Goal: Transaction & Acquisition: Purchase product/service

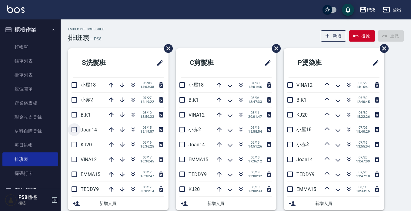
scroll to position [30, 0]
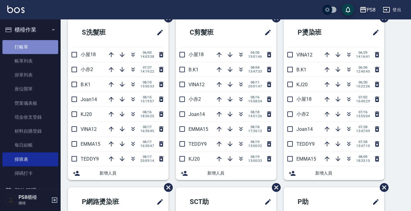
click at [34, 51] on link "打帳單" at bounding box center [30, 47] width 56 height 14
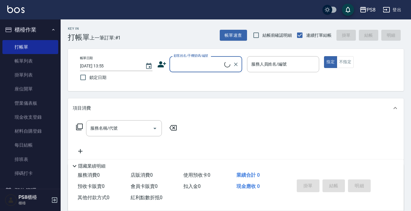
click at [175, 67] on input "顧客姓名/手機號碼/編號" at bounding box center [198, 64] width 52 height 11
click at [209, 81] on li "[PERSON_NAME]/0975663577/15059" at bounding box center [205, 80] width 73 height 10
type input "[PERSON_NAME]/0975663577/15059"
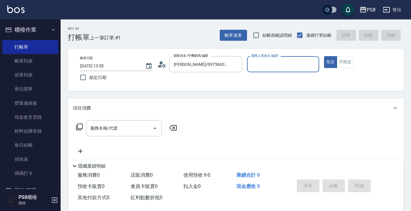
type input "[PERSON_NAME]-14"
click at [123, 128] on input "服務名稱/代號" at bounding box center [119, 128] width 61 height 11
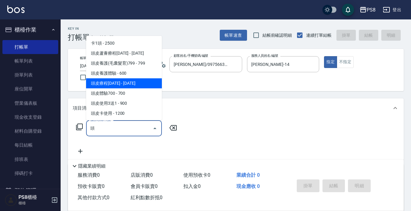
click at [121, 82] on span "頭皮療程[DATE] - [DATE]" at bounding box center [124, 83] width 76 height 10
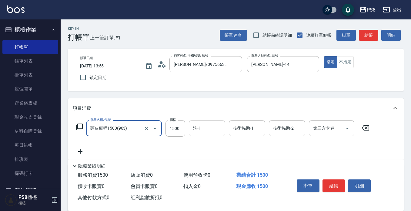
type input "頭皮療程1500(903)"
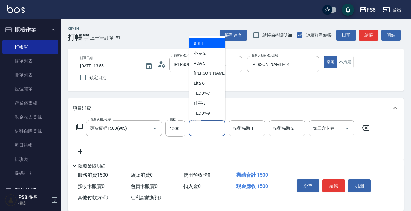
click at [212, 132] on input "洗-1" at bounding box center [207, 128] width 31 height 11
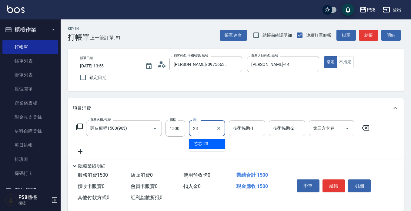
type input "芯芯-23"
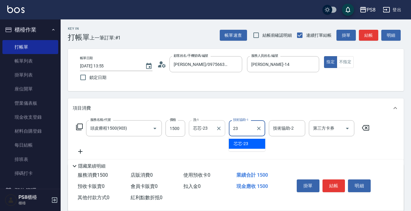
type input "芯芯-23"
click at [82, 151] on icon at bounding box center [80, 151] width 4 height 4
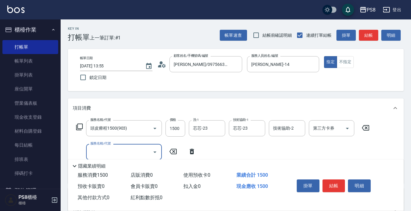
click at [117, 148] on input "服務名稱/代號" at bounding box center [119, 151] width 61 height 11
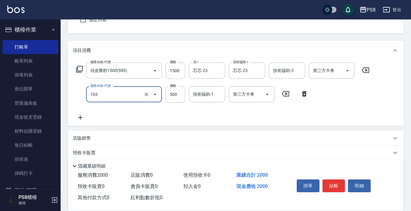
scroll to position [61, 0]
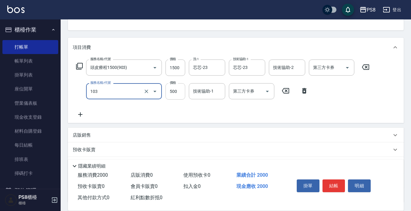
type input "B級洗剪500(103)"
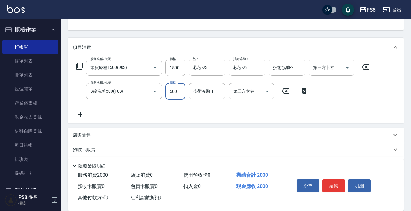
click at [180, 89] on input "500" at bounding box center [175, 91] width 20 height 16
type input "600"
click at [243, 107] on div "服務名稱/代號 頭皮療程1500(903) 服務名稱/代號 價格 1500 價格 洗-1 芯芯-23 洗-1 技術協助-1 芯芯-23 技術協助-1 技術協助…" at bounding box center [223, 88] width 300 height 58
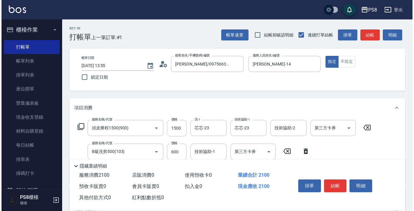
scroll to position [0, 0]
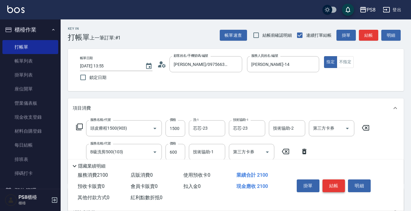
click at [336, 181] on button "結帳" at bounding box center [333, 185] width 23 height 13
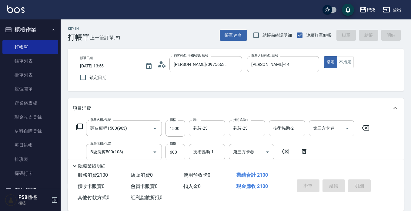
type input "2025/08/19 13:56"
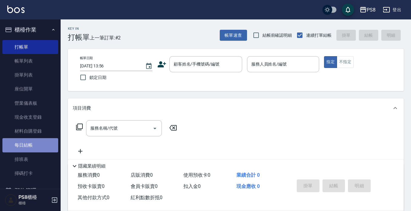
click at [31, 152] on link "每日結帳" at bounding box center [30, 145] width 56 height 14
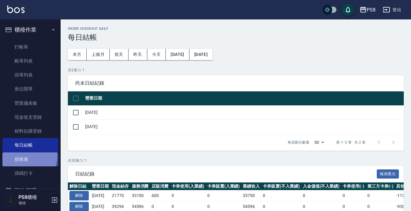
click at [27, 156] on link "排班表" at bounding box center [30, 159] width 56 height 14
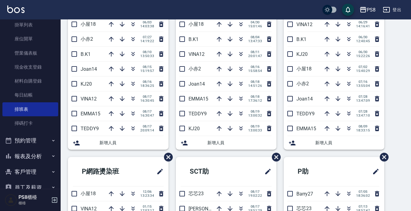
scroll to position [61, 0]
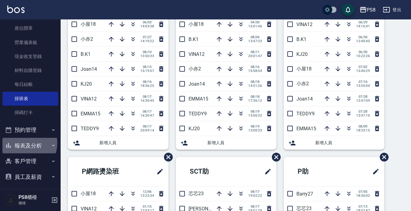
click at [23, 143] on button "報表及分析" at bounding box center [30, 146] width 56 height 16
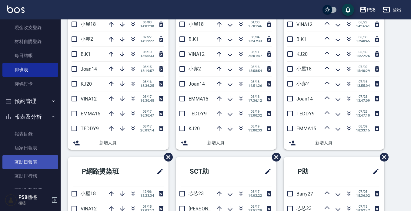
scroll to position [121, 0]
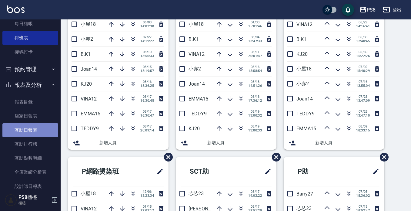
click at [34, 133] on link "互助日報表" at bounding box center [30, 130] width 56 height 14
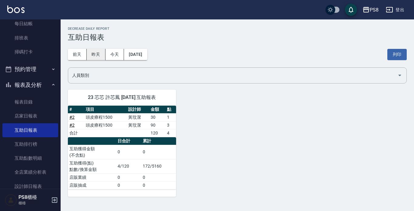
drag, startPoint x: 99, startPoint y: 52, endPoint x: 95, endPoint y: 59, distance: 8.0
click at [99, 53] on button "昨天" at bounding box center [96, 54] width 19 height 11
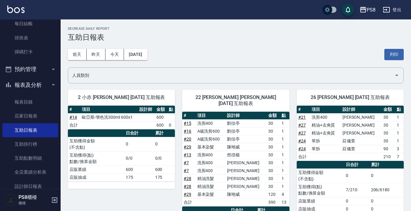
click at [22, 5] on img at bounding box center [15, 9] width 17 height 8
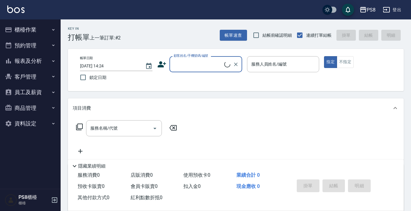
drag, startPoint x: 193, startPoint y: 62, endPoint x: 194, endPoint y: 66, distance: 4.7
click at [194, 63] on input "顧客姓名/手機號碼/編號" at bounding box center [198, 64] width 52 height 11
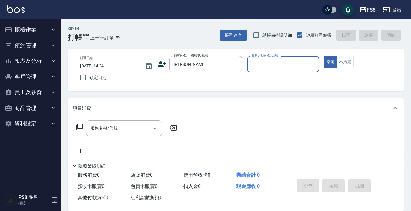
click at [197, 51] on div "帳單日期 2025/08/19 14:24 鎖定日期 顧客姓名/手機號碼/編號 鐘鼎 顧客姓名/手機號碼/編號 服務人員姓名/編號 服務人員姓名/編號 指定 …" at bounding box center [236, 70] width 336 height 42
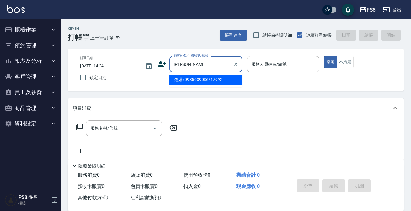
click at [186, 63] on input "鐘鼎" at bounding box center [201, 64] width 58 height 11
click at [178, 80] on li "鐘鼎/0935009036/17992" at bounding box center [205, 80] width 73 height 10
type input "鐘鼎/0935009036/17992"
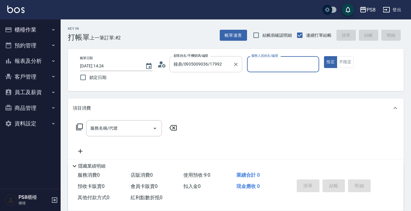
type input "佳亭-8"
click at [164, 66] on icon at bounding box center [164, 66] width 4 height 4
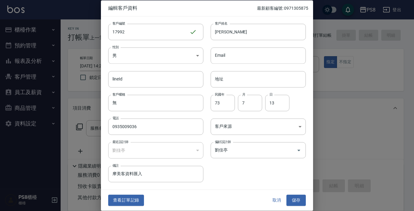
drag, startPoint x: 119, startPoint y: 198, endPoint x: 116, endPoint y: 197, distance: 3.2
click at [118, 198] on button "查看訂單記錄" at bounding box center [126, 200] width 36 height 11
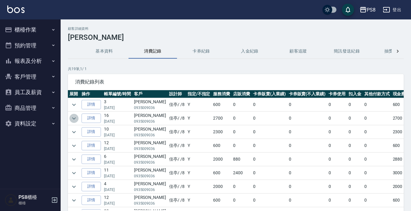
click at [75, 117] on icon "expand row" at bounding box center [73, 118] width 7 height 7
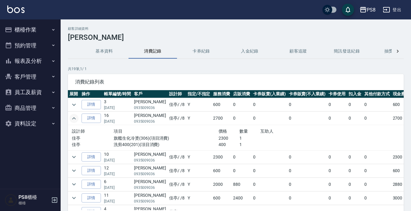
click at [12, 10] on img at bounding box center [15, 9] width 17 height 8
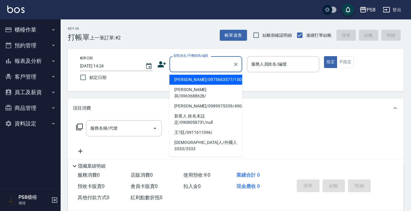
click at [198, 66] on input "顧客姓名/手機號碼/編號" at bounding box center [201, 64] width 58 height 11
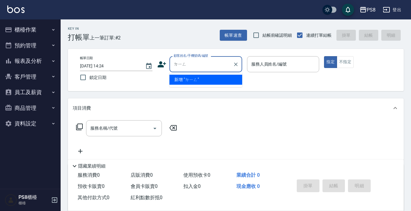
type input "頂"
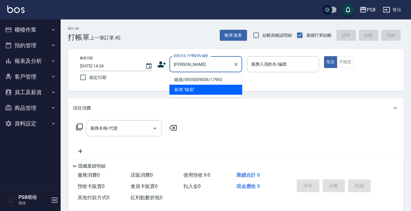
click at [205, 80] on li "鐘鼎/0935009036/17992" at bounding box center [205, 80] width 73 height 10
type input "鐘鼎/0935009036/17992"
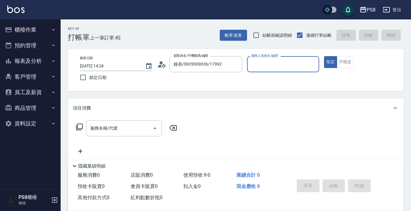
type input "佳亭-8"
click at [135, 130] on input "服務名稱/代號" at bounding box center [119, 128] width 61 height 11
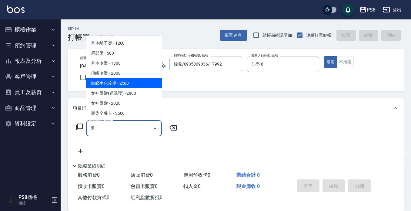
click at [111, 83] on span "旗艦生化冷燙 - 2500" at bounding box center [124, 83] width 76 height 10
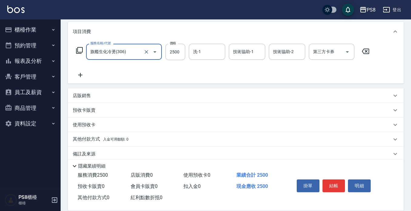
scroll to position [85, 0]
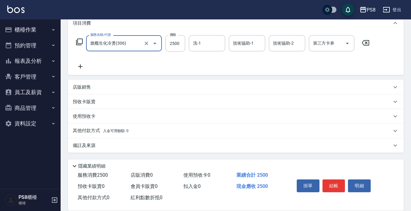
type input "旗艦生化冷燙(306)"
click at [87, 128] on p "其他付款方式 入金可用餘額: 0" at bounding box center [101, 130] width 56 height 7
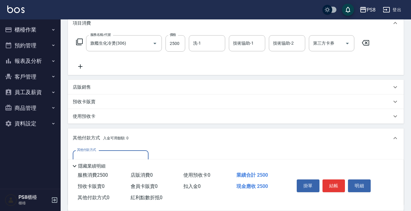
scroll to position [0, 0]
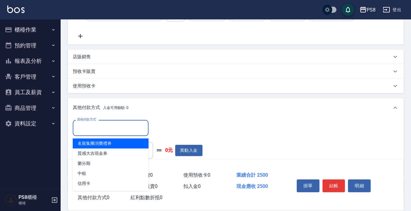
click at [113, 124] on input "其他付款方式" at bounding box center [110, 127] width 70 height 11
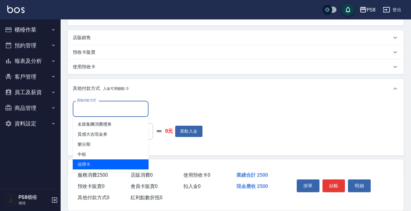
scroll to position [156, 0]
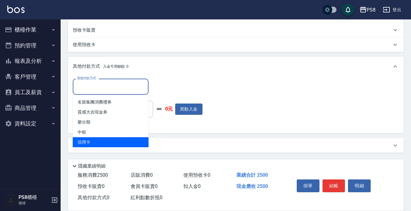
click at [97, 142] on span "信用卡" at bounding box center [111, 142] width 76 height 10
type input "信用卡"
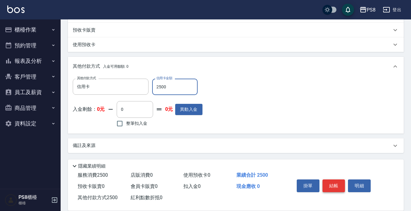
type input "2500"
click at [328, 182] on button "結帳" at bounding box center [333, 185] width 23 height 13
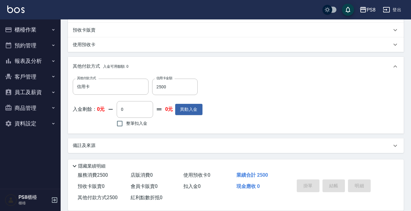
type input "2025/08/19 14:32"
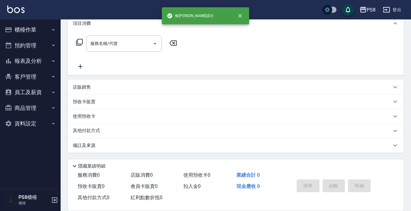
scroll to position [0, 0]
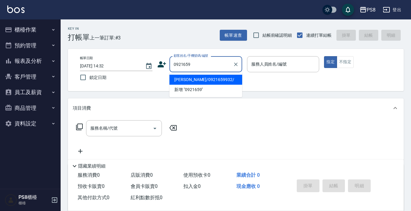
click at [192, 76] on li "林芳穎/0921659932/" at bounding box center [205, 80] width 73 height 10
type input "林芳穎/0921659932/"
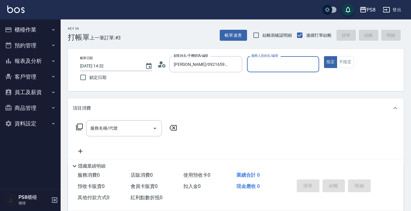
click at [159, 65] on icon at bounding box center [160, 66] width 4 height 3
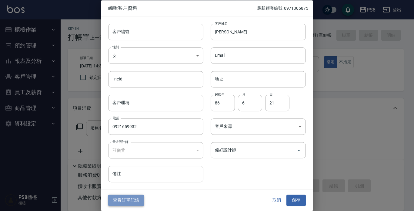
click at [136, 195] on button "查看訂單記錄" at bounding box center [126, 200] width 36 height 11
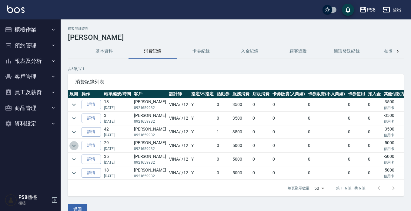
click at [72, 147] on icon "expand row" at bounding box center [73, 145] width 7 height 7
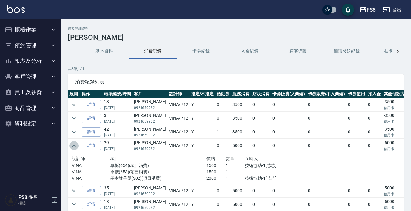
click at [74, 146] on icon "expand row" at bounding box center [73, 145] width 7 height 7
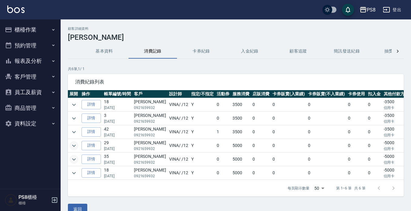
click at [74, 160] on icon "expand row" at bounding box center [73, 158] width 7 height 7
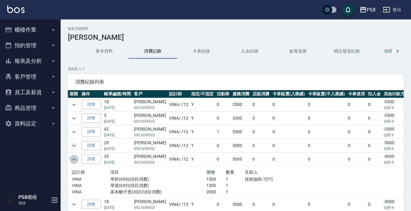
click at [74, 160] on icon "expand row" at bounding box center [73, 158] width 7 height 7
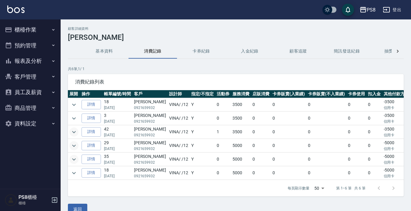
click at [71, 133] on icon "expand row" at bounding box center [73, 131] width 7 height 7
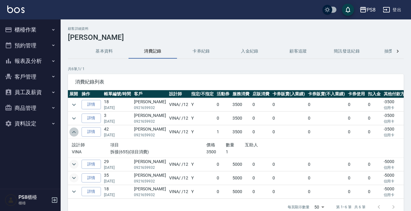
click at [71, 133] on icon "expand row" at bounding box center [73, 131] width 7 height 7
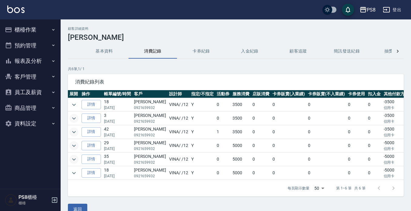
click at [72, 119] on icon "expand row" at bounding box center [73, 118] width 7 height 7
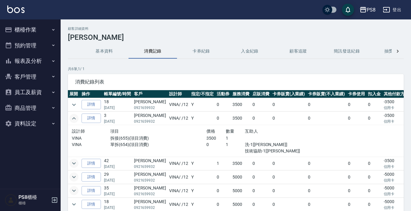
click at [72, 119] on icon "expand row" at bounding box center [73, 118] width 7 height 7
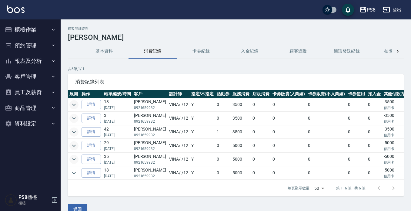
click at [74, 103] on icon "expand row" at bounding box center [73, 104] width 7 height 7
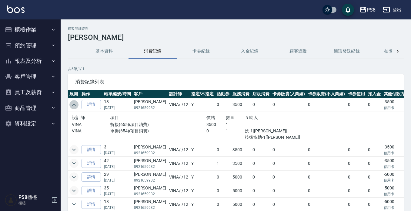
click at [74, 103] on icon "expand row" at bounding box center [73, 104] width 7 height 7
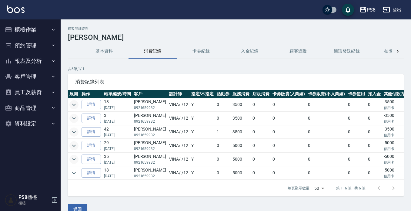
click at [75, 158] on icon "expand row" at bounding box center [74, 159] width 4 height 2
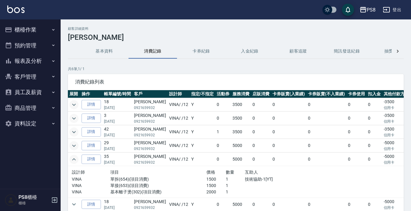
scroll to position [7, 0]
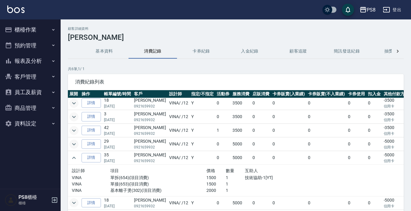
click at [76, 199] on icon "expand row" at bounding box center [73, 202] width 7 height 7
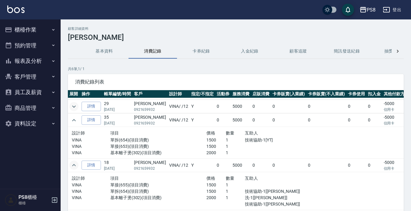
scroll to position [44, 0]
click at [72, 161] on icon "expand row" at bounding box center [73, 164] width 7 height 7
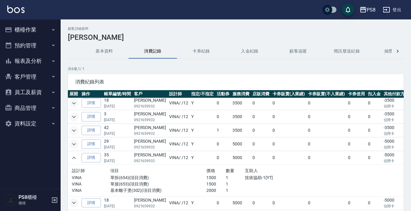
scroll to position [7, 0]
click at [71, 154] on icon "expand row" at bounding box center [73, 157] width 7 height 7
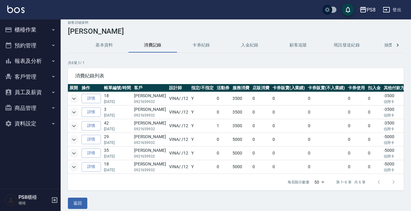
scroll to position [16, 0]
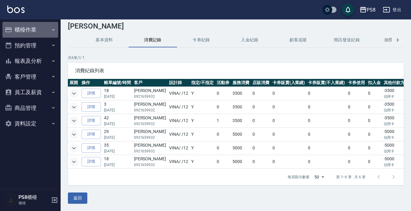
drag, startPoint x: 42, startPoint y: 30, endPoint x: 47, endPoint y: 28, distance: 5.6
click at [41, 29] on button "櫃檯作業" at bounding box center [30, 30] width 56 height 16
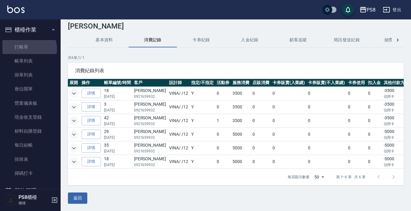
drag, startPoint x: 27, startPoint y: 48, endPoint x: 57, endPoint y: 41, distance: 31.2
click at [27, 48] on link "打帳單" at bounding box center [30, 47] width 56 height 14
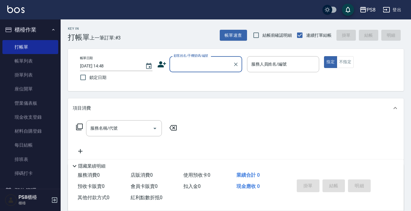
click at [162, 66] on icon at bounding box center [162, 64] width 8 height 6
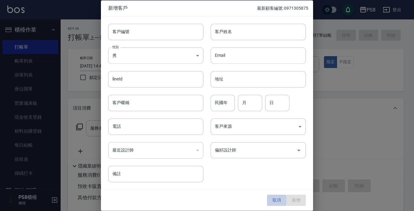
click at [274, 198] on button "取消" at bounding box center [276, 200] width 19 height 11
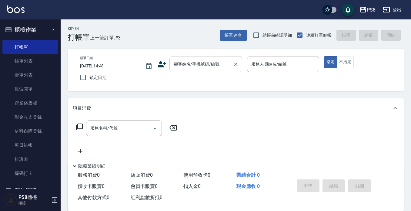
click at [198, 67] on input "顧客姓名/手機號碼/編號" at bounding box center [201, 64] width 58 height 11
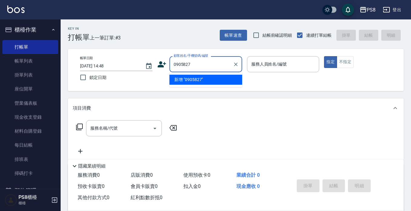
type input "0905827"
click at [162, 64] on icon at bounding box center [161, 64] width 9 height 9
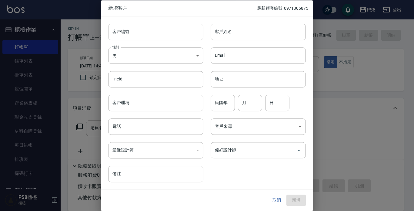
click at [126, 33] on input "客戶編號" at bounding box center [155, 32] width 95 height 16
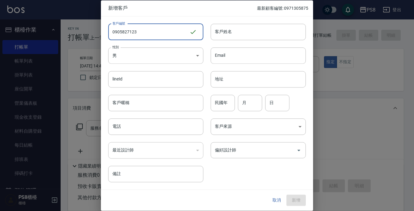
drag, startPoint x: 141, startPoint y: 36, endPoint x: 102, endPoint y: 36, distance: 38.5
click at [102, 36] on div "客戶編號 0905827123 ​ 客戶編號" at bounding box center [152, 28] width 102 height 24
type input "0905827123"
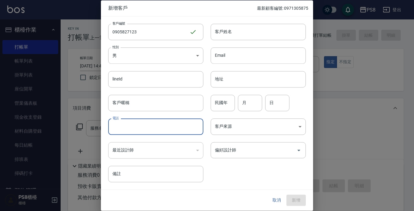
click at [133, 125] on input "電話" at bounding box center [155, 126] width 95 height 16
paste input "0905827123"
type input "0905827123"
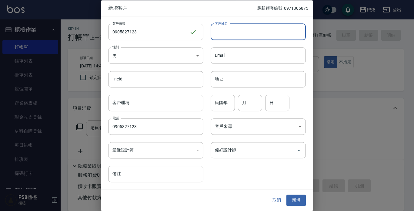
click at [231, 30] on input "客戶姓名" at bounding box center [258, 32] width 95 height 16
type input "[PERSON_NAME]"
click at [224, 105] on input "民國年" at bounding box center [223, 103] width 24 height 16
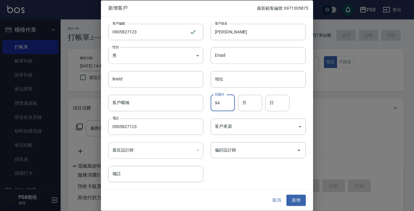
type input "94"
type input "06"
type input "27"
click at [296, 196] on button "新增" at bounding box center [295, 200] width 19 height 11
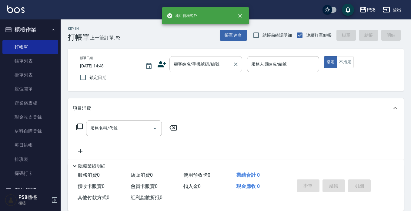
click at [200, 68] on input "顧客姓名/手機號碼/編號" at bounding box center [201, 64] width 58 height 11
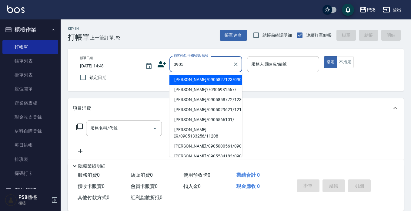
click at [197, 78] on li "魏詩恩/0905827123/0905827123" at bounding box center [205, 80] width 73 height 10
type input "魏詩恩/0905827123/0905827123"
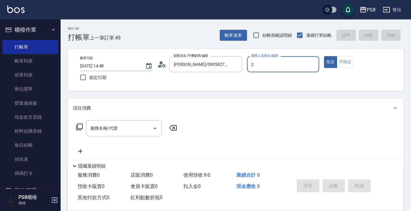
type input "小赤-2"
type button "true"
click at [112, 132] on input "服務名稱/代號" at bounding box center [119, 128] width 61 height 11
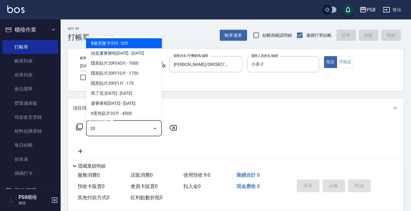
type input "2"
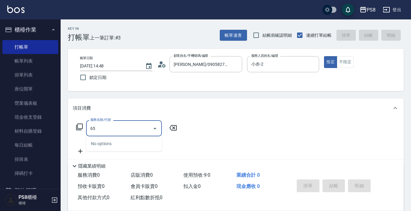
type input "6"
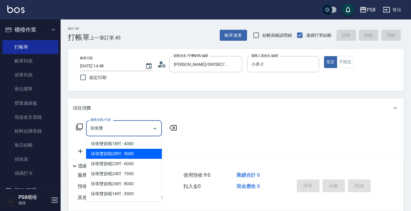
click at [128, 154] on span "珍珠雙節棍20吋 - 5000" at bounding box center [124, 153] width 76 height 10
type input "珍珠雙節棍20吋(G48)"
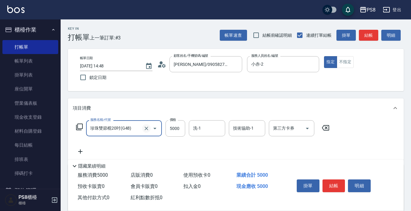
click at [144, 128] on icon "Clear" at bounding box center [146, 128] width 6 height 6
type input "珍珠雙節棍20吋(G48)"
drag, startPoint x: 107, startPoint y: 137, endPoint x: 105, endPoint y: 135, distance: 3.3
click at [106, 136] on div "服務名稱/代號 珍珠雙節棍20吋(G48) 服務名稱/代號 價格 5000 價格 洗-1 洗-1 技術協助-1 技術協助-1 第三方卡券 第三方卡券" at bounding box center [203, 137] width 260 height 35
click at [137, 131] on input "珍珠雙節棍20吋(G48)" at bounding box center [115, 128] width 53 height 11
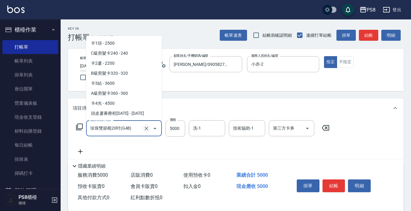
scroll to position [2694, 0]
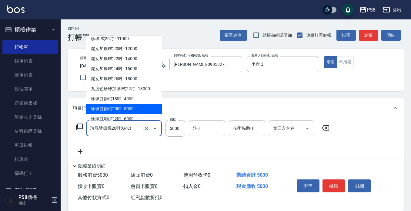
click at [148, 130] on icon "Clear" at bounding box center [146, 128] width 6 height 6
type input "真"
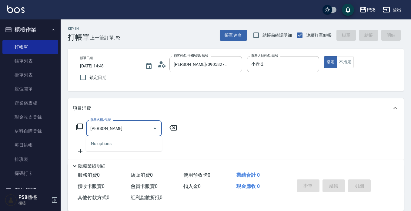
type input "朱"
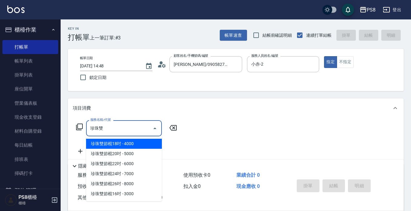
click at [121, 145] on span "珍珠雙節棍18吋 - 4000" at bounding box center [124, 143] width 76 height 10
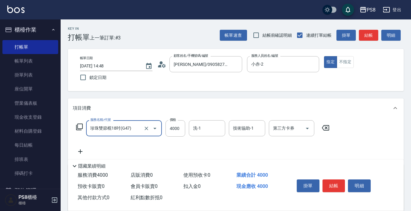
type input "珍珠雙節棍18吋(G47)"
click at [81, 151] on icon at bounding box center [80, 151] width 15 height 7
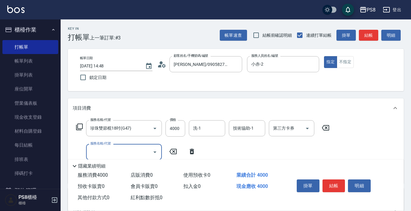
drag, startPoint x: 100, startPoint y: 150, endPoint x: 100, endPoint y: 143, distance: 6.7
click at [100, 146] on div "服務名稱/代號" at bounding box center [124, 152] width 76 height 16
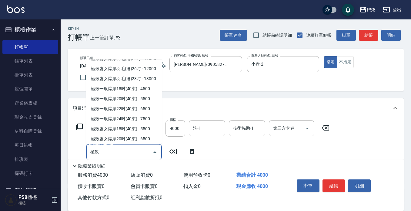
scroll to position [61, 0]
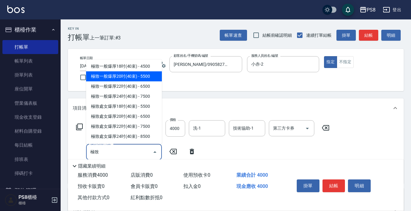
click at [123, 81] on span "極致一般爆厚20吋(40束) - 5500" at bounding box center [124, 76] width 76 height 10
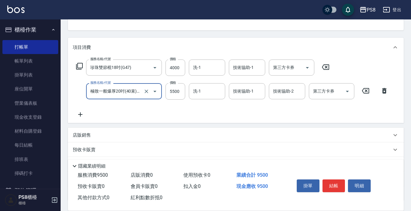
type input "極致一般爆厚20吋(40束)(G71)"
click at [82, 114] on icon at bounding box center [80, 114] width 4 height 4
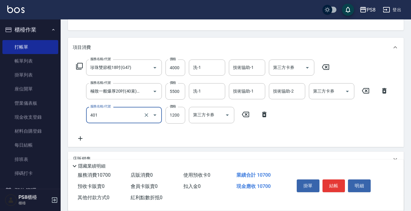
type input "基本染髮(401)"
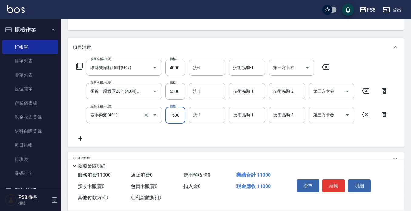
type input "1500"
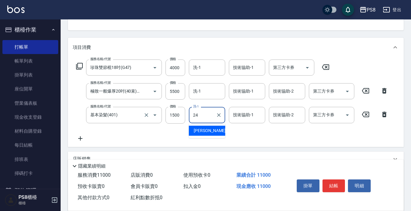
type input "[PERSON_NAME]-24"
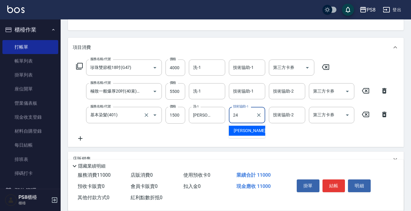
type input "[PERSON_NAME]-24"
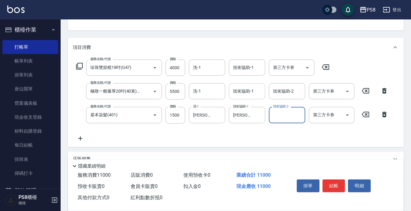
click at [238, 94] on input "技術協助-1" at bounding box center [247, 91] width 31 height 11
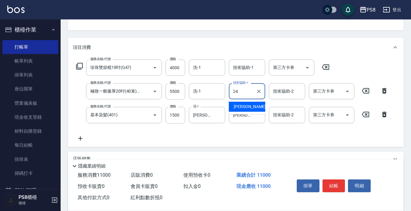
type input "[PERSON_NAME]-24"
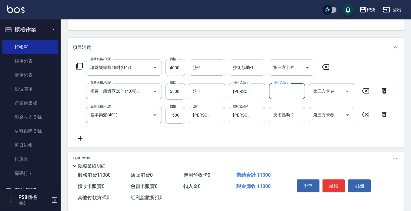
click at [237, 62] on div "技術協助-1 技術協助-1" at bounding box center [247, 67] width 36 height 16
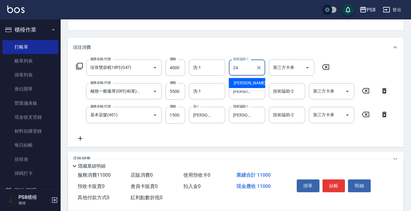
type input "[PERSON_NAME]-24"
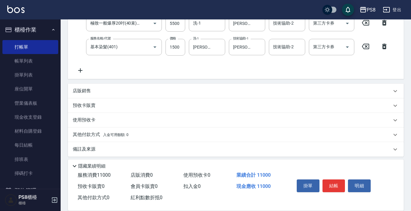
scroll to position [132, 0]
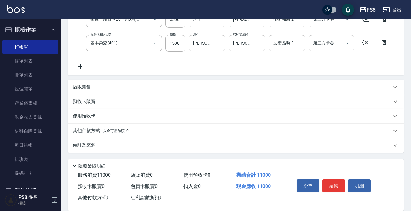
click at [111, 128] on p "其他付款方式 入金可用餘額: 0" at bounding box center [101, 130] width 56 height 7
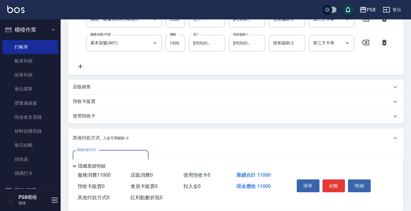
scroll to position [0, 0]
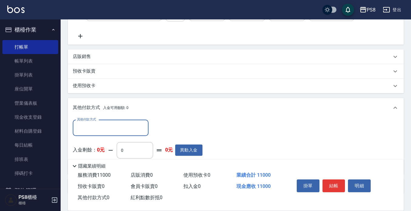
click at [102, 127] on input "其他付款方式" at bounding box center [110, 127] width 70 height 11
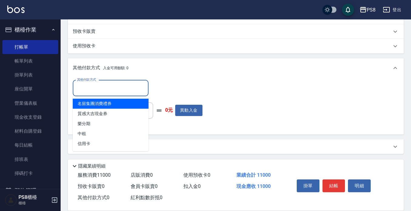
scroll to position [204, 0]
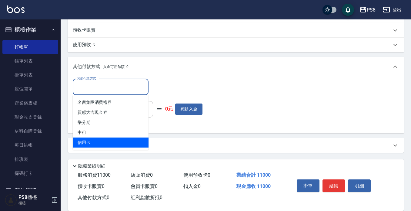
click at [99, 142] on span "信用卡" at bounding box center [111, 142] width 76 height 10
type input "信用卡"
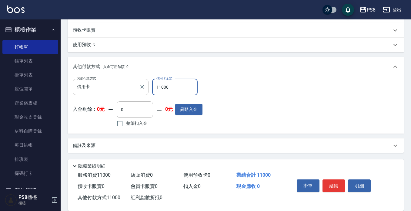
type input "11000"
drag, startPoint x: 304, startPoint y: 55, endPoint x: 303, endPoint y: 59, distance: 3.5
click at [303, 57] on div "項目消費 服務名稱/代號 珍珠雙節棍18吋(G47) 服務名稱/代號 價格 4000 價格 洗-1 洗-1 技術協助-1 婷婷-24 技術協助-1 第三方卡券…" at bounding box center [236, 24] width 336 height 258
click at [333, 180] on button "結帳" at bounding box center [333, 185] width 23 height 13
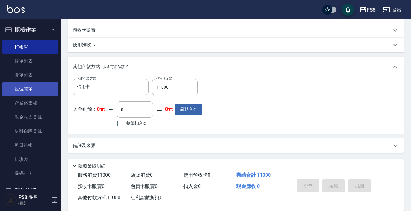
type input "2025/08/19 14:50"
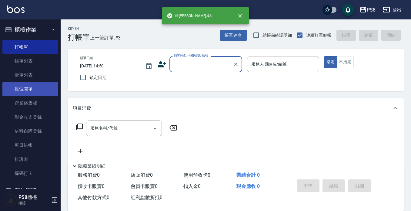
scroll to position [0, 0]
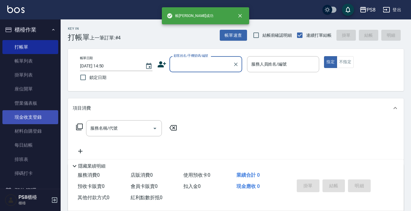
click at [37, 114] on link "現金收支登錄" at bounding box center [30, 117] width 56 height 14
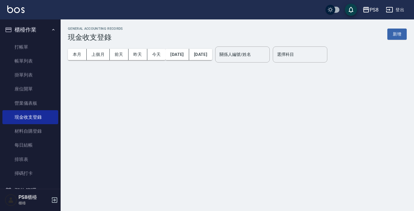
click at [392, 33] on button "新增" at bounding box center [396, 33] width 19 height 11
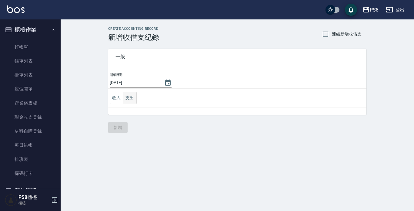
click at [130, 102] on button "支出" at bounding box center [130, 98] width 14 height 12
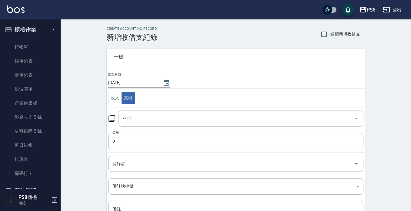
click at [134, 121] on input "科目" at bounding box center [236, 118] width 230 height 11
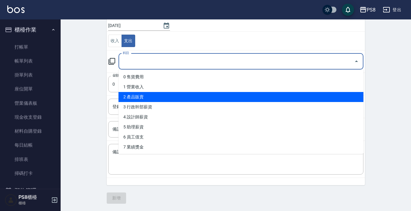
scroll to position [61, 0]
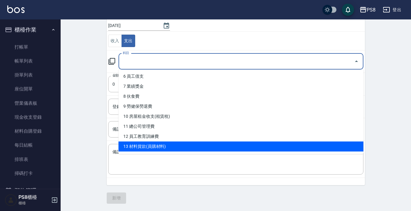
click at [159, 146] on li "13 材料貨款(員購材料)" at bounding box center [240, 146] width 245 height 10
type input "13 材料貨款(員購材料)"
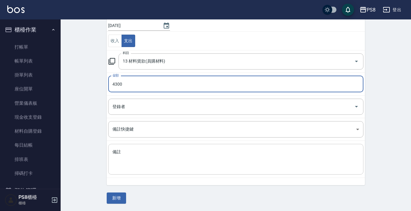
type input "4300"
click at [198, 165] on textarea "備註" at bounding box center [235, 159] width 247 height 21
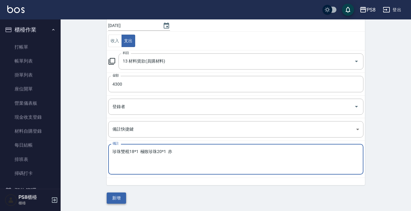
type textarea "珍珠雙棍18*1 極致珍珠20*1 赤"
click at [115, 202] on button "新增" at bounding box center [116, 197] width 19 height 11
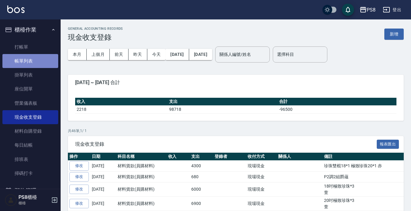
click at [35, 62] on link "帳單列表" at bounding box center [30, 61] width 56 height 14
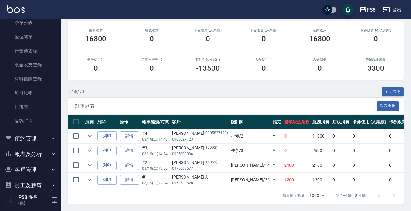
scroll to position [91, 0]
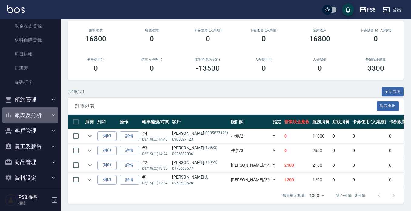
click at [38, 115] on button "報表及分析" at bounding box center [30, 115] width 56 height 16
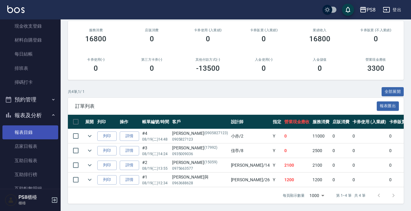
scroll to position [212, 0]
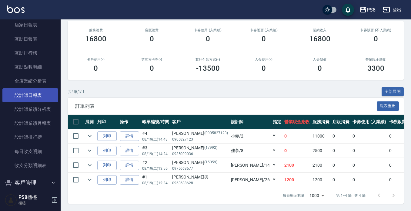
click at [37, 98] on link "設計師日報表" at bounding box center [30, 95] width 56 height 14
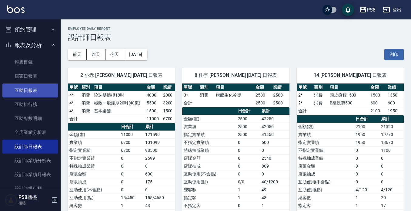
scroll to position [121, 0]
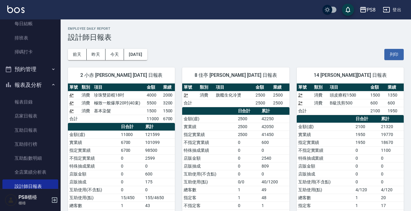
click at [34, 83] on button "報表及分析" at bounding box center [30, 85] width 56 height 16
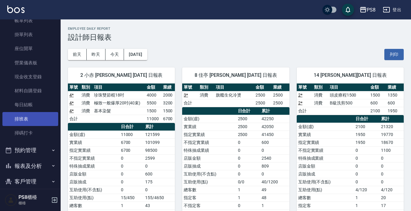
scroll to position [0, 0]
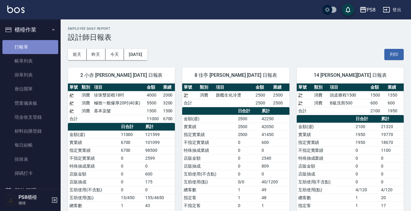
click at [38, 44] on link "打帳單" at bounding box center [30, 47] width 56 height 14
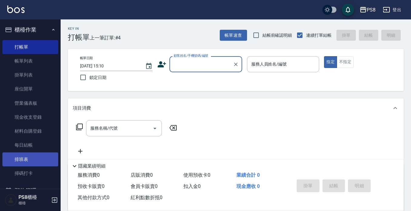
click at [33, 159] on link "排班表" at bounding box center [30, 159] width 56 height 14
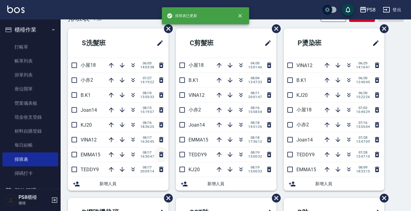
scroll to position [30, 0]
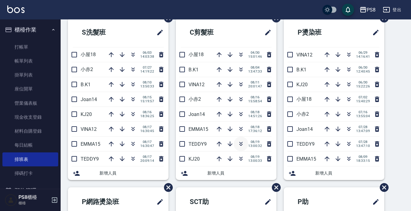
click at [240, 145] on icon "button" at bounding box center [240, 143] width 7 height 7
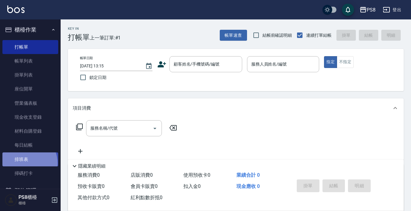
click at [25, 163] on link "排班表" at bounding box center [30, 159] width 56 height 14
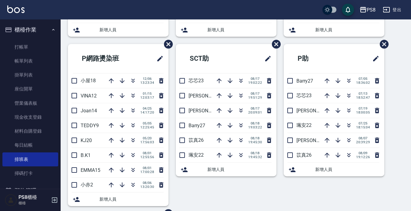
scroll to position [229, 0]
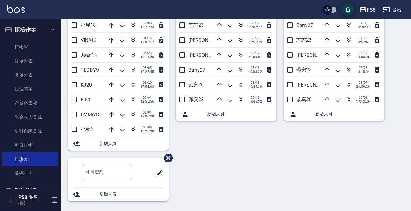
drag, startPoint x: 240, startPoint y: 159, endPoint x: 218, endPoint y: 149, distance: 23.8
click at [218, 149] on div "S洗髮班 小屋18 06/03 14:03:38 小赤2 07/27 14:19:22 B.K1 08/10 13:50:33 Joan14 08/15 15…" at bounding box center [232, 13] width 343 height 389
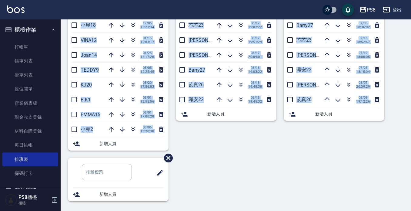
drag, startPoint x: 141, startPoint y: 38, endPoint x: 325, endPoint y: 206, distance: 249.3
click at [325, 207] on div "S洗髮班 小屋18 06/03 14:03:38 小赤2 07/27 14:19:22 B.K1 08/10 13:50:33 Joan14 08/15 15…" at bounding box center [232, 13] width 343 height 389
click at [325, 205] on div "S洗髮班 小屋18 06/03 14:03:38 小赤2 07/27 14:19:22 B.K1 08/10 13:50:33 Joan14 08/15 15…" at bounding box center [232, 13] width 343 height 389
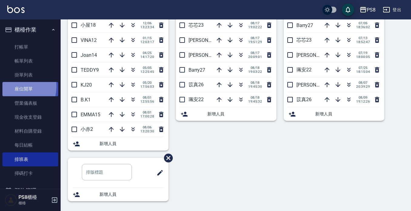
click at [7, 86] on link "座位開單" at bounding box center [30, 89] width 56 height 14
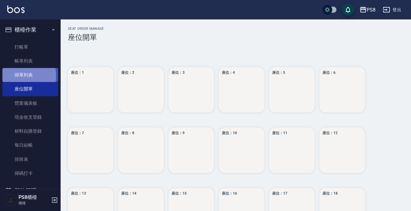
click at [9, 76] on link "掛單列表" at bounding box center [30, 75] width 56 height 14
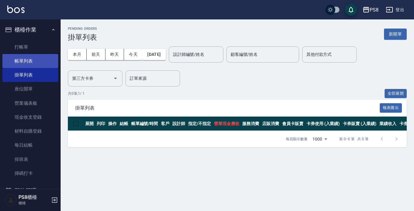
click at [28, 56] on link "帳單列表" at bounding box center [30, 61] width 56 height 14
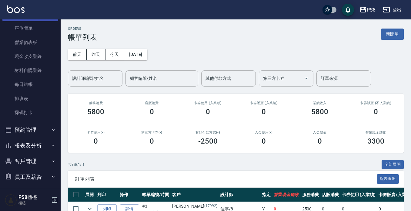
scroll to position [91, 0]
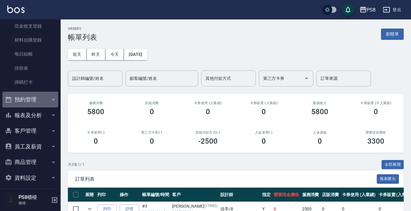
click at [35, 101] on button "預約管理" at bounding box center [30, 100] width 56 height 16
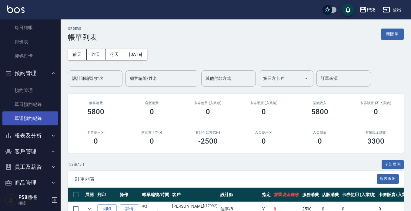
scroll to position [142, 0]
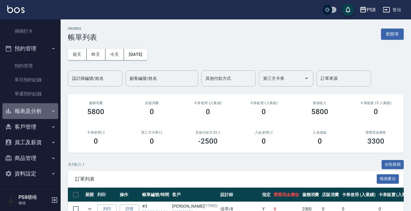
click at [40, 111] on button "報表及分析" at bounding box center [30, 111] width 56 height 16
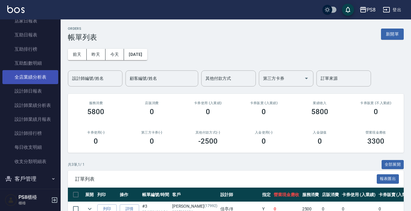
scroll to position [233, 0]
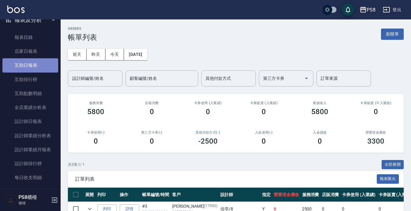
click at [31, 60] on link "互助日報表" at bounding box center [30, 65] width 56 height 14
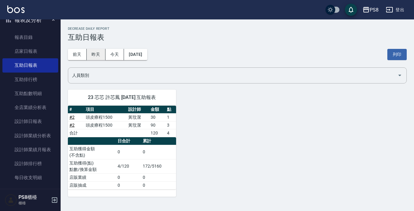
click at [98, 54] on button "昨天" at bounding box center [96, 54] width 19 height 11
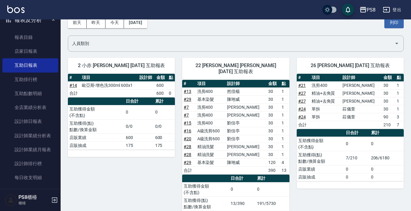
scroll to position [30, 0]
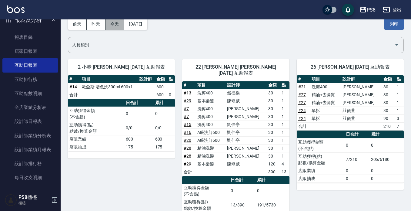
click at [113, 21] on button "今天" at bounding box center [114, 23] width 19 height 11
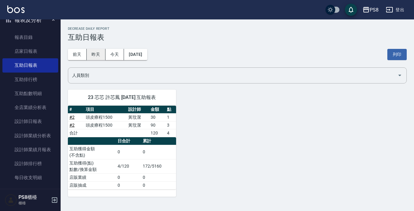
click at [95, 52] on button "昨天" at bounding box center [96, 54] width 19 height 11
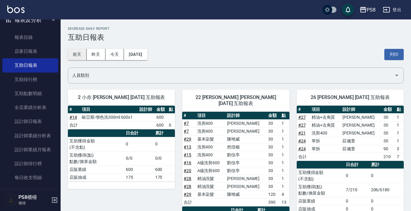
click at [77, 50] on button "前天" at bounding box center [77, 54] width 19 height 11
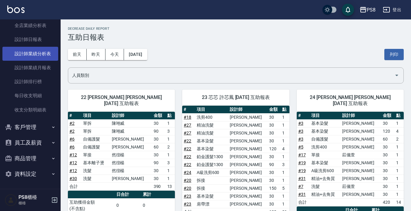
scroll to position [315, 0]
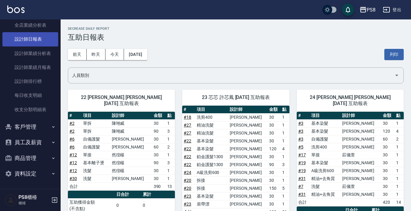
click at [39, 42] on link "設計師日報表" at bounding box center [30, 39] width 56 height 14
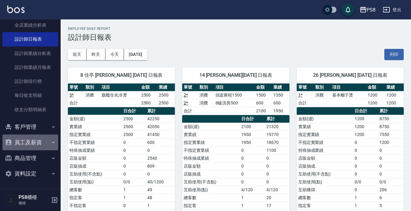
click at [41, 143] on button "員工及薪資" at bounding box center [30, 142] width 56 height 16
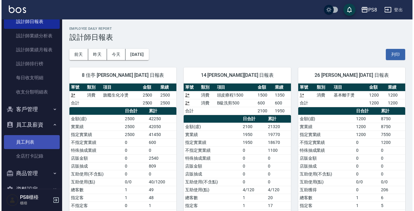
scroll to position [348, 0]
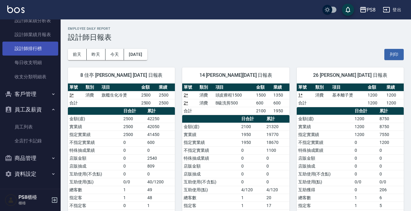
click at [39, 48] on link "設計師排行榜" at bounding box center [30, 49] width 56 height 14
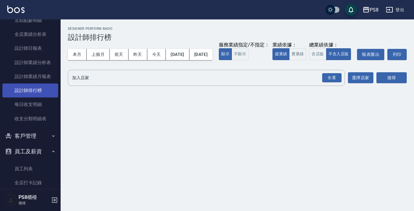
scroll to position [166, 0]
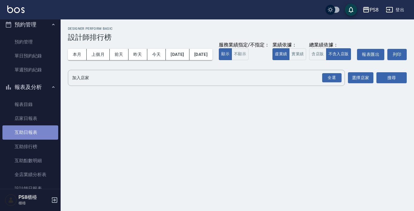
click at [39, 129] on link "互助日報表" at bounding box center [30, 132] width 56 height 14
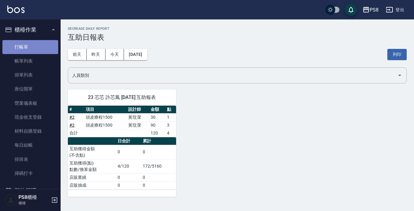
click at [32, 45] on link "打帳單" at bounding box center [30, 47] width 56 height 14
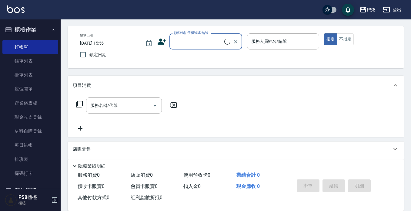
scroll to position [85, 0]
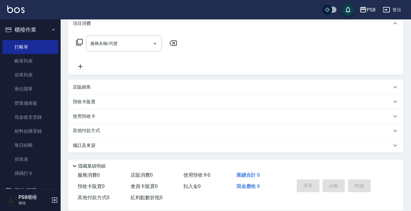
click at [84, 87] on p "店販銷售" at bounding box center [82, 87] width 18 height 6
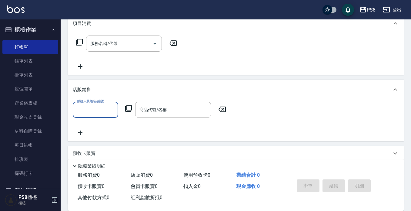
scroll to position [0, 0]
click at [100, 109] on input "服務人員姓名/編號" at bounding box center [95, 109] width 40 height 11
type input "[PERSON_NAME]-14"
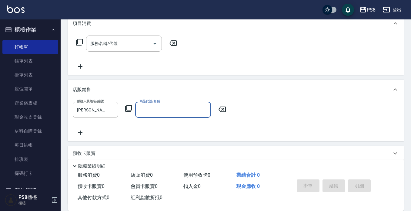
click at [184, 110] on input "商品代號/名稱" at bounding box center [173, 109] width 70 height 11
type input "u"
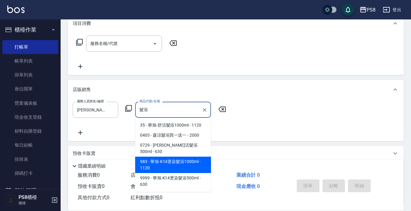
scroll to position [115, 0]
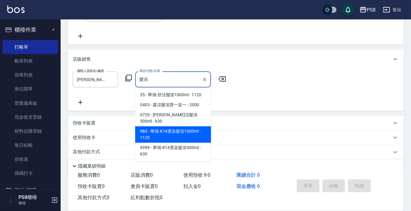
type input "髮"
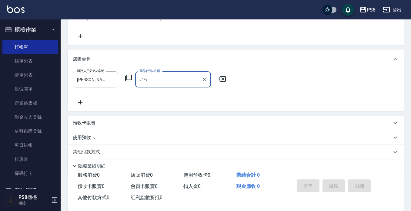
type input "深"
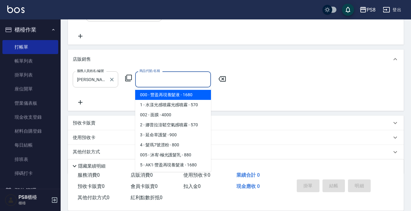
click at [99, 80] on input "[PERSON_NAME]-14" at bounding box center [90, 79] width 31 height 11
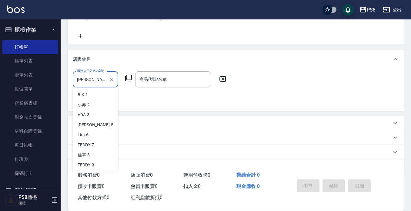
scroll to position [38, 0]
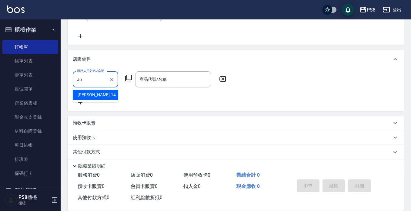
type input "J"
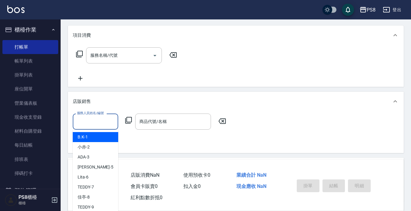
scroll to position [0, 0]
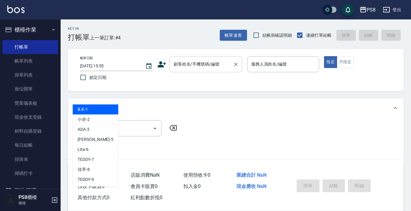
click at [192, 67] on input "顧客姓名/手機號碼/編號" at bounding box center [201, 64] width 58 height 11
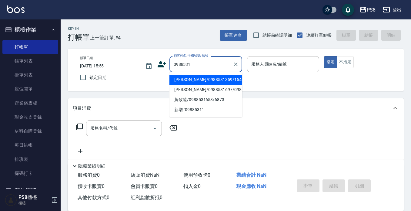
click at [203, 82] on li "[PERSON_NAME]/0988531359/15401" at bounding box center [205, 80] width 73 height 10
type input "[PERSON_NAME]/0988531359/15401"
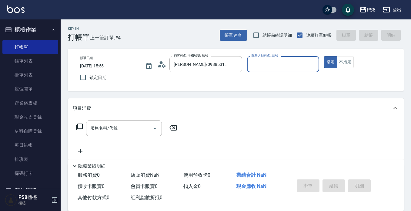
type input "[PERSON_NAME]-14"
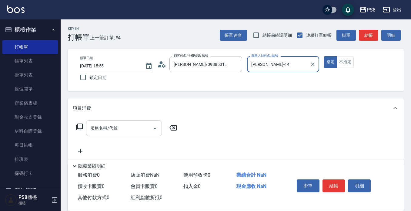
click at [111, 128] on div "服務名稱/代號 服務名稱/代號" at bounding box center [124, 128] width 76 height 16
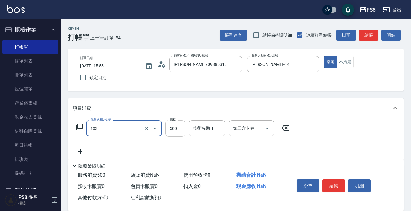
type input "B級洗剪500(103)"
click at [182, 128] on input "500" at bounding box center [175, 128] width 20 height 16
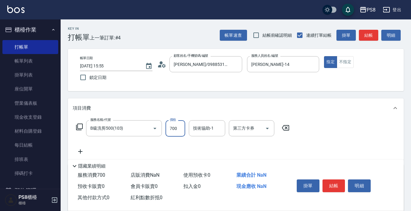
type input "700"
click at [339, 186] on button "結帳" at bounding box center [333, 185] width 23 height 13
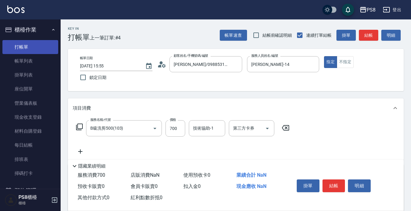
click at [38, 45] on link "打帳單" at bounding box center [30, 47] width 56 height 14
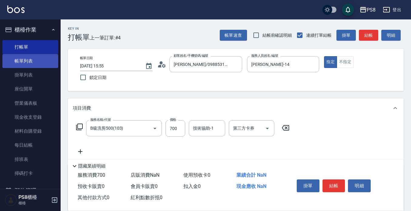
click at [10, 54] on link "帳單列表" at bounding box center [30, 61] width 56 height 14
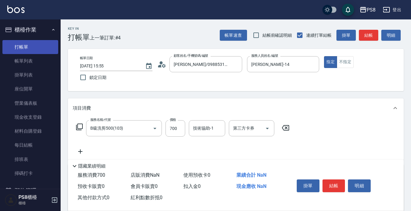
click at [32, 47] on link "打帳單" at bounding box center [30, 47] width 56 height 14
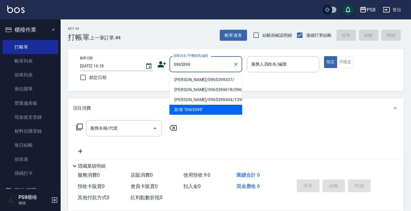
click at [207, 80] on li "[PERSON_NAME]/0965399337/" at bounding box center [205, 80] width 73 height 10
type input "[PERSON_NAME]/0965399337/"
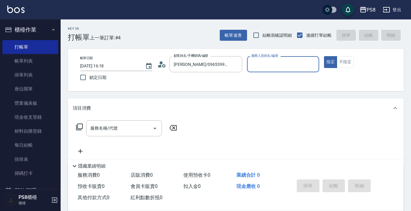
click at [160, 65] on icon at bounding box center [160, 66] width 4 height 3
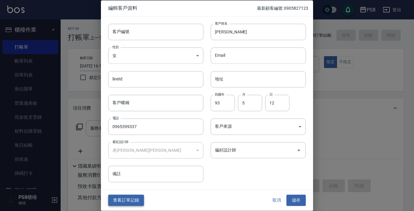
click at [131, 199] on button "查看訂單記錄" at bounding box center [126, 200] width 36 height 11
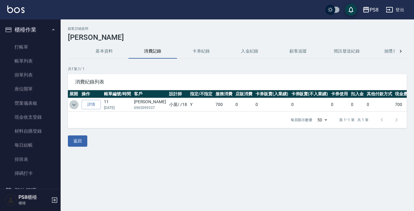
click at [72, 104] on icon "expand row" at bounding box center [73, 104] width 7 height 7
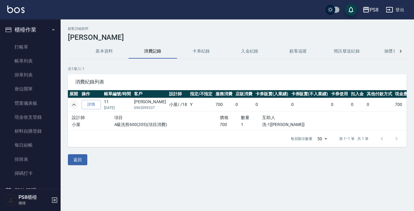
click at [72, 104] on icon "expand row" at bounding box center [73, 104] width 7 height 7
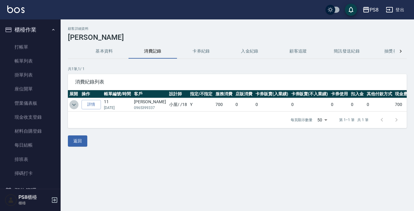
click at [72, 104] on icon "expand row" at bounding box center [73, 104] width 7 height 7
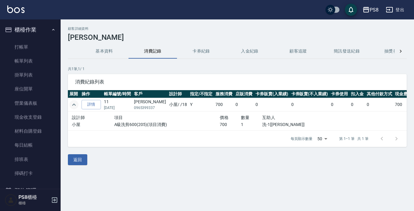
click at [73, 104] on icon "expand row" at bounding box center [74, 104] width 4 height 2
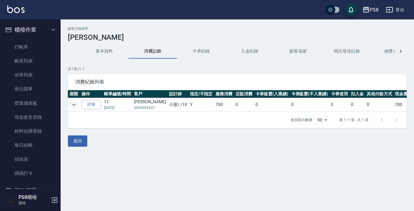
click at [74, 104] on icon "expand row" at bounding box center [73, 104] width 7 height 7
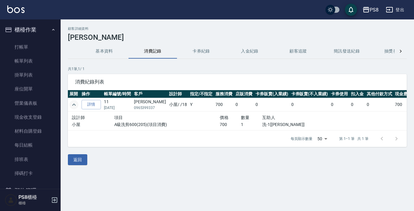
click at [74, 104] on icon "expand row" at bounding box center [74, 104] width 4 height 2
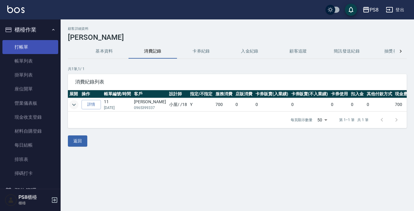
click at [31, 50] on link "打帳單" at bounding box center [30, 47] width 56 height 14
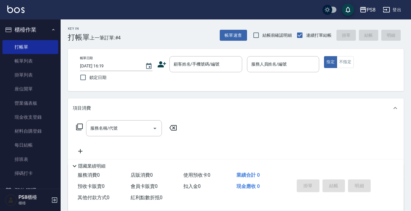
drag, startPoint x: 161, startPoint y: 144, endPoint x: 201, endPoint y: 108, distance: 53.7
click at [184, 133] on div "服務名稱/代號 服務名稱/代號" at bounding box center [236, 139] width 336 height 42
click at [182, 67] on input "顧客姓名/手機號碼/編號" at bounding box center [201, 64] width 58 height 11
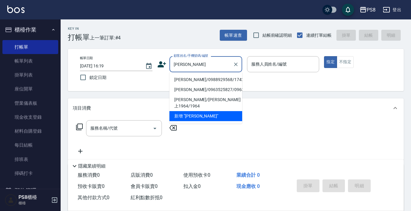
drag, startPoint x: 186, startPoint y: 76, endPoint x: 187, endPoint y: 81, distance: 4.6
click at [187, 81] on li "林崇正/0988929568/17422" at bounding box center [205, 80] width 73 height 10
type input "林崇正/0988929568/17422"
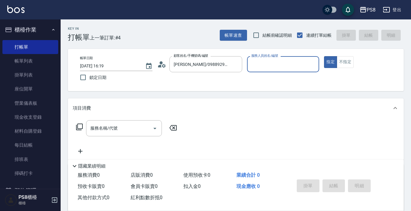
type input "佳亭-8"
click at [187, 81] on div "帳單日期 2025/08/19 16:19 鎖定日期 顧客姓名/手機號碼/編號 林崇正/0988929568/17422 顧客姓名/手機號碼/編號 服務人員姓…" at bounding box center [235, 70] width 321 height 28
click at [123, 129] on input "服務名稱/代號" at bounding box center [119, 128] width 61 height 11
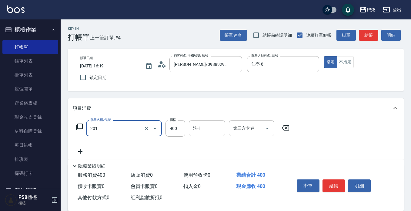
type input "洗剪400(201)"
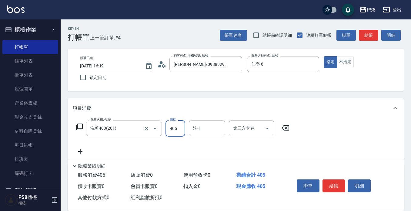
type input "405"
click at [341, 183] on button "結帳" at bounding box center [333, 185] width 23 height 13
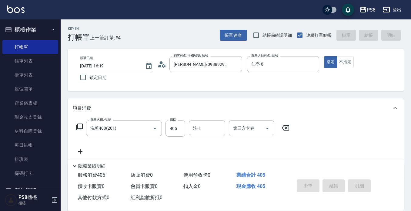
type input "2025/08/19 16:59"
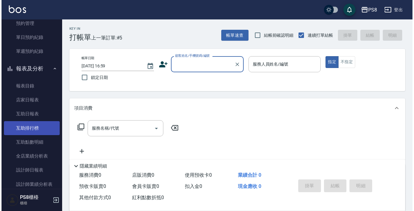
scroll to position [212, 0]
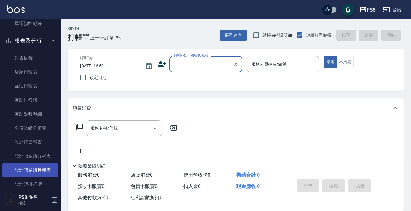
click at [45, 168] on link "設計師業績月報表" at bounding box center [30, 170] width 56 height 14
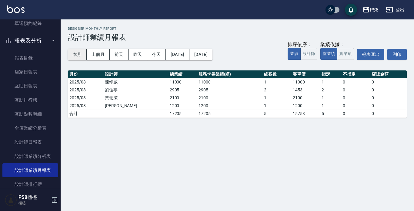
click at [84, 53] on button "本月" at bounding box center [77, 54] width 19 height 11
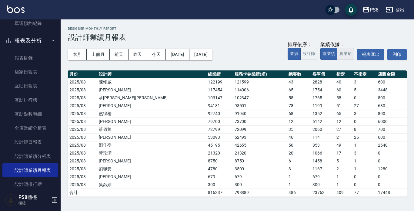
click at [346, 58] on button "實業績" at bounding box center [345, 54] width 17 height 12
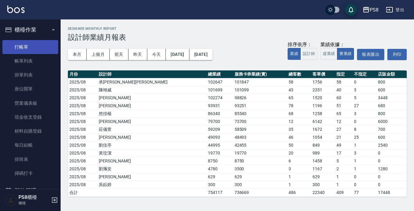
click at [23, 49] on link "打帳單" at bounding box center [30, 47] width 56 height 14
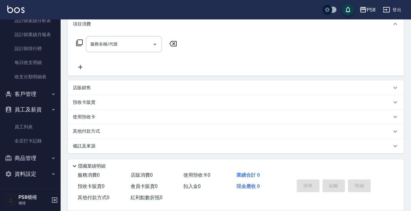
scroll to position [85, 0]
click at [20, 158] on button "商品管理" at bounding box center [30, 158] width 56 height 16
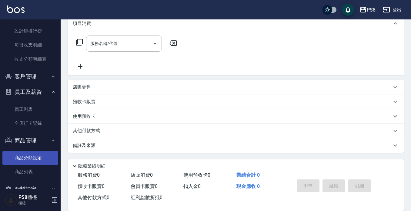
scroll to position [381, 0]
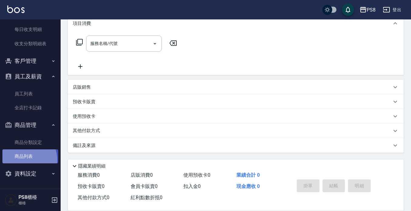
click at [23, 160] on link "商品列表" at bounding box center [30, 156] width 56 height 14
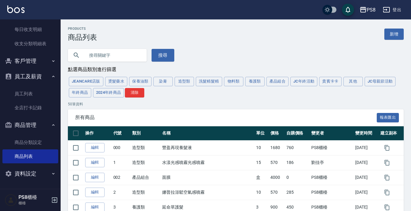
drag, startPoint x: 215, startPoint y: 82, endPoint x: 211, endPoint y: 80, distance: 4.7
click at [215, 82] on button "洗髮精髮精" at bounding box center [209, 81] width 26 height 9
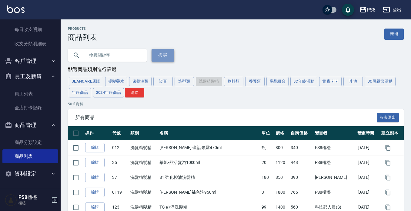
click at [162, 52] on button "搜尋" at bounding box center [163, 55] width 23 height 13
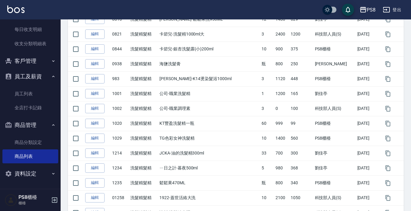
scroll to position [485, 0]
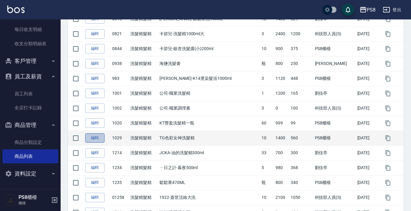
click at [100, 138] on link "編輯" at bounding box center [94, 137] width 19 height 9
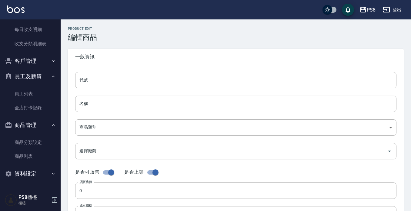
type input "1029"
type input "TG色彩女神洗髮精"
type input "2b9bc013-a2e2-4acf-a0aa-45bf32e4e4c8"
type input "1400"
type input "560"
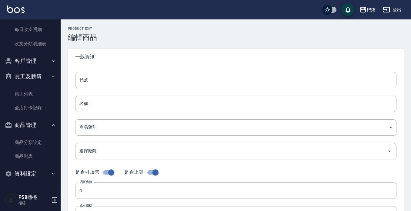
type input "560"
type input "10"
type input "UNSET"
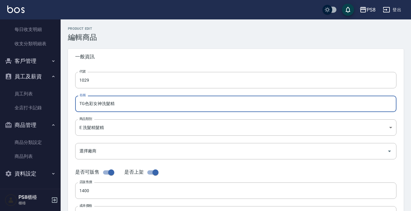
click at [117, 106] on input "TG色彩女神洗髮精" at bounding box center [235, 103] width 321 height 16
type input "T"
type input "勁涼深層髮浴500ML"
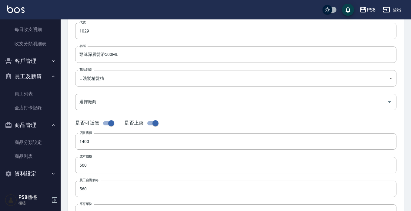
scroll to position [61, 0]
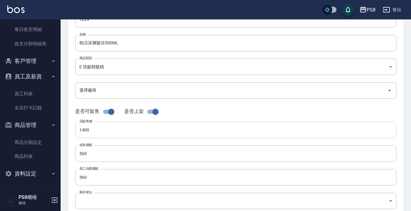
click at [104, 128] on input "1400" at bounding box center [235, 130] width 321 height 16
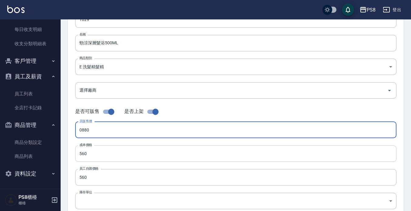
type input "0880"
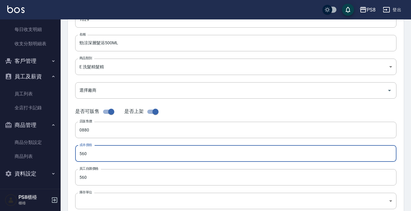
click at [98, 150] on input "560" at bounding box center [235, 153] width 321 height 16
type input "0390"
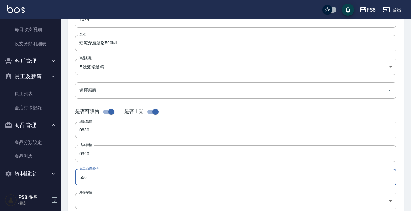
click at [95, 176] on input "560" at bounding box center [235, 177] width 321 height 16
type input "0390"
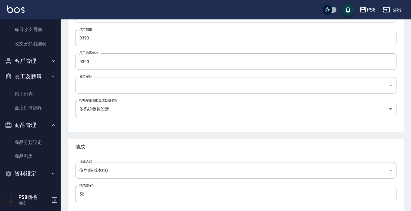
scroll to position [208, 0]
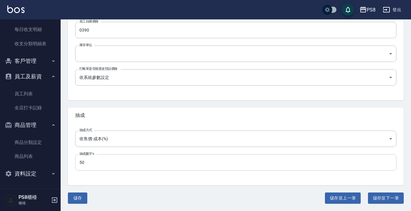
drag, startPoint x: 350, startPoint y: 197, endPoint x: 131, endPoint y: 159, distance: 222.7
click at [131, 159] on div "Product Edit 編輯商品 一般資訊 代號 1029 代號 名稱 勁涼深層髮浴500ML 名稱 商品類別 E 洗髮精髮精 2b9bc013-a2e…" at bounding box center [236, 11] width 350 height 384
click at [74, 198] on button "儲存" at bounding box center [77, 197] width 19 height 11
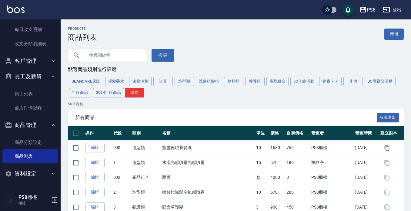
click at [12, 9] on img at bounding box center [15, 9] width 17 height 8
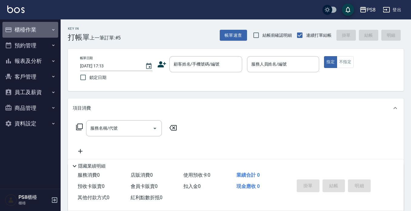
click at [18, 27] on button "櫃檯作業" at bounding box center [30, 30] width 56 height 16
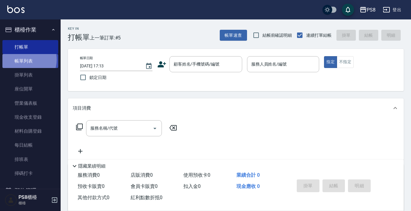
click at [24, 60] on link "帳單列表" at bounding box center [30, 61] width 56 height 14
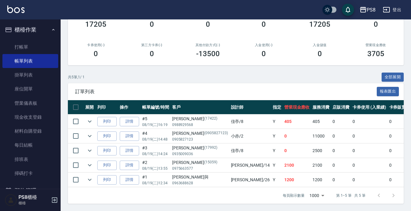
scroll to position [92, 0]
click at [130, 160] on link "詳情" at bounding box center [129, 164] width 19 height 9
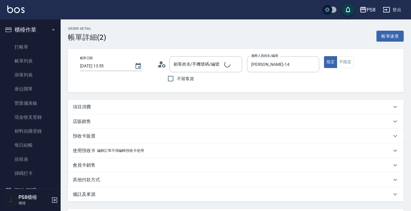
type input "2025/08/19 13:55"
type input "Joan-14"
type input "凃佳宏/0975663577/15059"
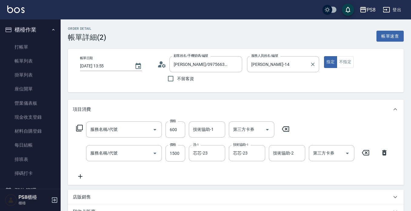
type input "B級洗剪500(103)"
type input "頭皮療程1500(903)"
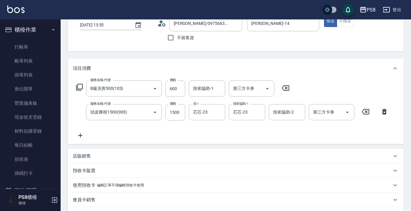
scroll to position [30, 0]
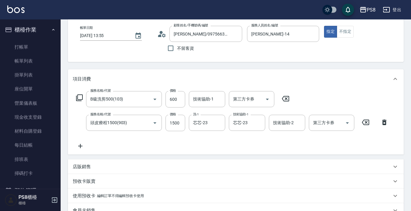
click at [85, 164] on p "店販銷售" at bounding box center [82, 166] width 18 height 6
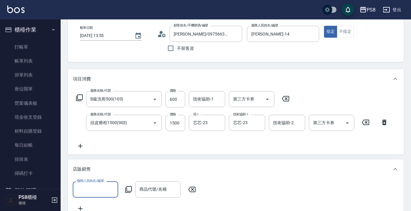
scroll to position [0, 0]
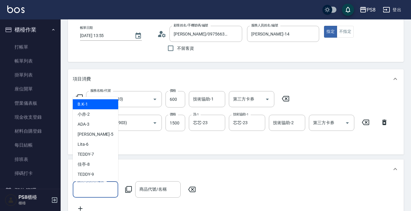
click at [88, 185] on input "服務人員姓名/編號" at bounding box center [95, 189] width 40 height 11
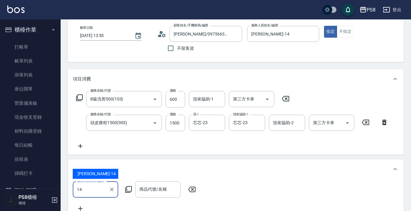
type input "Joan-14"
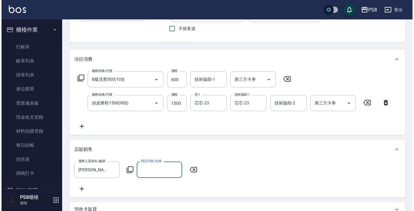
scroll to position [61, 0]
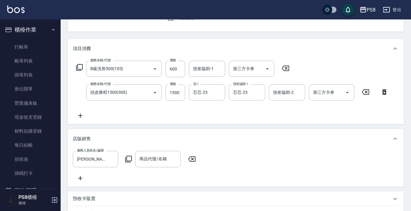
click at [128, 159] on icon at bounding box center [128, 158] width 7 height 7
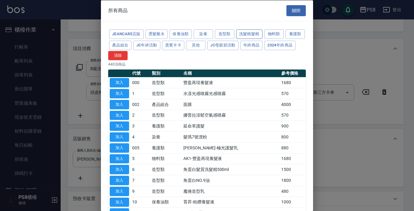
click at [253, 32] on button "洗髮精髮精" at bounding box center [249, 33] width 26 height 9
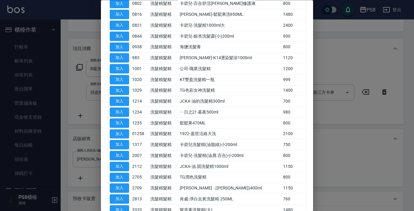
scroll to position [422, 0]
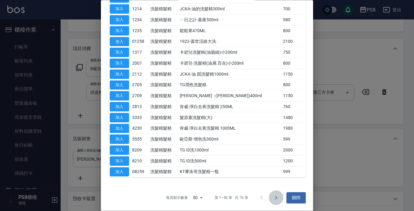
click at [272, 197] on icon "Go to next page" at bounding box center [275, 197] width 7 height 7
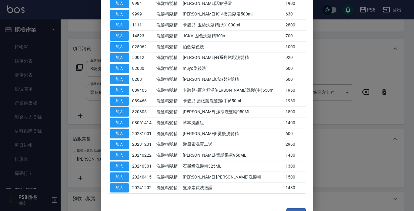
scroll to position [162, 0]
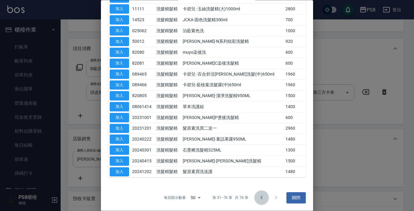
click at [260, 197] on icon "Go to previous page" at bounding box center [261, 197] width 2 height 4
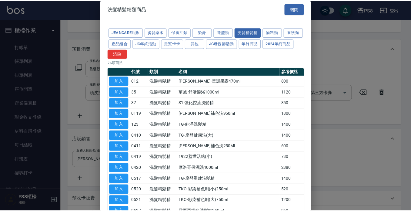
scroll to position [0, 0]
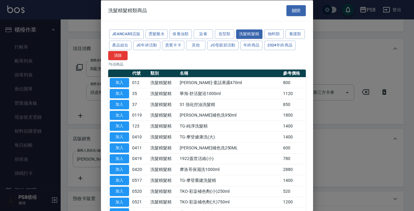
click at [171, 95] on td "洗髮精髮精" at bounding box center [163, 93] width 29 height 11
click at [212, 108] on td "S1 強化控油洗髮精" at bounding box center [229, 104] width 103 height 11
click at [119, 103] on button "加入" at bounding box center [119, 103] width 19 height 9
type input "S1 強化控油洗髮精"
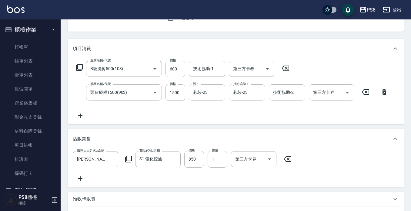
scroll to position [121, 0]
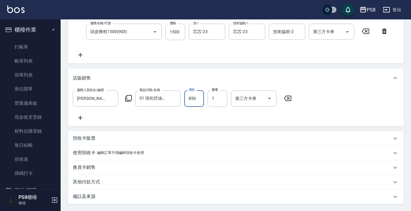
click at [194, 98] on input "850" at bounding box center [194, 98] width 20 height 16
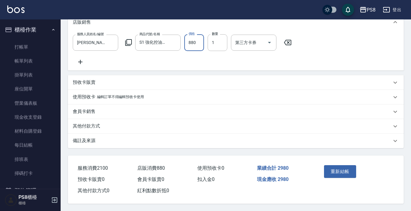
scroll to position [185, 0]
type input "880"
click at [339, 167] on button "重新結帳" at bounding box center [340, 171] width 32 height 13
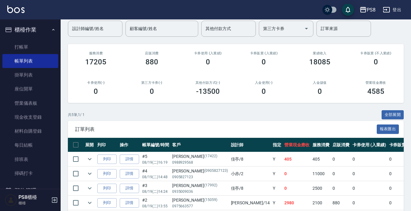
scroll to position [92, 0]
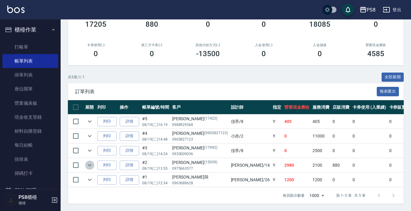
click at [89, 161] on icon "expand row" at bounding box center [89, 164] width 7 height 7
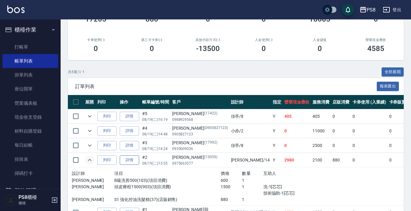
click at [128, 161] on link "詳情" at bounding box center [129, 159] width 19 height 9
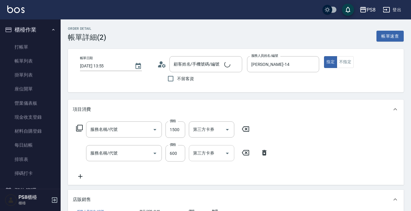
type input "2025/08/19 13:55"
type input "Joan-14"
type input "頭皮療程1500(903)"
type input "B級洗剪500(103)"
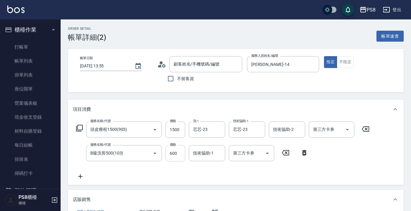
type input "凃佳宏/0975663577/15059"
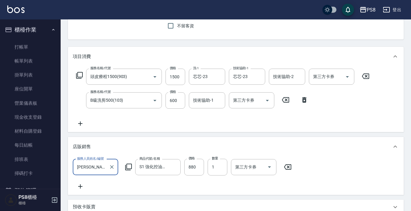
scroll to position [152, 0]
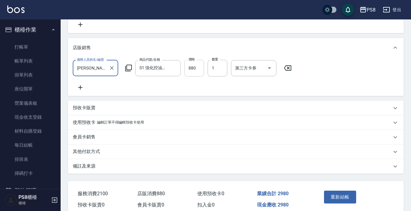
click at [198, 67] on input "880" at bounding box center [194, 68] width 20 height 16
type input "850"
click at [345, 202] on button "重新結帳" at bounding box center [340, 196] width 32 height 13
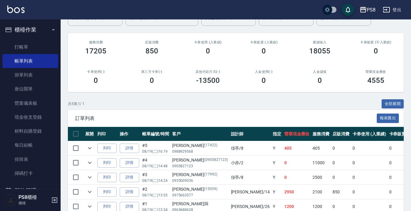
scroll to position [92, 0]
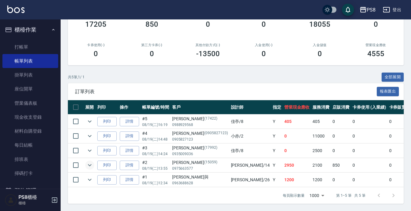
click at [91, 164] on icon "expand row" at bounding box center [90, 165] width 4 height 2
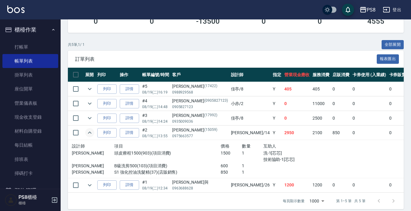
scroll to position [130, 0]
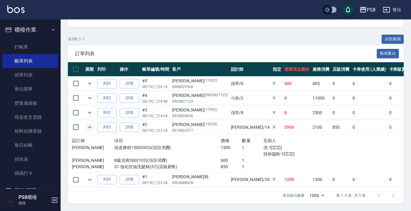
click at [14, 10] on img at bounding box center [15, 9] width 17 height 8
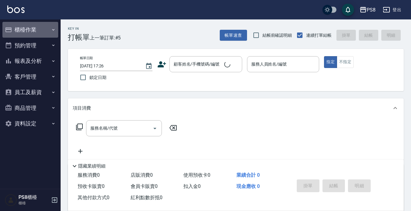
click at [32, 28] on button "櫃檯作業" at bounding box center [30, 30] width 56 height 16
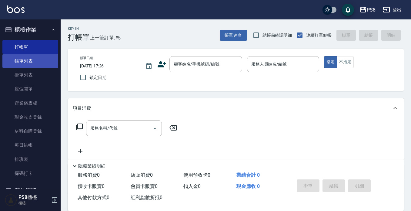
click at [25, 63] on link "帳單列表" at bounding box center [30, 61] width 56 height 14
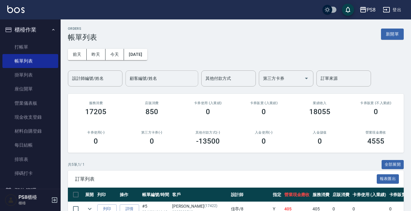
click at [145, 76] on input "顧客編號/姓名" at bounding box center [161, 78] width 67 height 11
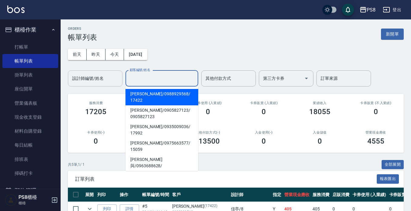
click at [111, 82] on input "設計師編號/姓名" at bounding box center [95, 78] width 49 height 11
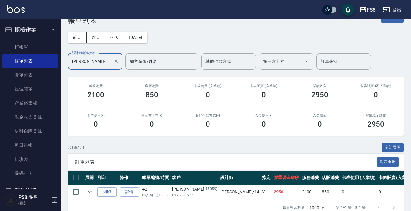
scroll to position [34, 0]
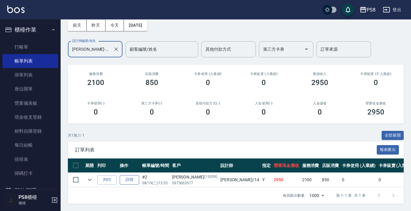
type input "Joan-14"
click at [132, 175] on link "詳情" at bounding box center [129, 179] width 19 height 9
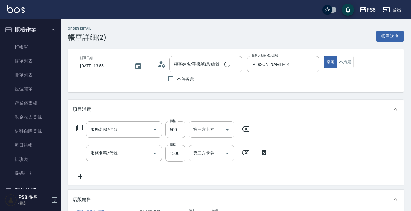
type input "2025/08/19 13:55"
type input "Joan-14"
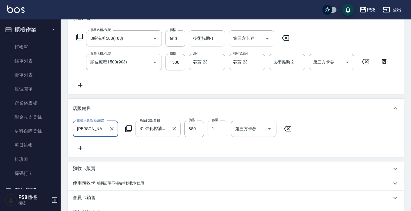
type input "B級洗剪500(103)"
type input "頭皮療程1500(903)"
type input "凃佳宏/0975663577/15059"
click at [112, 130] on icon "Clear" at bounding box center [112, 128] width 6 height 6
click at [175, 129] on icon "Clear" at bounding box center [174, 129] width 4 height 4
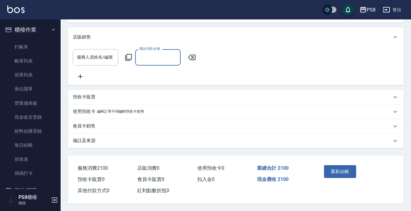
scroll to position [170, 0]
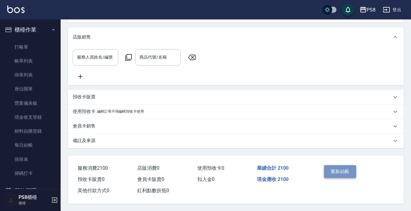
drag, startPoint x: 344, startPoint y: 168, endPoint x: 345, endPoint y: 171, distance: 3.2
click at [345, 169] on button "重新結帳" at bounding box center [340, 171] width 32 height 13
click at [190, 54] on icon at bounding box center [191, 57] width 15 height 7
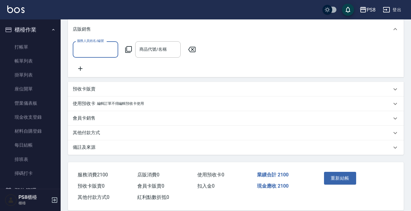
click at [192, 48] on icon at bounding box center [191, 49] width 15 height 7
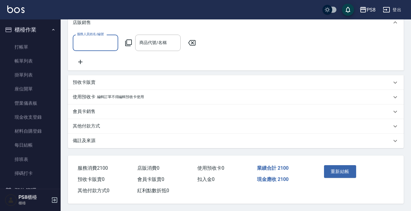
scroll to position [185, 0]
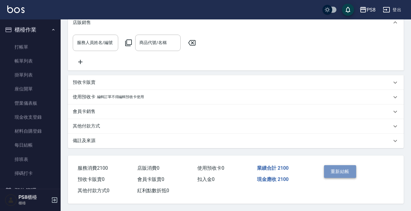
click at [342, 171] on button "重新結帳" at bounding box center [340, 171] width 32 height 13
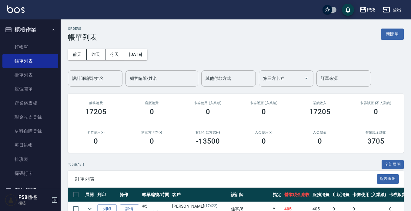
click at [18, 12] on img at bounding box center [15, 9] width 17 height 8
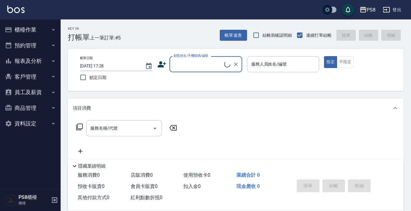
click at [182, 66] on input "顧客姓名/手機號碼/編號" at bounding box center [198, 64] width 52 height 11
type input "0986770543"
click at [236, 63] on icon "Clear" at bounding box center [236, 64] width 6 height 6
click at [183, 62] on input "顧客姓名/手機號碼/編號" at bounding box center [201, 64] width 58 height 11
click at [190, 78] on li "尤彥文/0988531359/15401" at bounding box center [205, 80] width 73 height 10
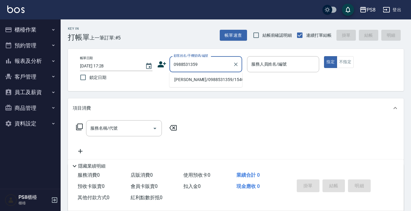
type input "尤彥文/0988531359/15401"
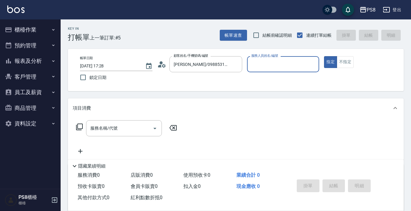
type input "Joan-14"
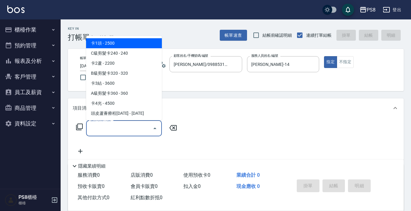
click at [133, 124] on input "服務名稱/代號" at bounding box center [119, 128] width 61 height 11
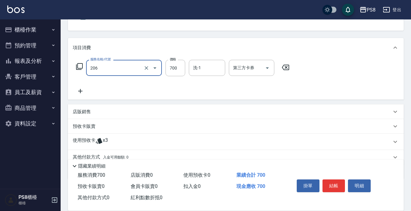
scroll to position [61, 0]
type input "A級洗剪700(206)"
click at [96, 108] on div "店販銷售" at bounding box center [232, 111] width 319 height 6
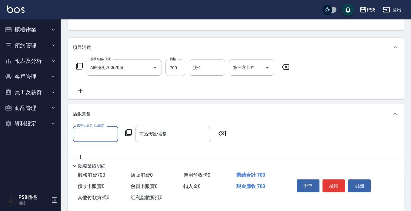
scroll to position [0, 0]
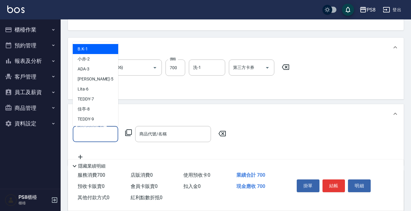
click at [93, 133] on input "服務人員姓名/編號" at bounding box center [95, 133] width 40 height 11
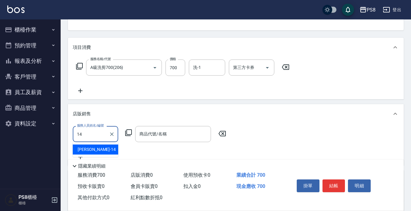
type input "Joan-14"
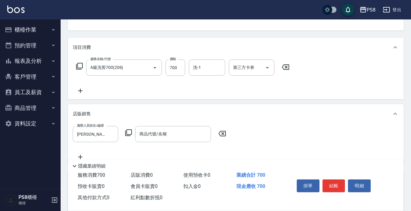
click at [128, 132] on icon at bounding box center [128, 132] width 7 height 7
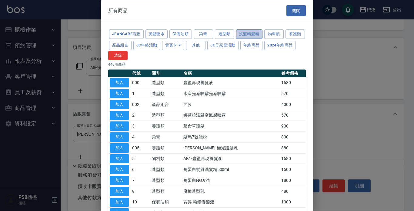
click at [246, 32] on button "洗髮精髮精" at bounding box center [249, 33] width 26 height 9
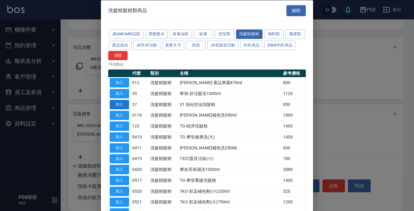
click at [121, 105] on button "加入" at bounding box center [119, 103] width 19 height 9
type input "S1 強化控油洗髮精"
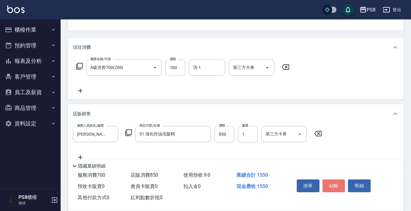
click at [334, 180] on button "結帳" at bounding box center [333, 185] width 23 height 13
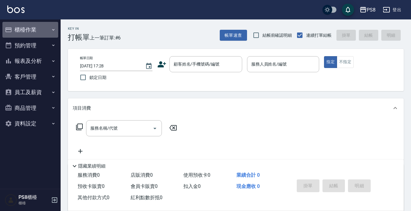
click at [25, 28] on button "櫃檯作業" at bounding box center [30, 30] width 56 height 16
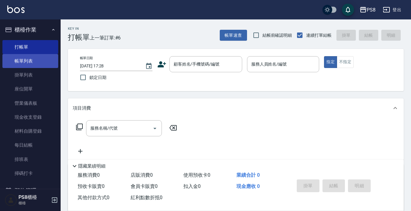
click at [28, 62] on link "帳單列表" at bounding box center [30, 61] width 56 height 14
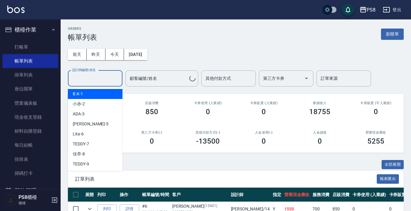
click at [101, 78] on input "設計師編號/姓名" at bounding box center [95, 78] width 49 height 11
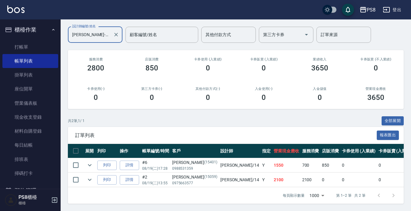
scroll to position [49, 0]
type input "Joan-14"
click at [91, 164] on icon "expand row" at bounding box center [90, 165] width 4 height 2
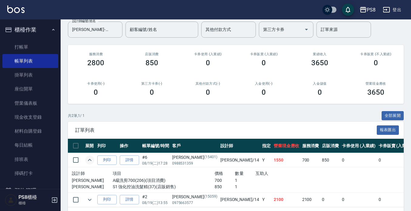
scroll to position [74, 0]
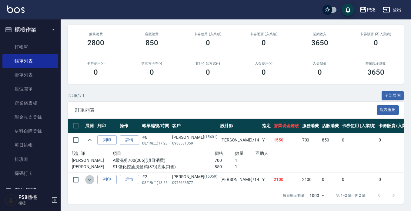
click at [87, 176] on icon "expand row" at bounding box center [89, 179] width 7 height 7
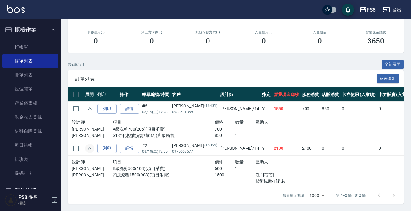
scroll to position [105, 0]
click at [14, 12] on img at bounding box center [15, 9] width 17 height 8
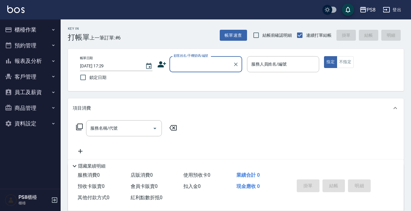
click at [25, 30] on button "櫃檯作業" at bounding box center [30, 30] width 56 height 16
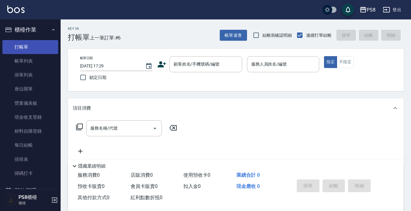
click at [23, 48] on link "打帳單" at bounding box center [30, 47] width 56 height 14
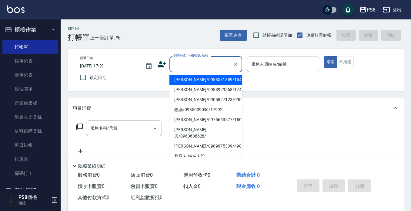
click at [198, 63] on input "顧客姓名/手機號碼/編號" at bounding box center [201, 64] width 58 height 11
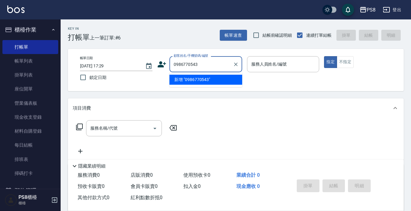
click at [199, 80] on li "新增 "0986770543"" at bounding box center [205, 80] width 73 height 10
type input "0986770543"
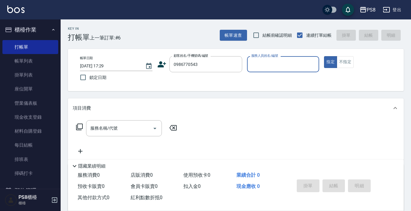
click at [162, 65] on icon at bounding box center [162, 64] width 8 height 6
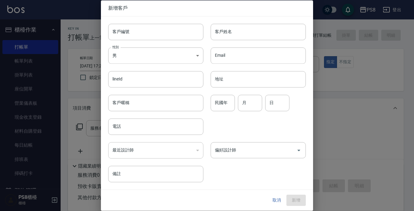
type input "0986770543"
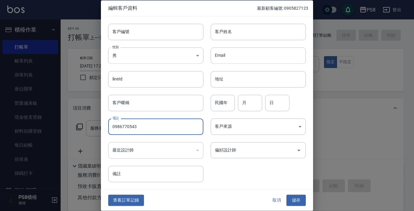
drag, startPoint x: 140, startPoint y: 125, endPoint x: 109, endPoint y: 125, distance: 30.6
click at [109, 125] on input "0986770543" at bounding box center [155, 126] width 95 height 16
click at [140, 31] on input "客戶編號" at bounding box center [155, 32] width 95 height 16
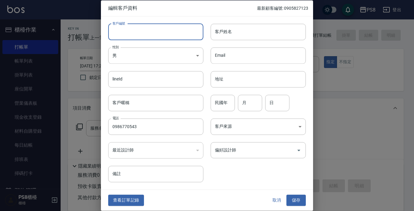
paste input "0986770543"
type input "0986770543"
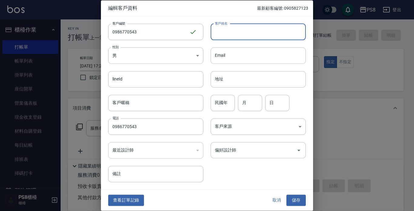
click at [246, 39] on input "客戶姓名" at bounding box center [258, 32] width 95 height 16
type input "蕭博元"
click at [228, 100] on input "民國年" at bounding box center [223, 103] width 24 height 16
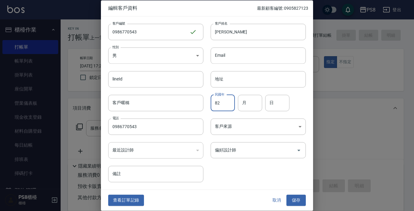
type input "82"
type input "07"
type input "12"
click at [301, 199] on button "儲存" at bounding box center [295, 200] width 19 height 11
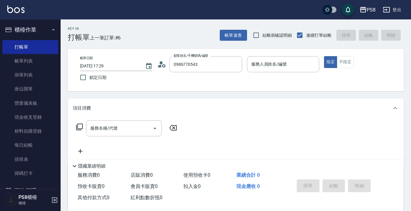
click at [20, 3] on div "PS8 登出" at bounding box center [205, 9] width 411 height 19
click at [18, 11] on img at bounding box center [15, 9] width 17 height 8
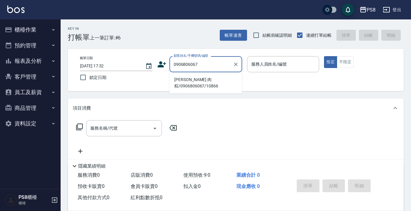
click at [208, 77] on li "[PERSON_NAME] 肉粽/0906806067/10866" at bounding box center [205, 83] width 73 height 16
type input "[PERSON_NAME] 肉粽/0906806067/10866"
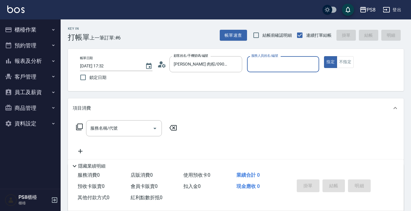
type input "B.K-1"
click at [324, 56] on button "指定" at bounding box center [330, 62] width 13 height 12
type button "true"
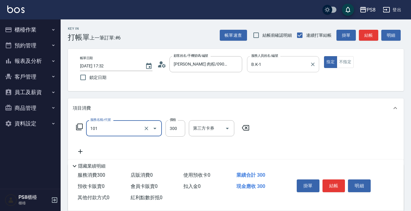
type input "洗髮(101)"
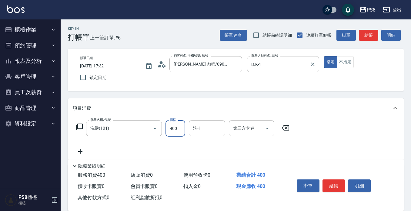
type input "400"
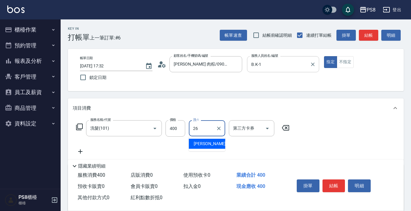
type input "苡真-26"
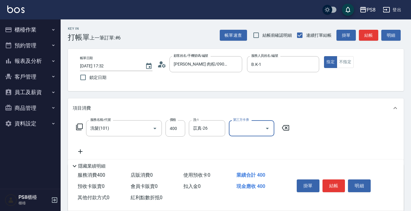
click at [338, 190] on div "掛單 結帳 明細" at bounding box center [333, 186] width 79 height 19
click at [338, 188] on button "結帳" at bounding box center [333, 185] width 23 height 13
click at [336, 183] on div "掛單 結帳 明細" at bounding box center [333, 186] width 79 height 19
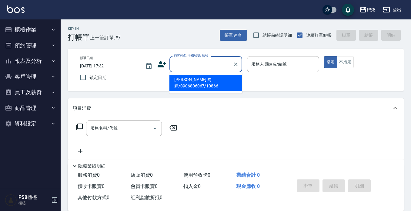
click at [192, 69] on input "顧客姓名/手機號碼/編號" at bounding box center [201, 64] width 58 height 11
click at [201, 64] on input "0970298278" at bounding box center [201, 64] width 58 height 11
type input "0"
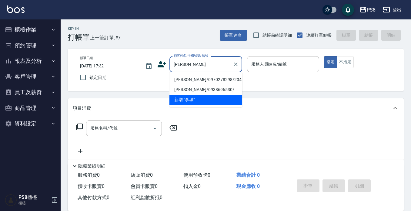
click at [204, 80] on li "[PERSON_NAME]/0970278298/20468" at bounding box center [205, 80] width 73 height 10
type input "[PERSON_NAME]/0970278298/20468"
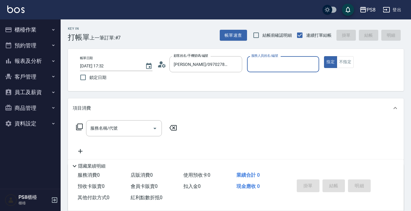
type input "小屋-18"
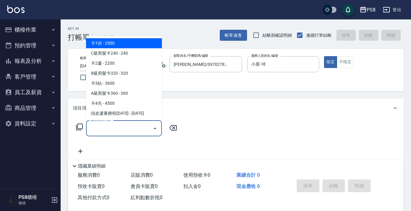
click at [135, 133] on input "服務名稱/代號" at bounding box center [119, 128] width 61 height 11
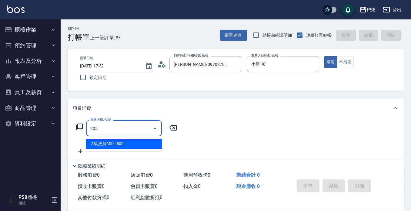
click at [137, 142] on span "A級洗剪600 - 600" at bounding box center [124, 143] width 76 height 10
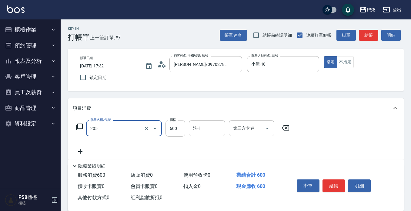
type input "A級洗剪600(205)"
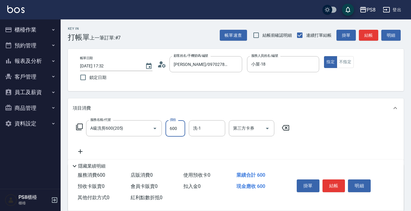
click at [175, 128] on input "600" at bounding box center [175, 128] width 20 height 16
type input "700"
click at [343, 183] on button "結帳" at bounding box center [333, 185] width 23 height 13
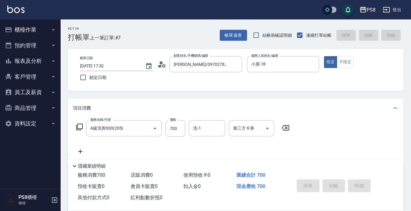
type input "2025/08/19 17:34"
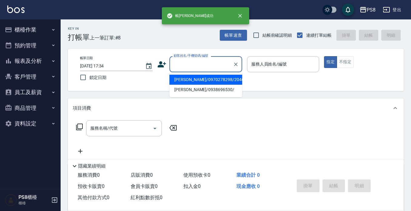
click at [200, 62] on input "顧客姓名/手機號碼/編號" at bounding box center [201, 64] width 58 height 11
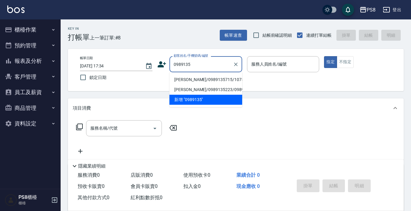
click at [196, 76] on li "[PERSON_NAME]/0989135715/10758" at bounding box center [205, 80] width 73 height 10
type input "[PERSON_NAME]/0989135715/10758"
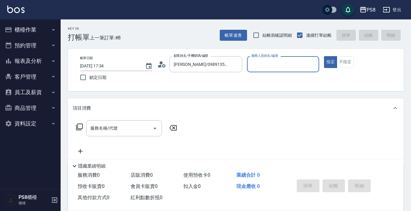
type input "小屋-18"
click at [133, 127] on input "服務名稱/代號" at bounding box center [119, 128] width 61 height 11
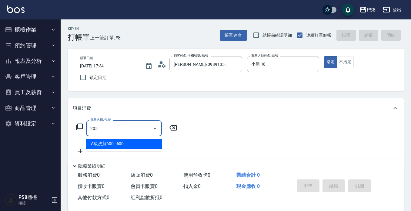
click at [114, 141] on span "A級洗剪600 - 600" at bounding box center [124, 143] width 76 height 10
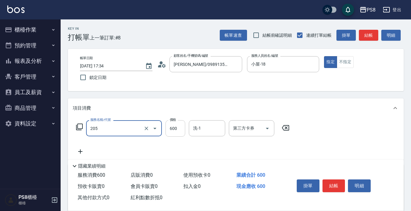
type input "A級洗剪600(205)"
click at [178, 127] on input "600" at bounding box center [175, 128] width 20 height 16
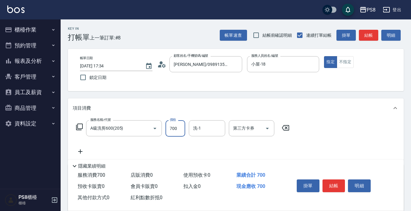
type input "700"
click at [333, 179] on button "結帳" at bounding box center [333, 185] width 23 height 13
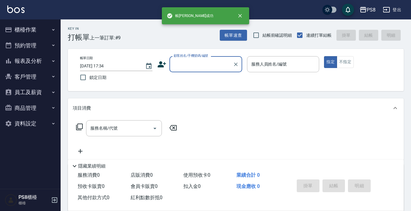
click at [196, 64] on input "顧客姓名/手機號碼/編號" at bounding box center [201, 64] width 58 height 11
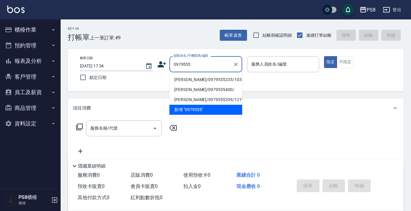
click at [193, 80] on li "[PERSON_NAME]/0979555235/10325" at bounding box center [205, 80] width 73 height 10
type input "[PERSON_NAME]/0979555235/10325"
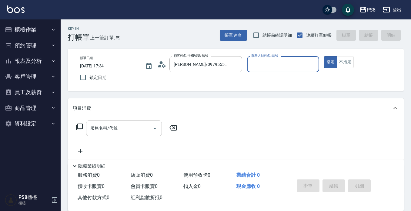
type input "小屋-18"
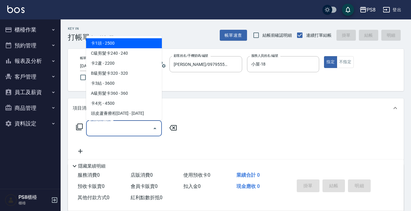
click at [143, 133] on input "服務名稱/代號" at bounding box center [119, 128] width 61 height 11
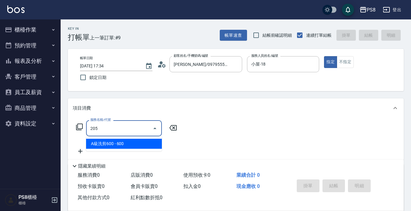
click at [138, 141] on span "A級洗剪600 - 600" at bounding box center [124, 143] width 76 height 10
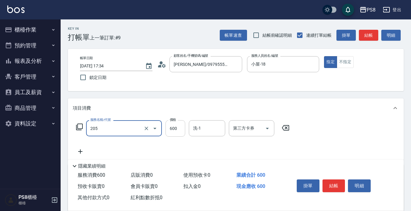
type input "A級洗剪600(205)"
click at [174, 125] on input "600" at bounding box center [175, 128] width 20 height 16
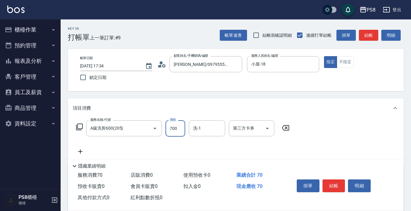
type input "700"
type input "苡真-26"
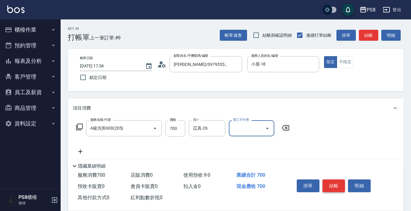
click at [330, 179] on button "結帳" at bounding box center [333, 185] width 23 height 13
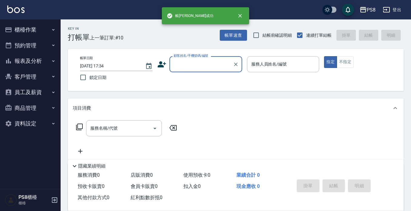
click at [188, 58] on div "顧客姓名/手機號碼/編號" at bounding box center [205, 64] width 73 height 16
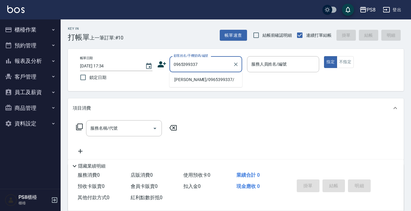
click at [207, 82] on li "[PERSON_NAME]/0965399337/" at bounding box center [205, 80] width 73 height 10
type input "[PERSON_NAME]/0965399337/"
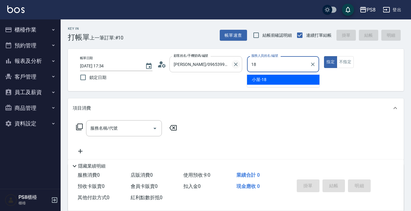
type input "小屋-18"
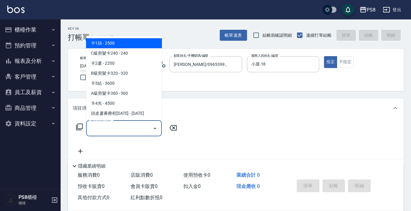
click at [135, 125] on input "服務名稱/代號" at bounding box center [119, 128] width 61 height 11
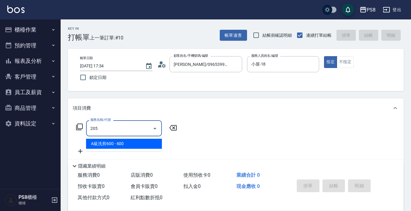
click at [136, 140] on span "A級洗剪600 - 600" at bounding box center [124, 143] width 76 height 10
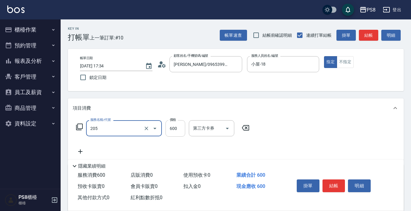
type input "A級洗剪600(205)"
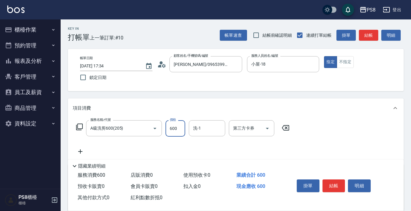
click at [176, 123] on input "600" at bounding box center [175, 128] width 20 height 16
type input "900"
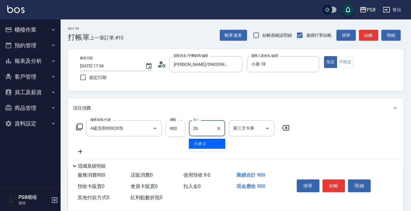
type input "苡真-26"
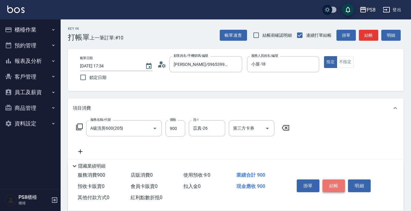
click at [332, 183] on button "結帳" at bounding box center [333, 185] width 23 height 13
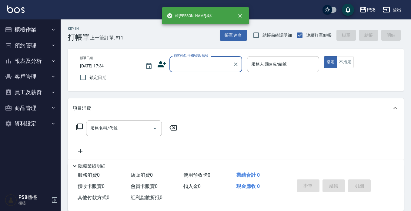
click at [31, 63] on button "報表及分析" at bounding box center [30, 61] width 56 height 16
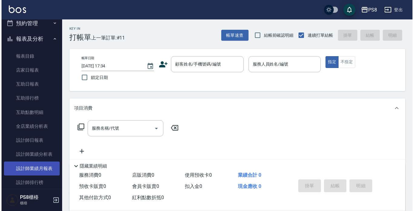
scroll to position [91, 0]
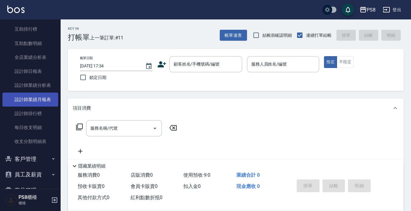
click at [38, 98] on link "設計師業績月報表" at bounding box center [30, 99] width 56 height 14
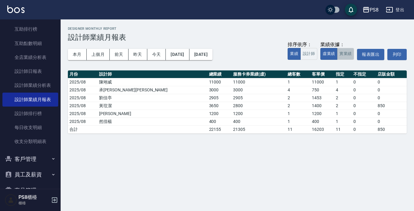
click at [345, 58] on button "實業績" at bounding box center [345, 54] width 17 height 12
click at [77, 55] on button "本月" at bounding box center [77, 54] width 19 height 11
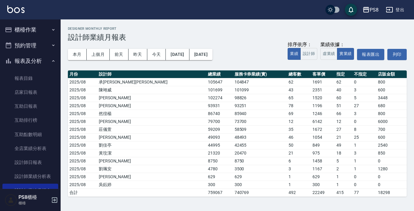
click at [39, 31] on button "櫃檯作業" at bounding box center [30, 30] width 56 height 16
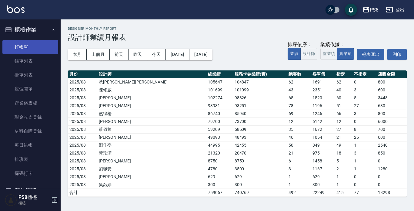
click at [29, 47] on link "打帳單" at bounding box center [30, 47] width 56 height 14
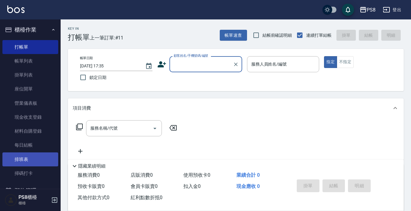
click at [36, 154] on link "排班表" at bounding box center [30, 159] width 56 height 14
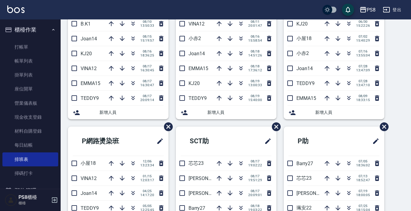
scroll to position [30, 0]
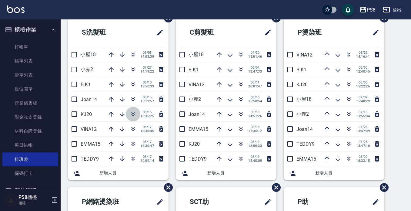
click at [132, 116] on icon "button" at bounding box center [132, 113] width 7 height 7
click at [134, 116] on icon "button" at bounding box center [132, 113] width 7 height 7
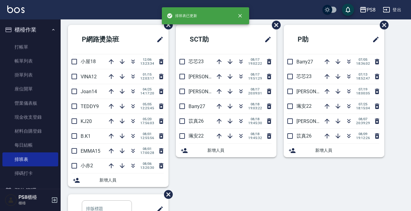
scroll to position [182, 0]
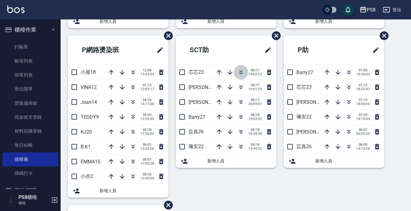
click at [239, 70] on icon "button" at bounding box center [240, 71] width 7 height 7
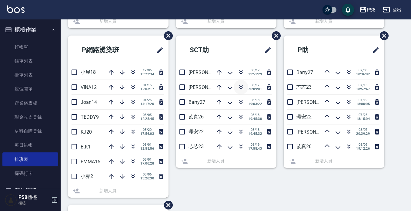
click at [239, 88] on icon "button" at bounding box center [240, 88] width 3 height 2
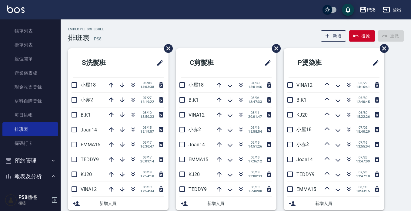
scroll to position [152, 0]
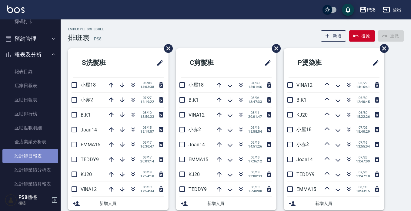
click at [40, 156] on link "設計師日報表" at bounding box center [30, 156] width 56 height 14
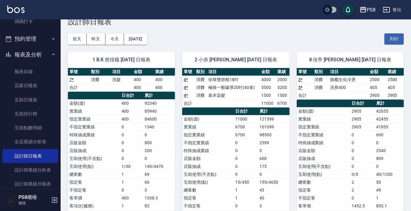
scroll to position [30, 0]
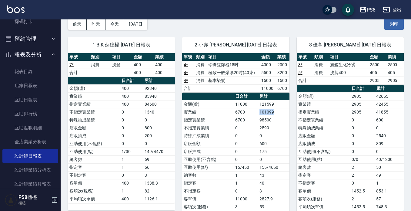
drag, startPoint x: 275, startPoint y: 111, endPoint x: 258, endPoint y: 112, distance: 17.9
click at [258, 112] on tr "實業績 6700 101099" at bounding box center [235, 112] width 107 height 8
click at [282, 107] on td "121599" at bounding box center [273, 104] width 31 height 8
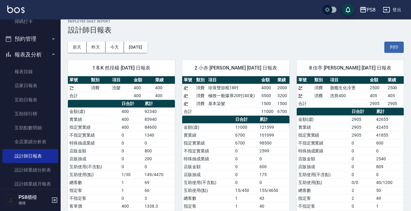
scroll to position [0, 0]
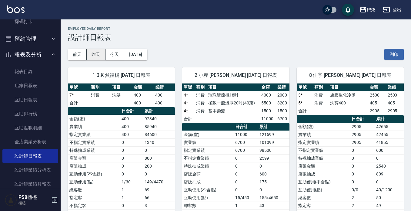
click at [94, 55] on button "昨天" at bounding box center [96, 54] width 19 height 11
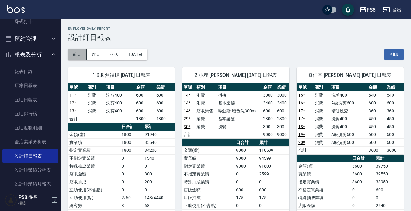
click at [80, 53] on button "前天" at bounding box center [77, 54] width 19 height 11
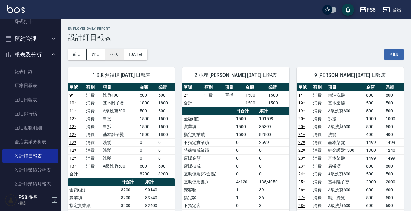
click at [117, 50] on button "今天" at bounding box center [114, 54] width 19 height 11
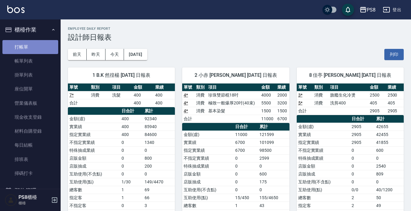
click at [46, 49] on link "打帳單" at bounding box center [30, 47] width 56 height 14
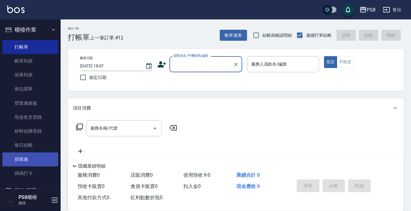
click at [27, 159] on link "排班表" at bounding box center [30, 159] width 56 height 14
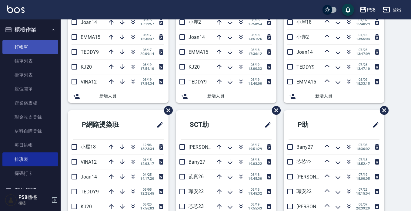
scroll to position [61, 0]
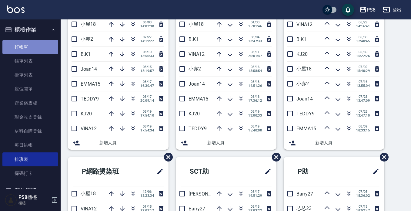
click at [44, 50] on link "打帳單" at bounding box center [30, 47] width 56 height 14
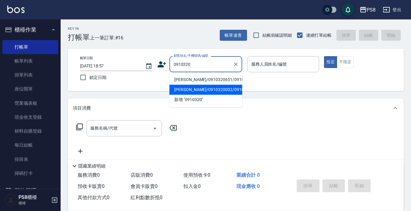
drag, startPoint x: 185, startPoint y: 102, endPoint x: 173, endPoint y: 79, distance: 25.5
click at [185, 95] on li "[PERSON_NAME]/0910320002/0910320002" at bounding box center [205, 90] width 73 height 10
type input "[PERSON_NAME]/0910320002/0910320002"
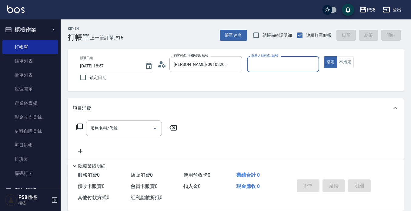
click at [160, 64] on icon at bounding box center [161, 64] width 9 height 9
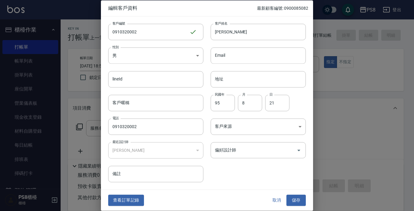
click at [132, 197] on button "查看訂單記錄" at bounding box center [126, 200] width 36 height 11
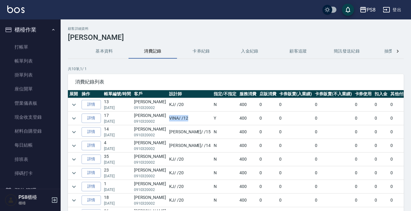
drag, startPoint x: 177, startPoint y: 118, endPoint x: 154, endPoint y: 121, distance: 23.2
click at [154, 121] on tr "詳情 17 06/21/2025 鐘尚恩 0910320002 VINA / /12 Y 400 0 0 0 0 0 0 400" at bounding box center [260, 118] width 384 height 13
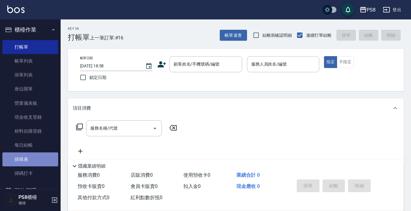
click at [47, 159] on link "排班表" at bounding box center [30, 159] width 56 height 14
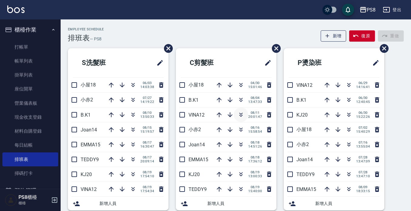
click at [237, 115] on icon "button" at bounding box center [240, 114] width 7 height 7
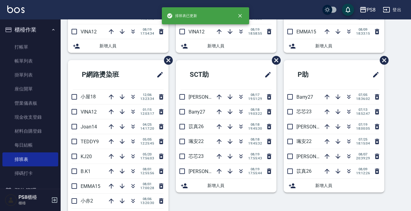
scroll to position [212, 0]
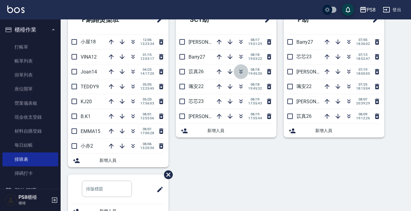
click at [238, 72] on icon "button" at bounding box center [240, 71] width 7 height 7
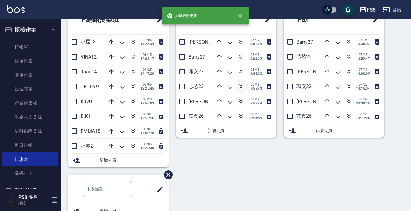
click at [238, 88] on icon "button" at bounding box center [240, 86] width 7 height 7
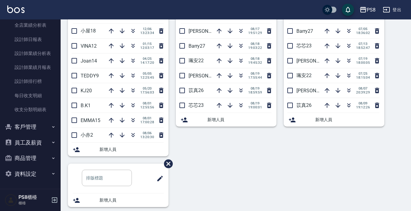
scroll to position [229, 0]
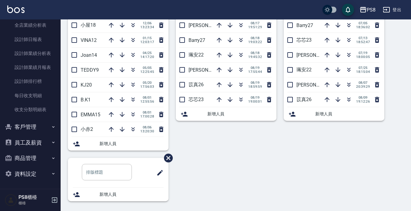
click at [37, 122] on button "客戶管理" at bounding box center [30, 127] width 56 height 16
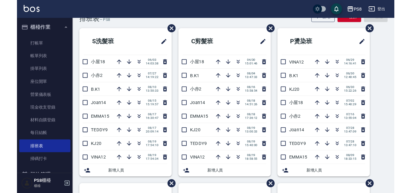
scroll to position [17, 0]
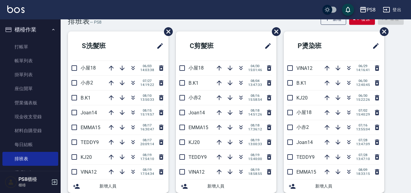
drag, startPoint x: 20, startPoint y: 47, endPoint x: 88, endPoint y: 55, distance: 68.1
click at [20, 47] on link "打帳單" at bounding box center [30, 47] width 56 height 14
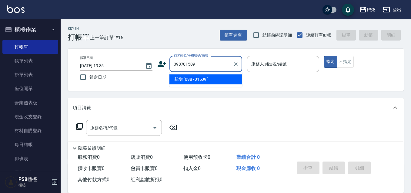
click at [191, 65] on input "098701509" at bounding box center [201, 64] width 58 height 11
drag, startPoint x: 203, startPoint y: 62, endPoint x: 169, endPoint y: 63, distance: 34.0
click at [169, 63] on div "098701809 顧客姓名/手機號碼/編號" at bounding box center [205, 64] width 73 height 16
type input "098701809"
click at [160, 64] on icon at bounding box center [161, 64] width 9 height 9
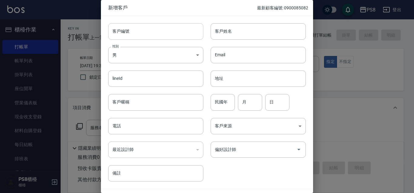
click at [148, 34] on input "客戶編號" at bounding box center [155, 31] width 95 height 16
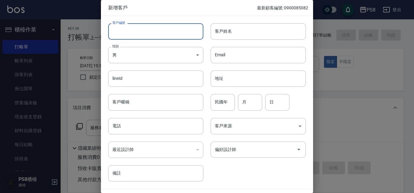
paste input "098701809"
type input "098701809"
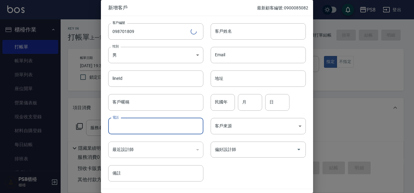
click at [150, 132] on input "電話" at bounding box center [155, 126] width 95 height 16
paste input "098701809"
type input "098701809"
click at [238, 27] on input "客戶姓名" at bounding box center [258, 31] width 95 height 16
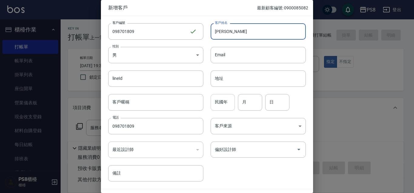
type input "翁君如"
click at [222, 105] on input "民國年" at bounding box center [223, 102] width 24 height 16
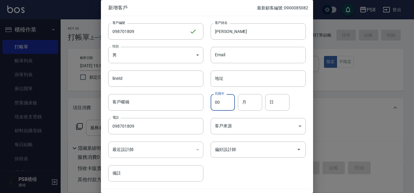
type input "00"
type input "5"
type input "22"
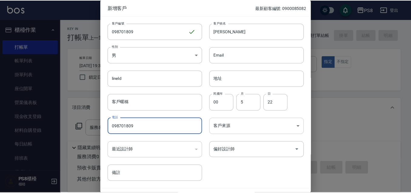
scroll to position [17, 0]
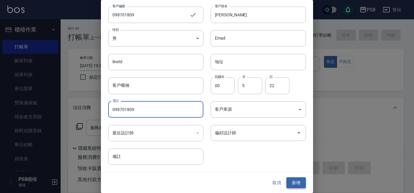
click at [294, 182] on button "新增" at bounding box center [295, 183] width 19 height 11
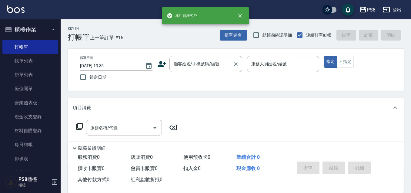
click at [183, 61] on input "顧客姓名/手機號碼/編號" at bounding box center [201, 64] width 58 height 11
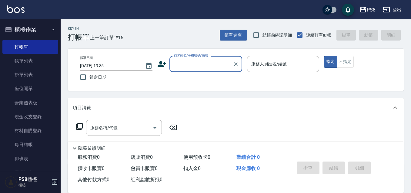
paste input "098701809"
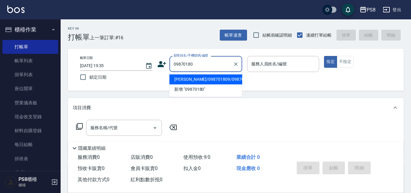
click at [204, 82] on li "[PERSON_NAME]/098701809/098701809" at bounding box center [205, 80] width 73 height 10
type input "[PERSON_NAME]/098701809/098701809"
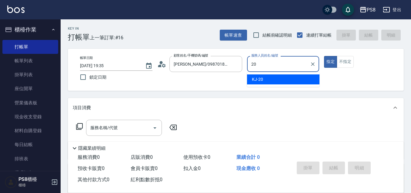
type input "KJ-20"
type button "true"
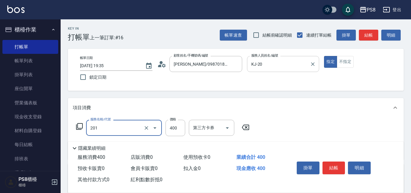
type input "洗剪400(201)"
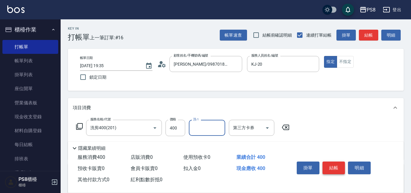
click at [333, 164] on button "結帳" at bounding box center [333, 168] width 23 height 13
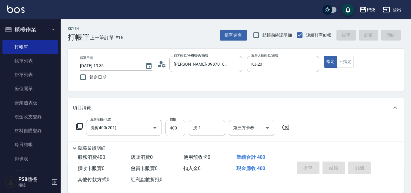
type input "2025/08/19 19:36"
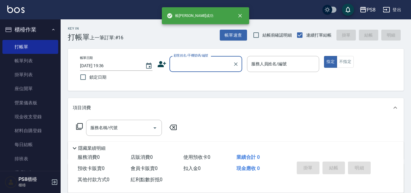
scroll to position [0, 0]
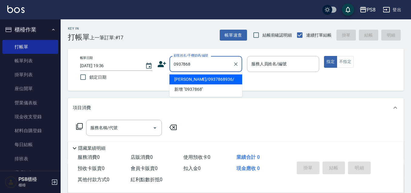
click at [198, 78] on li "[PERSON_NAME]/0937868936/" at bounding box center [205, 80] width 73 height 10
type input "[PERSON_NAME]/0937868936/"
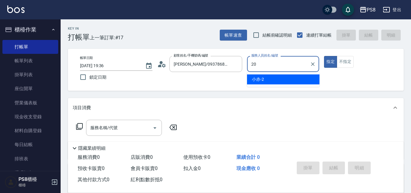
type input "KJ-20"
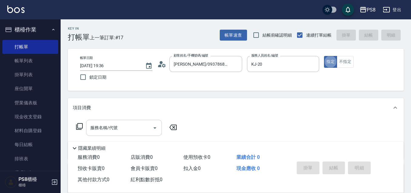
click at [127, 125] on input "服務名稱/代號" at bounding box center [119, 128] width 61 height 11
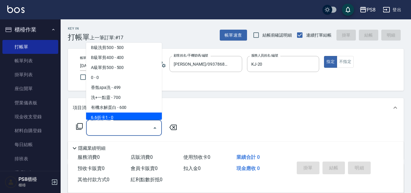
scroll to position [121, 0]
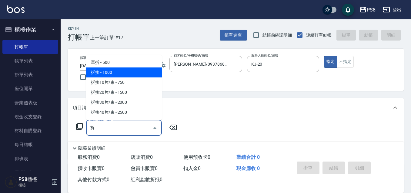
click at [128, 72] on span "拆接 - 1000" at bounding box center [124, 73] width 76 height 10
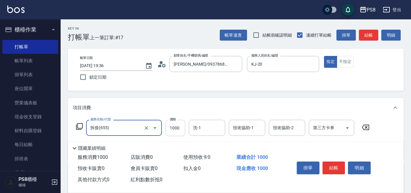
type input "拆接(655)"
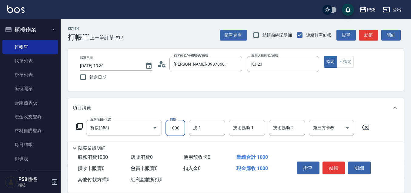
click at [183, 127] on input "1000" at bounding box center [175, 128] width 20 height 16
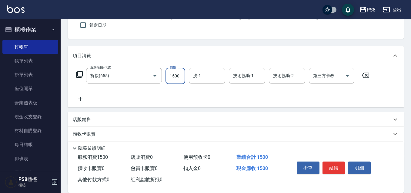
scroll to position [102, 0]
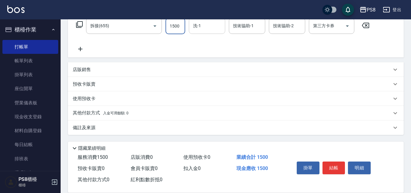
type input "1500"
click at [219, 29] on input "洗-1" at bounding box center [207, 26] width 31 height 11
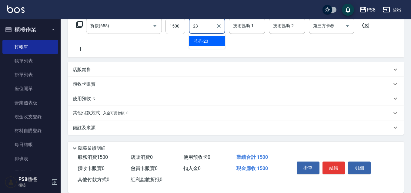
type input "芯芯-23"
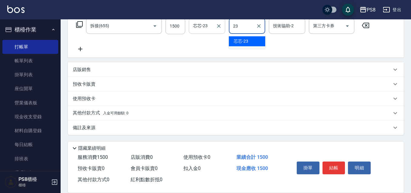
type input "芯芯-23"
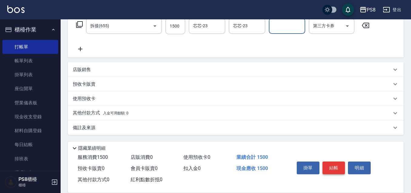
click at [331, 168] on button "結帳" at bounding box center [333, 168] width 23 height 13
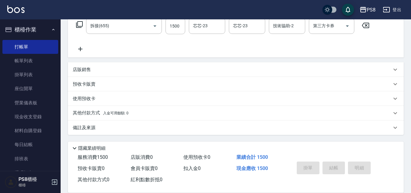
type input "2025/08/19 19:37"
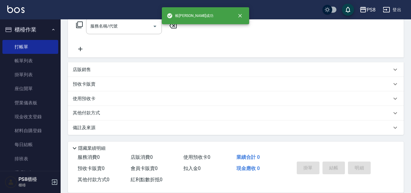
scroll to position [0, 0]
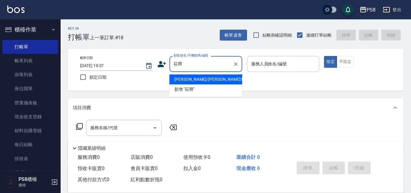
click at [207, 82] on li "莊釋萱/莊釋萱18662/18662" at bounding box center [205, 80] width 73 height 10
type input "莊釋萱/莊釋萱18662/18662"
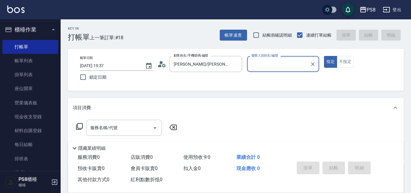
type input "KJ-20"
click at [120, 131] on input "服務名稱/代號" at bounding box center [119, 128] width 61 height 11
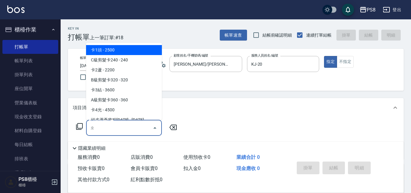
type input "直"
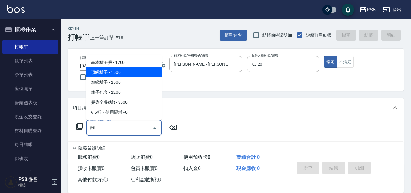
click at [113, 68] on span "頂級離子 - 1500" at bounding box center [124, 73] width 76 height 10
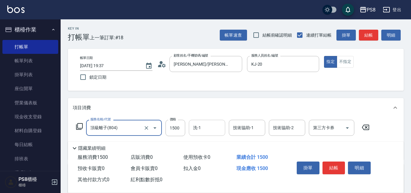
type input "頂級離子(804)"
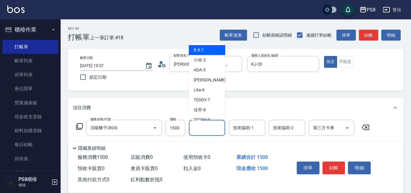
click at [205, 125] on input "洗-1" at bounding box center [207, 128] width 31 height 11
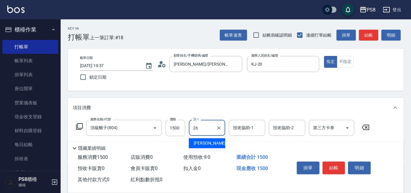
type input "2"
type input "[PERSON_NAME]-24"
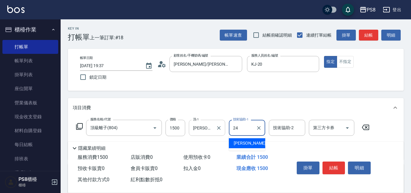
type input "[PERSON_NAME]-24"
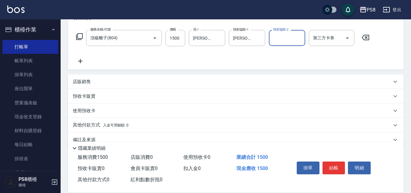
scroll to position [91, 0]
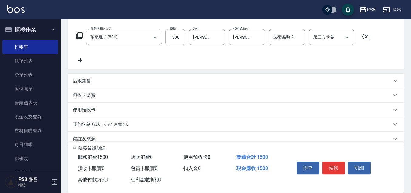
click at [80, 65] on div "服務名稱/代號 頂級離子(804) 服務名稱/代號 價格 1500 價格 洗-1 婷婷-24 洗-1 技術協助-1 婷婷-24 技術協助-1 技術協助-2 技…" at bounding box center [236, 48] width 336 height 42
click at [81, 61] on icon at bounding box center [80, 60] width 15 height 7
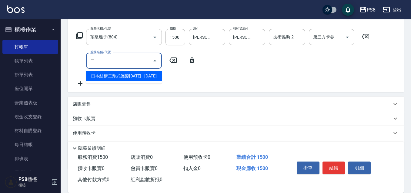
click at [122, 79] on span "日本結構二劑式護髮[DATE] - [DATE]" at bounding box center [124, 76] width 76 height 10
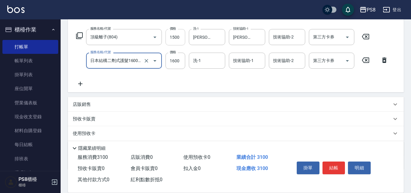
type input "日本結構二劑式護髮1600(904)"
click at [179, 33] on input "1500" at bounding box center [175, 37] width 20 height 16
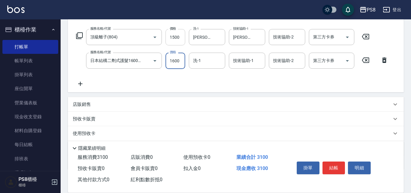
click at [180, 34] on input "1500" at bounding box center [175, 37] width 20 height 16
click at [216, 54] on div "洗-1" at bounding box center [207, 61] width 36 height 16
type input "2000"
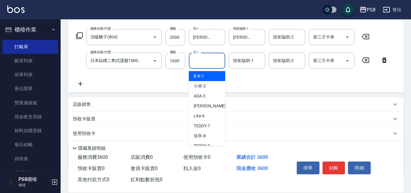
click at [249, 58] on div "技術協助-1 技術協助-1" at bounding box center [247, 61] width 36 height 16
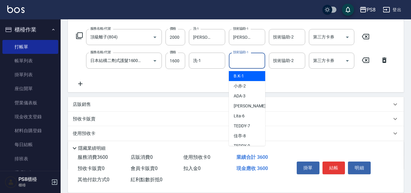
type input "1"
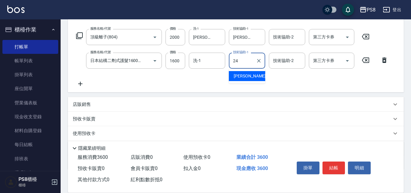
type input "[PERSON_NAME]-24"
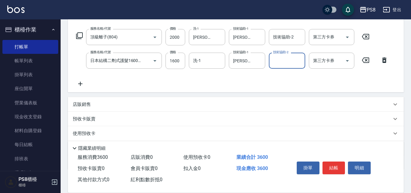
click at [336, 163] on button "結帳" at bounding box center [333, 168] width 23 height 13
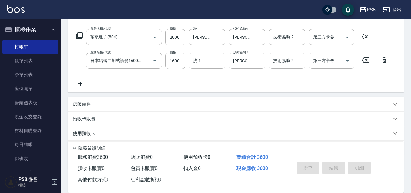
type input "2025/08/19 19:38"
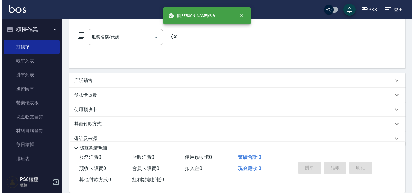
scroll to position [0, 0]
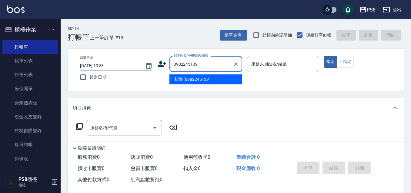
drag, startPoint x: 207, startPoint y: 64, endPoint x: 170, endPoint y: 64, distance: 37.6
click at [170, 64] on div "0982245139 顧客姓名/手機號碼/編號" at bounding box center [205, 64] width 73 height 16
type input "0982245139"
click at [165, 63] on icon at bounding box center [162, 64] width 8 height 6
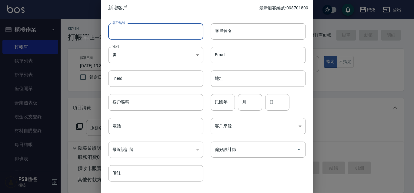
click at [158, 31] on input "客戶編號" at bounding box center [155, 31] width 95 height 16
paste input "0982245139"
type input "0982245139"
click at [141, 125] on input "電話" at bounding box center [155, 126] width 95 height 16
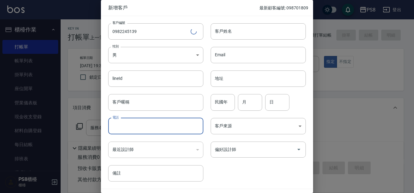
click at [141, 125] on input "電話" at bounding box center [155, 126] width 95 height 16
paste input "0982245139"
type input "0982245139"
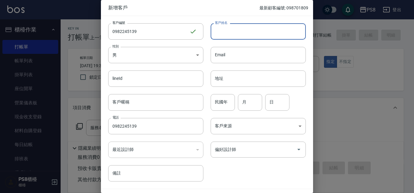
click at [245, 27] on input "客戶姓名" at bounding box center [258, 31] width 95 height 16
type input "林橋惠"
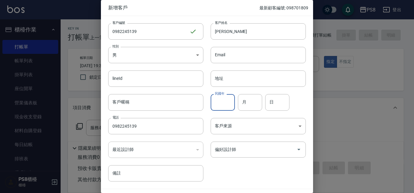
click at [228, 106] on input "民國年" at bounding box center [223, 102] width 24 height 16
type input "89"
type input "10"
type input "23"
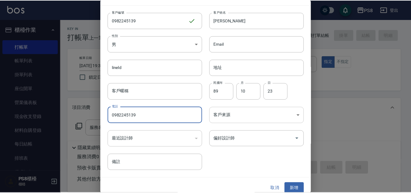
scroll to position [17, 0]
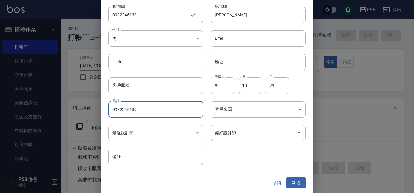
click at [294, 180] on button "新增" at bounding box center [295, 183] width 19 height 11
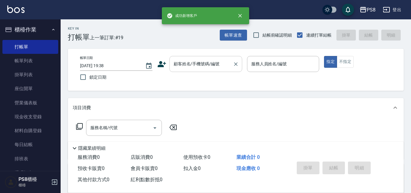
click at [182, 63] on input "顧客姓名/手機號碼/編號" at bounding box center [201, 64] width 58 height 11
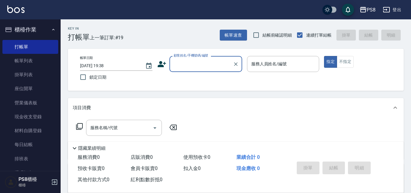
paste input "0982245139"
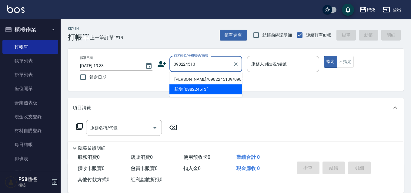
drag, startPoint x: 207, startPoint y: 82, endPoint x: 263, endPoint y: 81, distance: 56.1
click at [207, 82] on li "[PERSON_NAME]/0982245139/0982245139" at bounding box center [205, 80] width 73 height 10
type input "[PERSON_NAME]/0982245139/0982245139"
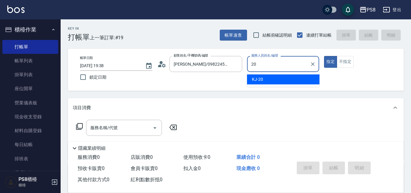
type input "KJ-20"
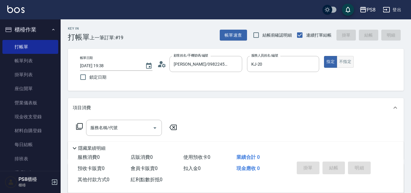
click at [352, 58] on button "不指定" at bounding box center [345, 62] width 17 height 12
click at [126, 124] on input "服務名稱/代號" at bounding box center [119, 128] width 61 height 11
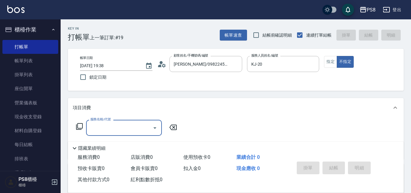
click at [127, 128] on input "服務名稱/代號" at bounding box center [119, 128] width 61 height 11
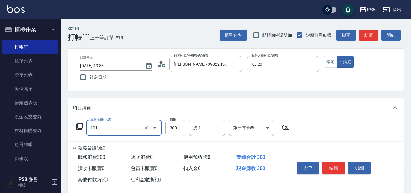
type input "洗髮(101)"
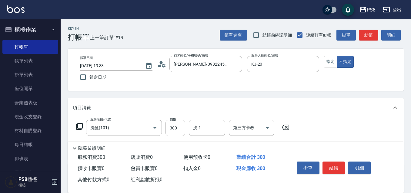
click at [124, 137] on div "服務名稱/代號 洗髮(101) 服務名稱/代號 價格 300 價格 洗-1 洗-1 第三方卡券 第三方卡券" at bounding box center [183, 137] width 220 height 35
click at [123, 126] on input "洗髮(101)" at bounding box center [115, 128] width 53 height 11
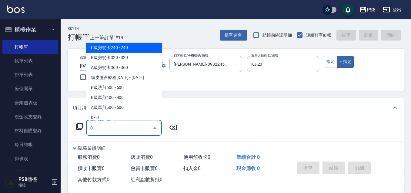
scroll to position [0, 0]
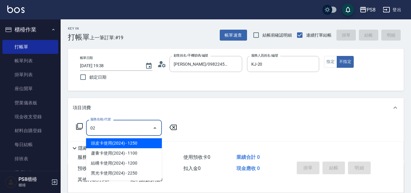
type input "頭皮卡使用(2024)(1212)"
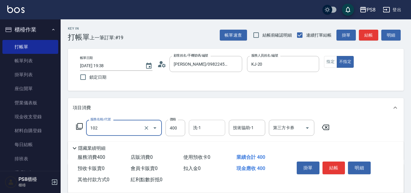
click at [224, 127] on div "洗-1" at bounding box center [207, 128] width 36 height 16
type input "精油洗髮(102)"
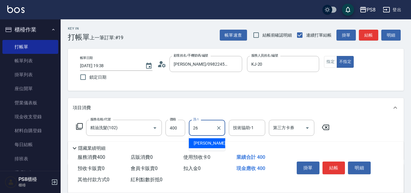
type input "苡真-26"
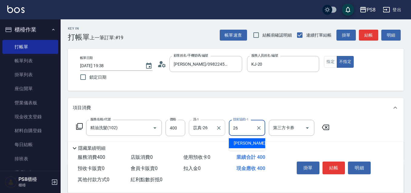
type input "苡真-26"
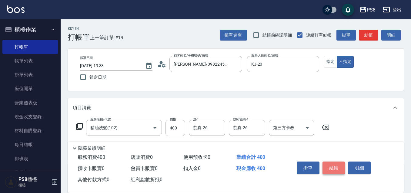
click at [335, 171] on button "結帳" at bounding box center [333, 168] width 23 height 13
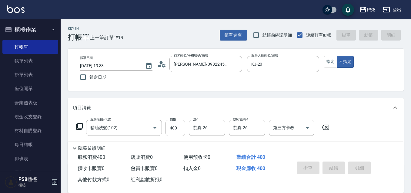
type input "2025/08/19 19:41"
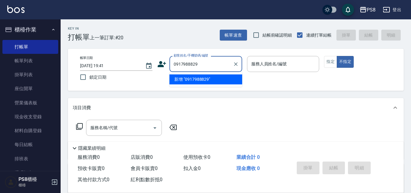
drag, startPoint x: 211, startPoint y: 64, endPoint x: 172, endPoint y: 63, distance: 38.2
click at [172, 63] on input "0917988829" at bounding box center [201, 64] width 58 height 11
type input "0917988829"
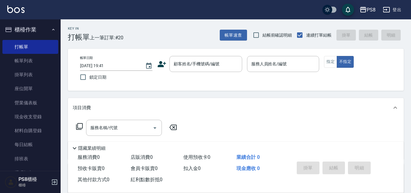
click at [160, 65] on icon at bounding box center [162, 64] width 8 height 6
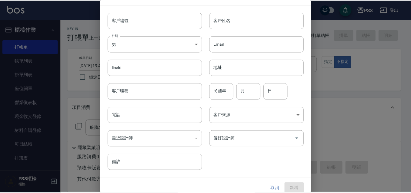
scroll to position [17, 0]
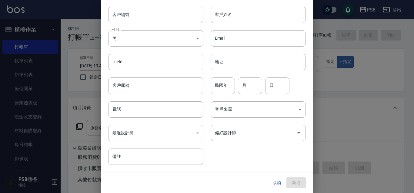
click at [278, 178] on button "取消" at bounding box center [276, 183] width 19 height 11
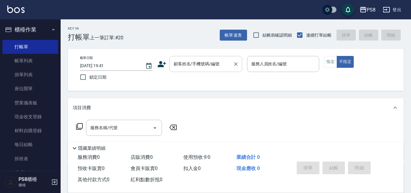
click at [199, 60] on div "顧客姓名/手機號碼/編號 顧客姓名/手機號碼/編號" at bounding box center [205, 64] width 73 height 16
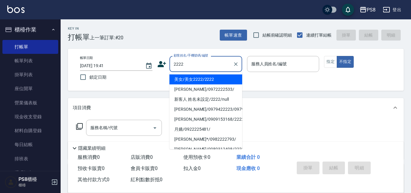
click at [197, 81] on li "美女/美女2222/2222" at bounding box center [205, 80] width 73 height 10
type input "美女/美女2222/2222"
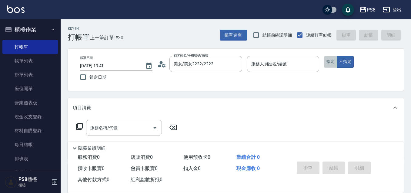
click at [334, 59] on button "指定" at bounding box center [330, 62] width 13 height 12
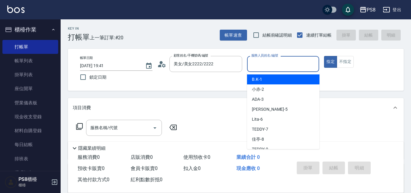
click at [293, 66] on input "服務人員姓名/編號" at bounding box center [283, 64] width 67 height 11
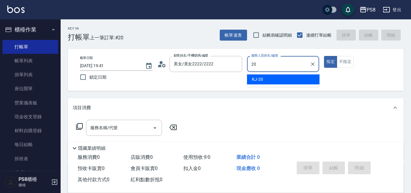
type input "KJ-20"
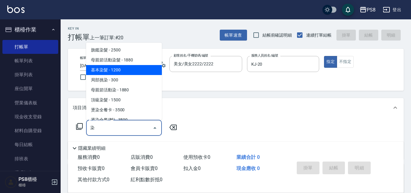
click at [123, 68] on span "基本染髮 - 1200" at bounding box center [124, 70] width 76 height 10
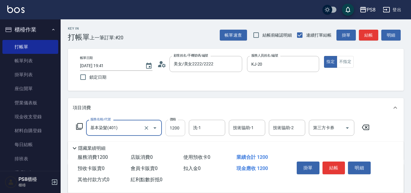
type input "基本染髮(401)"
click at [176, 126] on input "1200" at bounding box center [175, 128] width 20 height 16
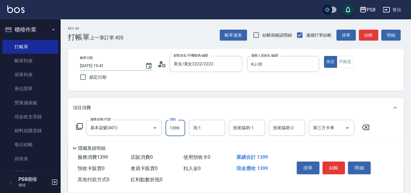
type input "1399"
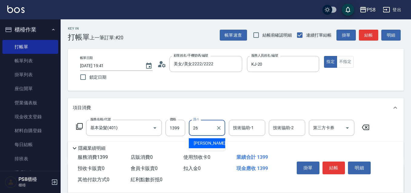
type input "苡真-26"
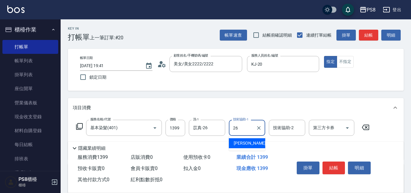
type input "苡真-26"
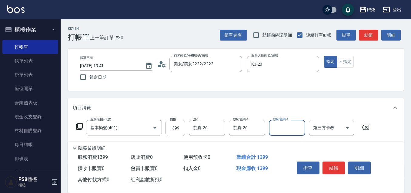
click at [339, 162] on button "結帳" at bounding box center [333, 168] width 23 height 13
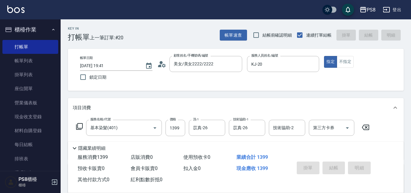
type input "2025/08/19 19:42"
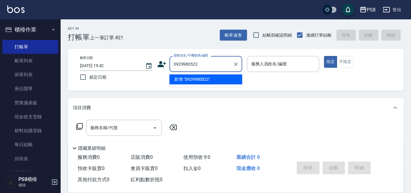
drag, startPoint x: 204, startPoint y: 68, endPoint x: 172, endPoint y: 66, distance: 32.5
click at [172, 66] on input "0929980522" at bounding box center [201, 64] width 58 height 11
type input "0929980522"
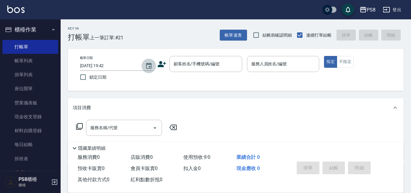
drag, startPoint x: 155, startPoint y: 65, endPoint x: 159, endPoint y: 65, distance: 4.3
click at [155, 65] on button "Choose date, selected date is 2025-08-19" at bounding box center [149, 66] width 15 height 15
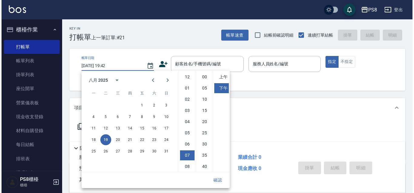
scroll to position [34, 0]
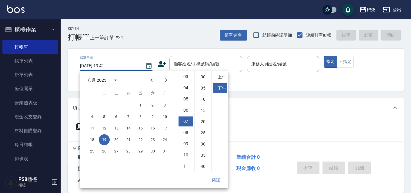
click at [162, 65] on icon at bounding box center [161, 64] width 9 height 9
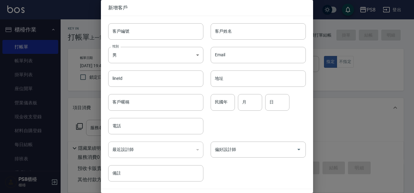
click at [162, 65] on div "lineId lineId" at bounding box center [152, 75] width 102 height 24
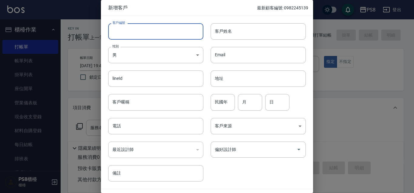
paste input "0929980522"
type input "0929980522"
click at [128, 128] on input "電話" at bounding box center [155, 126] width 95 height 16
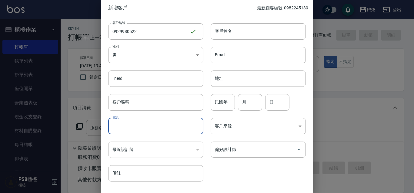
paste input "0929980522"
type input "0929980522"
click at [226, 27] on div "客戶姓名 客戶姓名" at bounding box center [258, 31] width 95 height 16
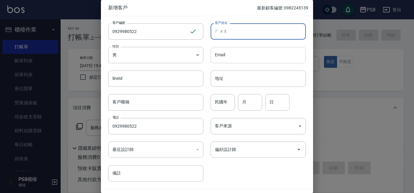
type input "荒"
type input "黃千芳"
click at [225, 101] on input "民國年" at bounding box center [223, 102] width 24 height 16
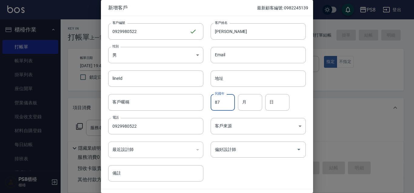
type input "87"
type input "05"
type input "22"
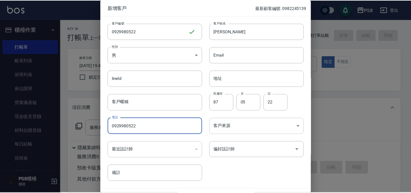
scroll to position [17, 0]
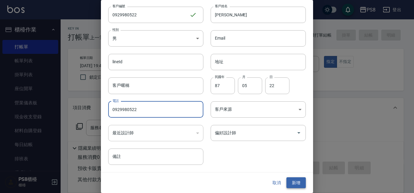
click at [289, 182] on button "新增" at bounding box center [295, 183] width 19 height 11
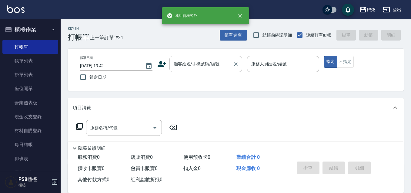
click at [198, 59] on div "顧客姓名/手機號碼/編號 顧客姓名/手機號碼/編號" at bounding box center [205, 64] width 73 height 16
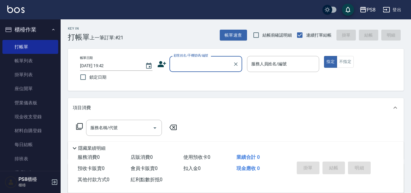
paste input "0929980522"
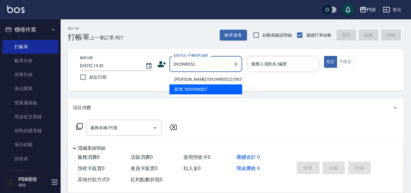
click at [205, 77] on li "[PERSON_NAME]/0929980522/0929980522" at bounding box center [205, 80] width 73 height 10
type input "[PERSON_NAME]/0929980522/0929980522"
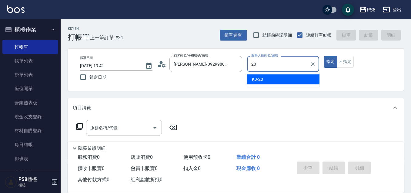
type input "KJ-20"
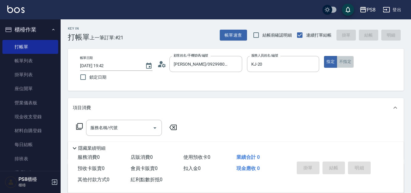
click at [344, 57] on button "不指定" at bounding box center [345, 62] width 17 height 12
click at [101, 125] on input "服務名稱/代號" at bounding box center [119, 128] width 61 height 11
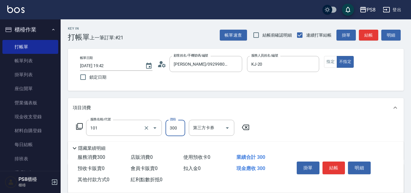
type input "洗髮(101)"
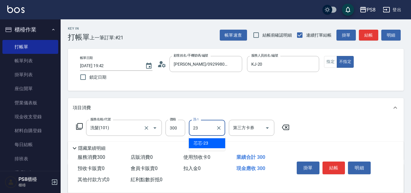
type input "芯芯-23"
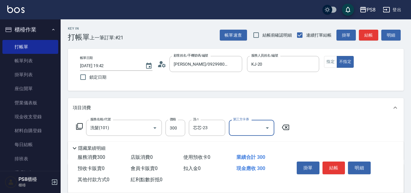
click at [336, 165] on button "結帳" at bounding box center [333, 168] width 23 height 13
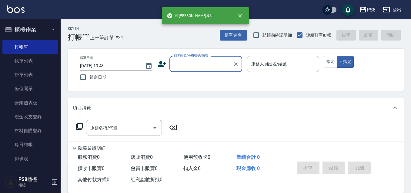
scroll to position [0, 0]
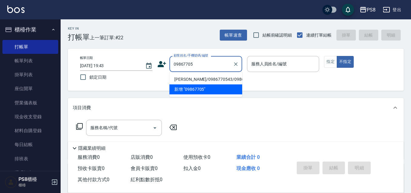
click at [210, 78] on li "[PERSON_NAME]/0986770543/0986770543" at bounding box center [205, 80] width 73 height 10
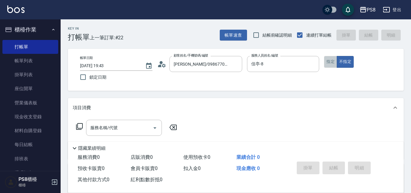
click at [330, 65] on button "指定" at bounding box center [330, 62] width 13 height 12
click at [124, 118] on div "服務名稱/代號 服務名稱/代號" at bounding box center [236, 139] width 336 height 42
click at [124, 126] on input "服務名稱/代號" at bounding box center [119, 128] width 61 height 11
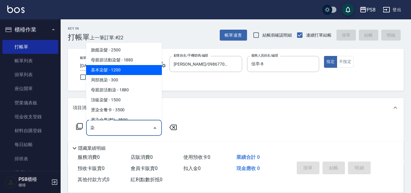
drag, startPoint x: 121, startPoint y: 68, endPoint x: 201, endPoint y: 118, distance: 94.2
click at [121, 68] on span "基本染髮 - 1200" at bounding box center [124, 70] width 76 height 10
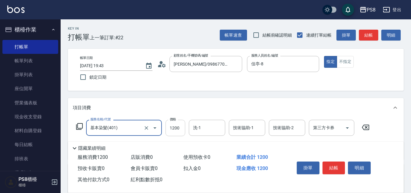
click at [181, 125] on input "1200" at bounding box center [175, 128] width 20 height 16
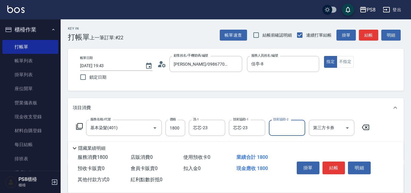
drag, startPoint x: 332, startPoint y: 160, endPoint x: 332, endPoint y: 167, distance: 6.4
click at [332, 162] on button "結帳" at bounding box center [333, 168] width 23 height 13
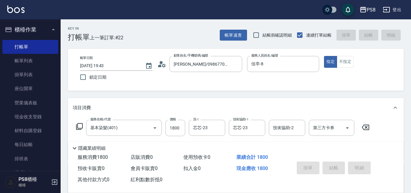
click at [332, 167] on div "掛單 結帳 明細" at bounding box center [333, 168] width 79 height 19
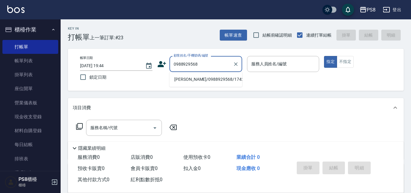
click at [189, 74] on ul "[PERSON_NAME]/0988929568/17422" at bounding box center [205, 79] width 73 height 15
click at [193, 79] on li "[PERSON_NAME]/0988929568/17422" at bounding box center [205, 80] width 73 height 10
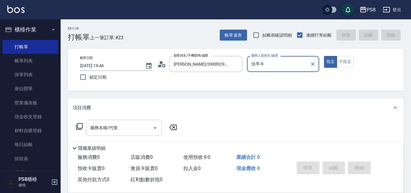
click at [138, 132] on input "服務名稱/代號" at bounding box center [119, 128] width 61 height 11
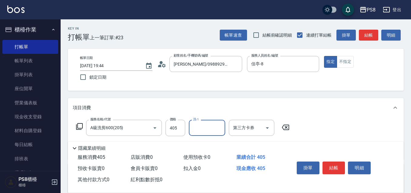
click at [334, 163] on button "結帳" at bounding box center [333, 168] width 23 height 13
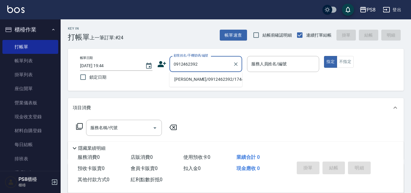
click at [202, 79] on li "[PERSON_NAME]/0912462392/17447" at bounding box center [205, 80] width 73 height 10
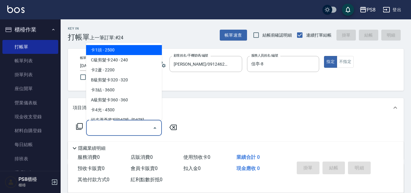
click at [127, 128] on input "服務名稱/代號" at bounding box center [119, 128] width 61 height 11
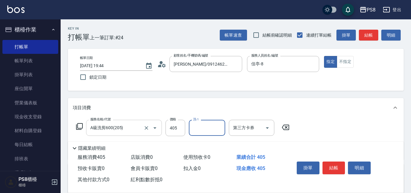
scroll to position [61, 0]
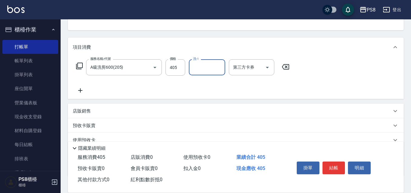
click at [100, 109] on div "店販銷售" at bounding box center [232, 111] width 319 height 6
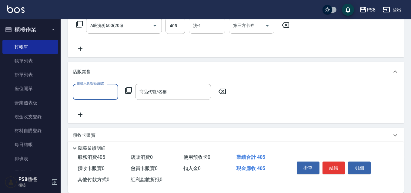
scroll to position [152, 0]
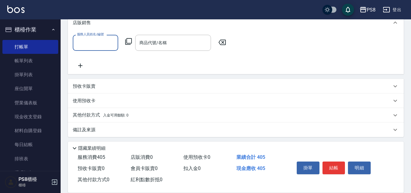
click at [106, 46] on input "服務人員姓名/編號" at bounding box center [95, 43] width 40 height 11
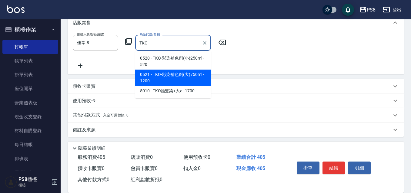
click at [164, 77] on span "0521 - TKO-彩染補色劑(大)750ml - 1200" at bounding box center [173, 78] width 76 height 16
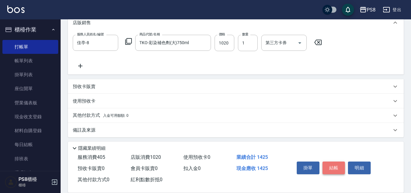
click at [337, 162] on button "結帳" at bounding box center [333, 168] width 23 height 13
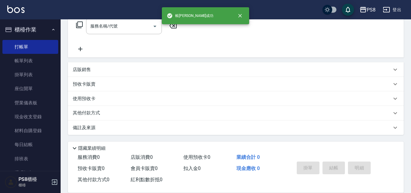
scroll to position [0, 0]
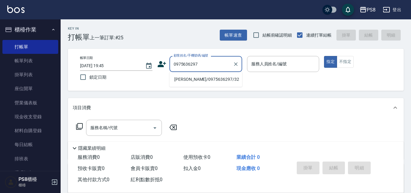
click at [225, 78] on li "[PERSON_NAME]/0975636297/32" at bounding box center [205, 80] width 73 height 10
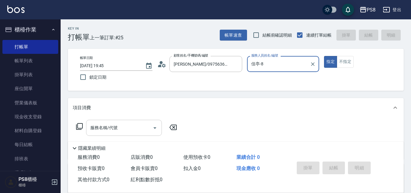
click at [132, 128] on input "服務名稱/代號" at bounding box center [119, 128] width 61 height 11
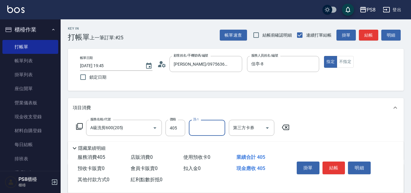
click at [340, 168] on button "結帳" at bounding box center [333, 168] width 23 height 13
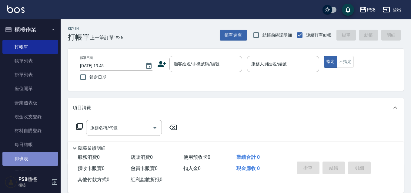
click at [32, 161] on link "排班表" at bounding box center [30, 159] width 56 height 14
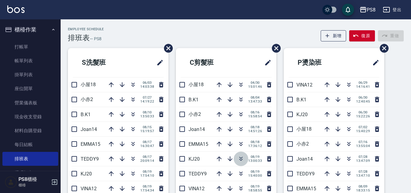
click at [240, 160] on icon "button" at bounding box center [240, 158] width 7 height 7
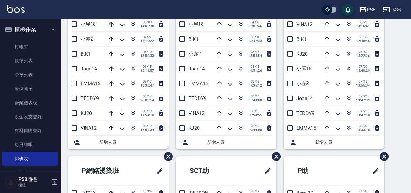
scroll to position [30, 0]
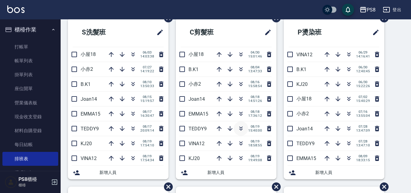
click at [239, 130] on icon "button" at bounding box center [240, 130] width 3 height 2
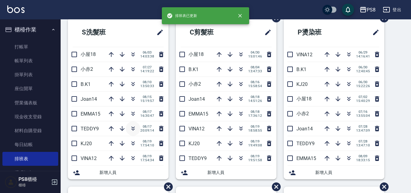
click at [130, 130] on icon "button" at bounding box center [132, 128] width 7 height 7
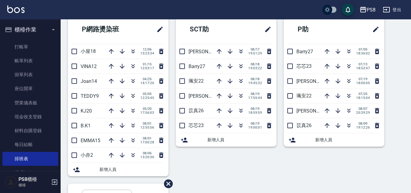
scroll to position [212, 0]
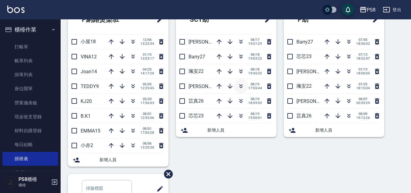
click at [239, 85] on icon "button" at bounding box center [240, 86] width 7 height 7
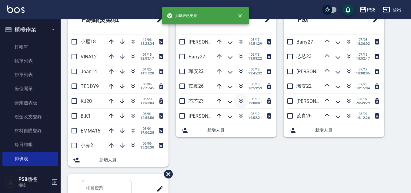
click at [239, 103] on icon "button" at bounding box center [240, 101] width 7 height 7
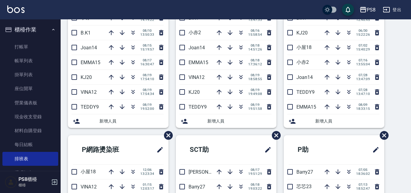
scroll to position [30, 0]
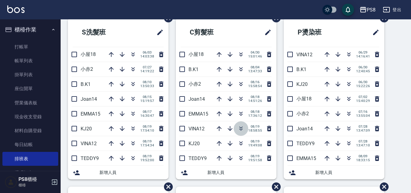
click at [239, 130] on icon "button" at bounding box center [240, 130] width 3 height 2
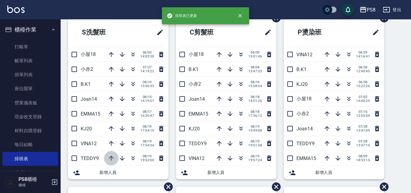
click at [111, 154] on button "button" at bounding box center [111, 158] width 15 height 15
click at [111, 142] on icon "button" at bounding box center [111, 143] width 7 height 7
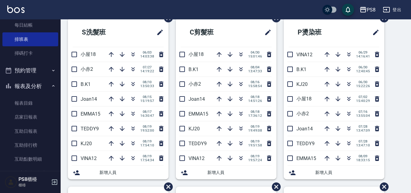
scroll to position [121, 0]
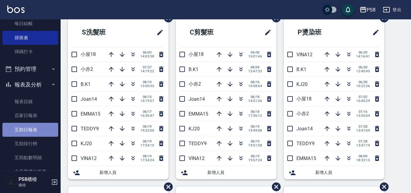
click at [31, 128] on link "互助日報表" at bounding box center [30, 130] width 56 height 14
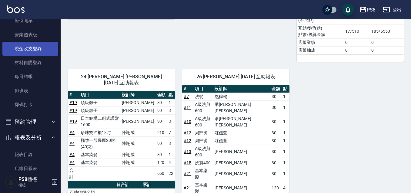
scroll to position [59, 0]
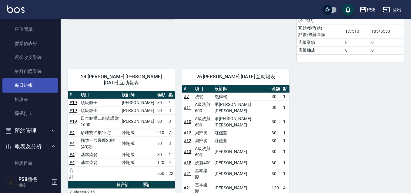
click at [35, 81] on link "每日結帳" at bounding box center [30, 85] width 56 height 14
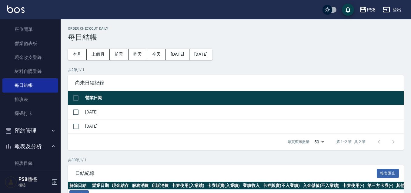
drag, startPoint x: 206, startPoint y: 55, endPoint x: 202, endPoint y: 118, distance: 62.8
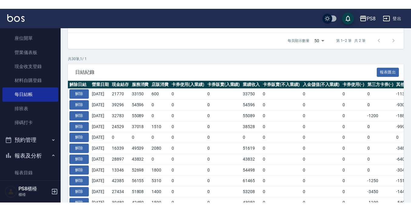
scroll to position [152, 0]
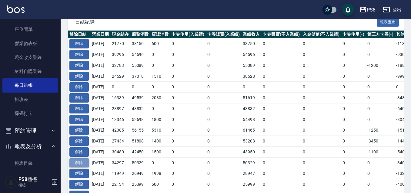
click at [84, 162] on button "解除" at bounding box center [78, 162] width 19 height 9
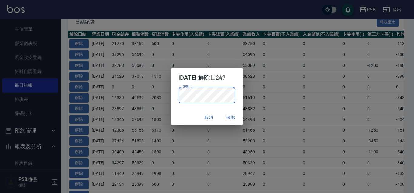
click at [229, 114] on button "確認" at bounding box center [230, 117] width 19 height 11
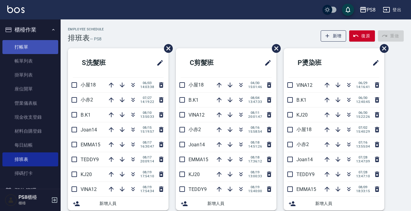
scroll to position [30, 0]
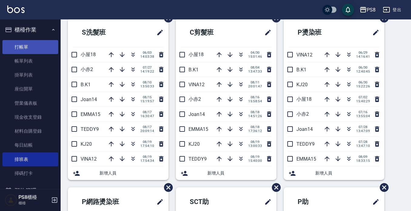
click at [27, 41] on link "打帳單" at bounding box center [30, 47] width 56 height 14
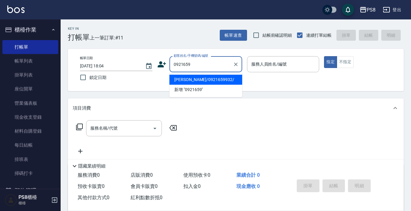
click at [216, 80] on li "[PERSON_NAME]/0921659932/" at bounding box center [205, 80] width 73 height 10
type input "[PERSON_NAME]/0921659932/"
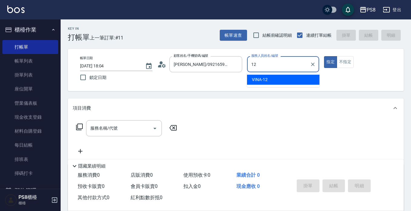
type input "VINA-12"
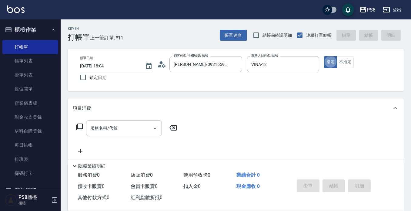
type button "true"
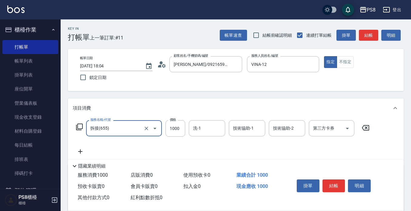
type input "拆接(655)"
type input "3500"
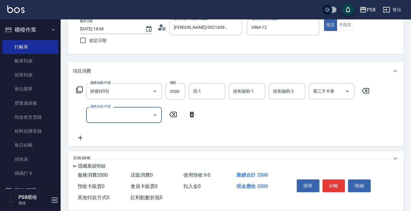
scroll to position [61, 0]
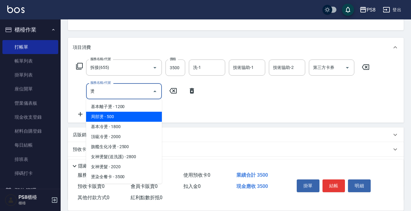
click at [104, 116] on span "局部燙 - 500" at bounding box center [124, 117] width 76 height 10
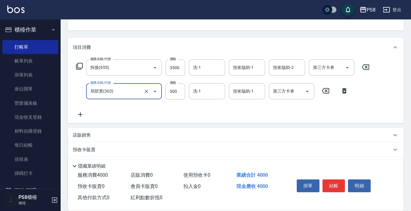
type input "局部燙(303)"
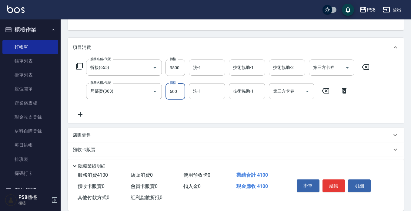
type input "600"
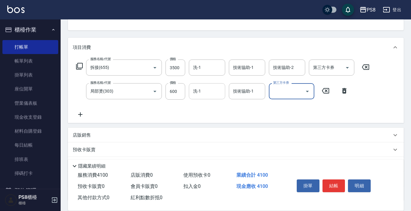
click at [189, 94] on div "洗-1" at bounding box center [207, 91] width 36 height 16
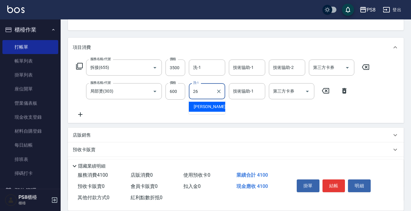
type input "苡真-26"
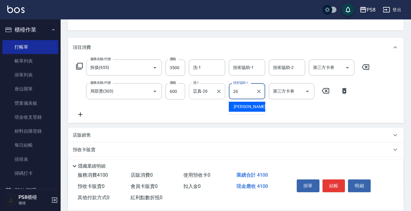
type input "苡真-26"
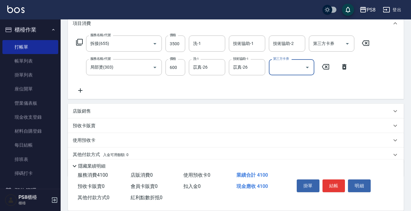
scroll to position [108, 0]
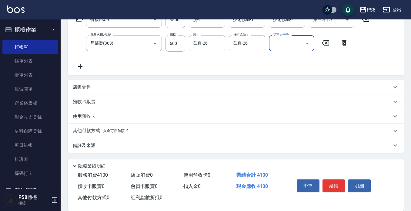
click at [110, 133] on p "其他付款方式 入金可用餘額: 0" at bounding box center [101, 130] width 56 height 7
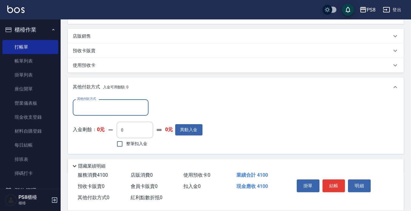
scroll to position [169, 0]
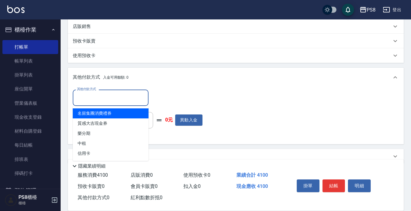
click at [110, 100] on input "其他付款方式" at bounding box center [110, 97] width 70 height 11
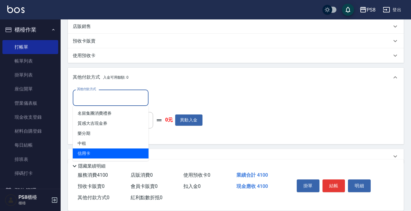
click at [106, 150] on span "信用卡" at bounding box center [111, 153] width 76 height 10
type input "信用卡"
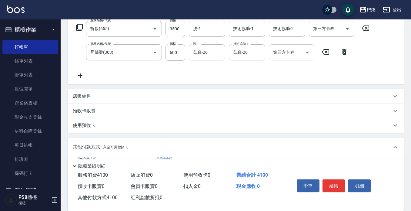
scroll to position [18, 0]
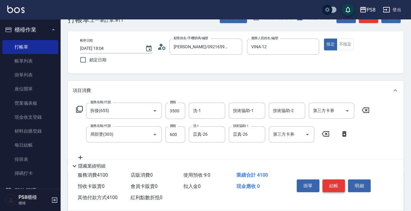
type input "4100"
click at [336, 181] on button "結帳" at bounding box center [333, 185] width 23 height 13
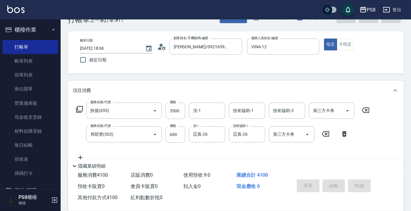
type input "2025/08/19 18:06"
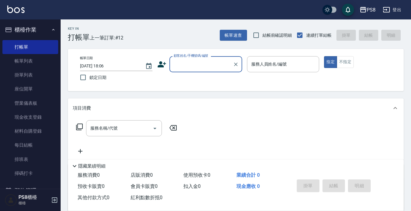
scroll to position [18, 0]
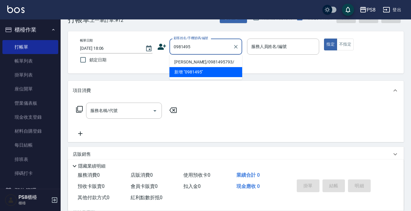
click at [228, 59] on li "[PERSON_NAME]/0981495793/" at bounding box center [205, 62] width 73 height 10
type input "[PERSON_NAME]/0981495793/"
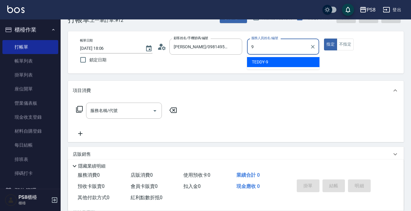
type input "TEDDY-9"
type button "true"
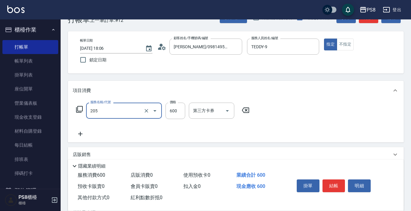
type input "A級洗剪600(205)"
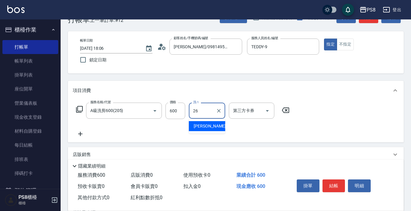
type input "苡真-26"
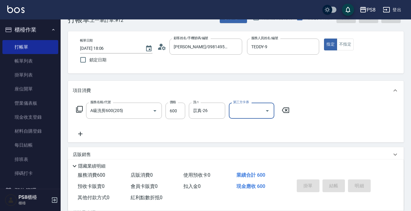
type input "2025/08/19 18:45"
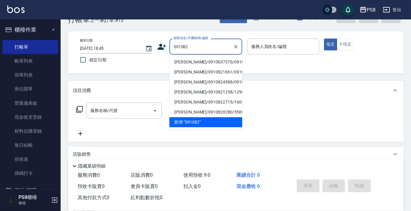
drag, startPoint x: 221, startPoint y: 66, endPoint x: 221, endPoint y: 82, distance: 16.1
click at [221, 82] on ul "楊鈞鈞/0910637370/0910827377 曾瑞雯 羊羊/0910821661/0910821661 蘇冠宇/0910824588/091082458…" at bounding box center [205, 92] width 73 height 75
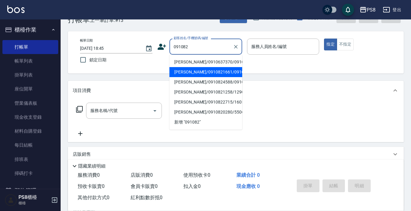
drag, startPoint x: 221, startPoint y: 82, endPoint x: 220, endPoint y: 78, distance: 3.7
click at [220, 77] on li "曾瑞雯 羊羊/0910821661/0910821661" at bounding box center [205, 72] width 73 height 10
type input "曾瑞雯 羊羊/0910821661/0910821661"
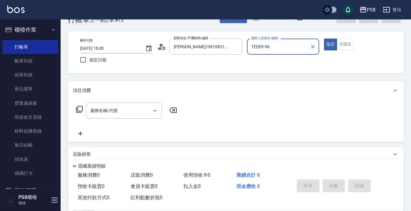
type input "TEDDY-9"
click at [324, 38] on button "指定" at bounding box center [330, 44] width 13 height 12
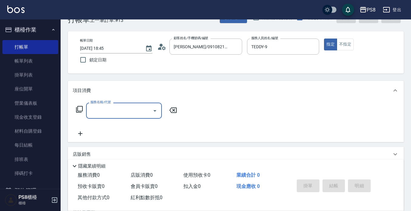
type input "0"
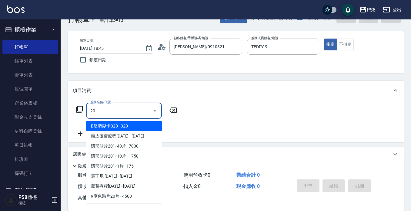
type input "2"
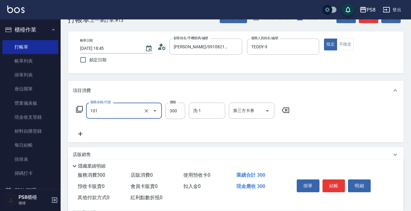
type input "洗髮(101)"
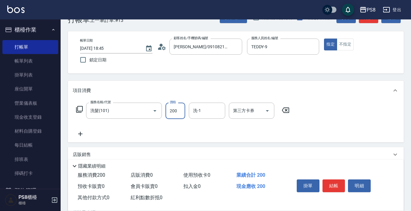
type input "200"
type input "ㄞ"
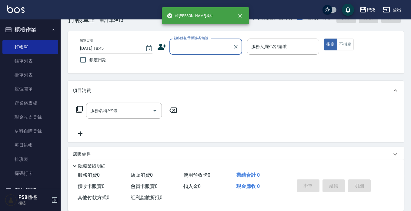
scroll to position [0, 0]
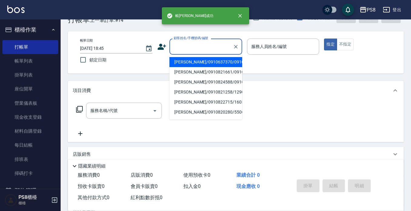
click at [199, 47] on input "顧客姓名/手機號碼/編號" at bounding box center [201, 46] width 58 height 11
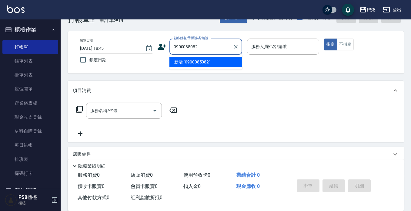
drag, startPoint x: 199, startPoint y: 47, endPoint x: 162, endPoint y: 49, distance: 37.6
click at [162, 49] on div "顧客姓名/手機號碼/編號 0900085082 顧客姓名/手機號碼/編號" at bounding box center [199, 46] width 85 height 16
type input "0900085082"
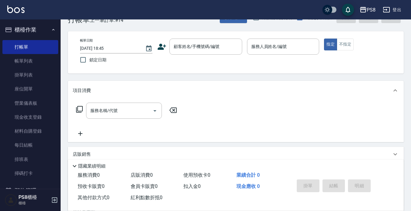
click at [162, 49] on icon at bounding box center [162, 47] width 8 height 6
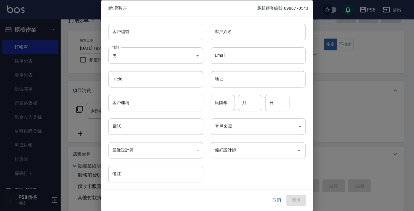
click at [160, 33] on input "客戶編號" at bounding box center [155, 32] width 95 height 16
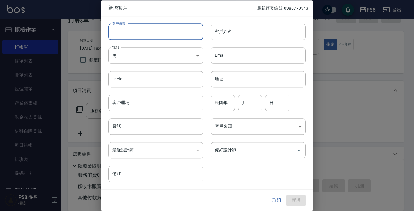
paste input "0900085082"
type input "0900085082"
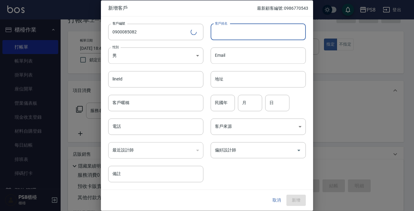
click at [222, 31] on input "客戶姓名" at bounding box center [258, 32] width 95 height 16
type input "褚品瑀"
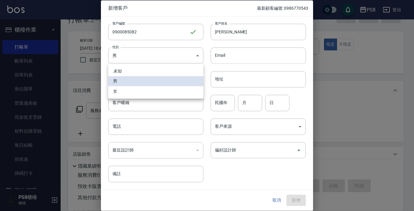
click at [166, 93] on li "女" at bounding box center [155, 91] width 95 height 10
type input "FEMALE"
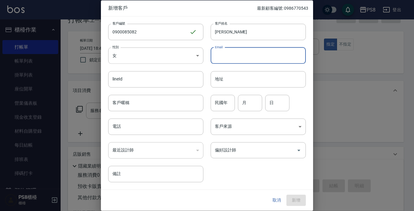
click at [221, 98] on div "民國年 民國年" at bounding box center [223, 103] width 24 height 16
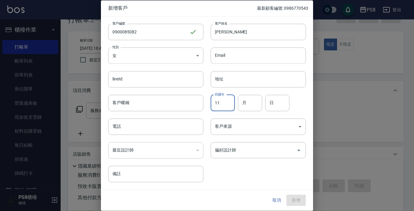
type input "11"
type input "01"
type input "13"
drag, startPoint x: 158, startPoint y: 133, endPoint x: 157, endPoint y: 128, distance: 5.3
click at [158, 133] on input "電話" at bounding box center [155, 126] width 95 height 16
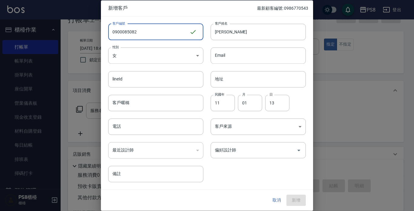
drag, startPoint x: 138, startPoint y: 32, endPoint x: 96, endPoint y: 27, distance: 42.3
click at [96, 27] on div "新增客戶 最新顧客編號: 0986770543 客戶編號 0900085082 ​ 客戶編號 客戶姓名 褚品瑀 客戶姓名 性別 女 FEMALE 性別 Ema…" at bounding box center [207, 105] width 414 height 211
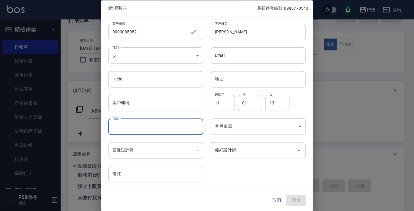
click at [139, 124] on input "電話" at bounding box center [155, 126] width 95 height 16
paste input "0900085082"
type input "0900085082"
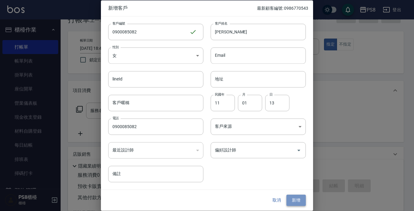
click at [303, 196] on button "新增" at bounding box center [295, 200] width 19 height 11
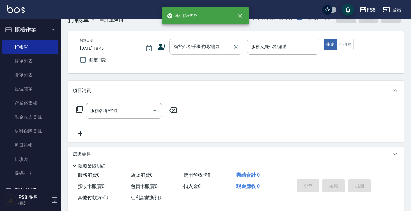
click at [219, 54] on div "顧客姓名/手機號碼/編號" at bounding box center [205, 46] width 73 height 16
paste input "0900085082"
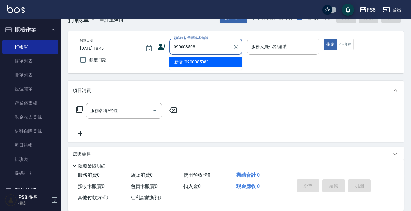
drag, startPoint x: 232, startPoint y: 62, endPoint x: 213, endPoint y: 83, distance: 27.7
click at [215, 89] on body "PS8 登出 櫃檯作業 打帳單 帳單列表 掛單列表 座位開單 營業儀表板 現金收支登錄 材料自購登錄 每日結帳 排班表 掃碼打卡 預約管理 預約管理 單日預約…" at bounding box center [205, 129] width 411 height 295
click at [212, 58] on li "褚品瑀/0900085082/0900085082" at bounding box center [205, 62] width 73 height 10
type input "褚品瑀/0900085082/0900085082"
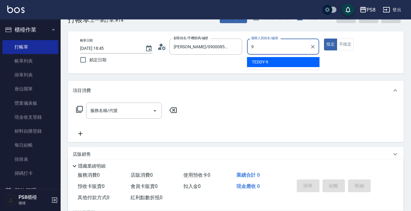
type input "TEDDY-9"
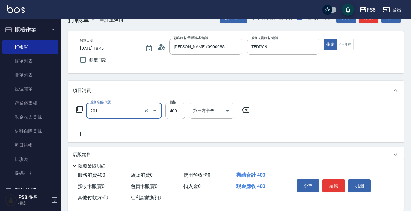
type input "洗剪400(201)"
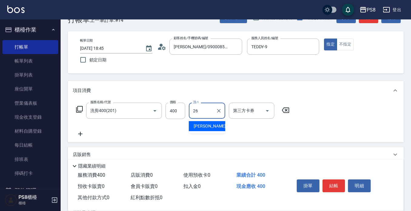
type input "苡真-26"
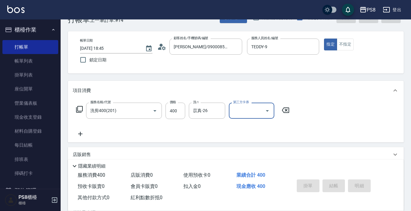
type input "2025/08/19 18:46"
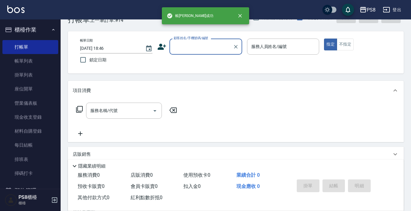
click at [213, 44] on input "顧客姓名/手機號碼/編號" at bounding box center [201, 46] width 58 height 11
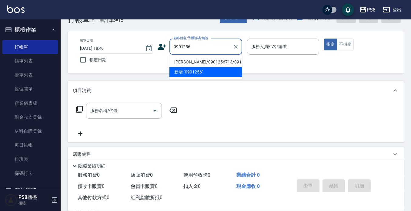
click at [217, 62] on li "[PERSON_NAME]/0901256713/0916840066" at bounding box center [205, 62] width 73 height 10
type input "[PERSON_NAME]/0901256713/0916840066"
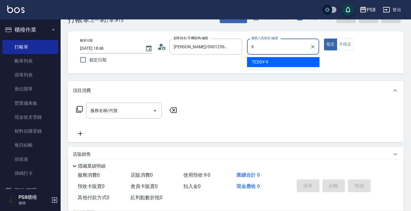
type input "TEDDY-9"
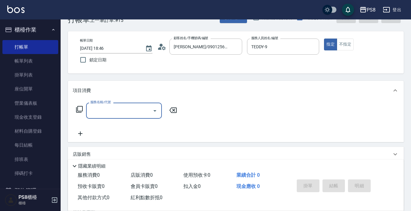
type input "2"
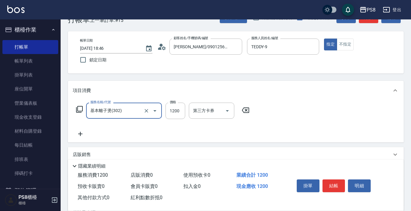
type input "基本離子燙(302)"
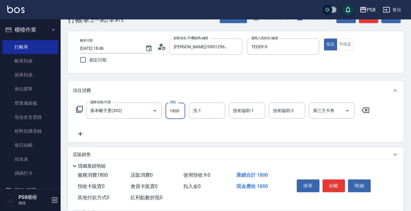
type input "1800"
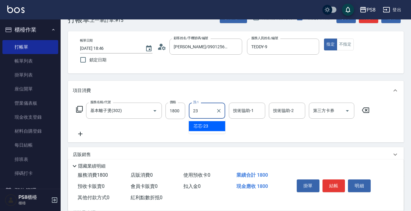
type input "芯芯-23"
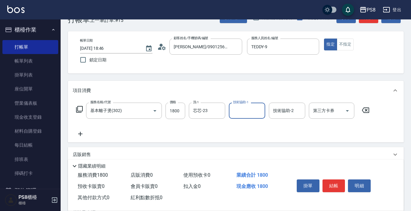
click at [333, 185] on button "結帳" at bounding box center [333, 185] width 23 height 13
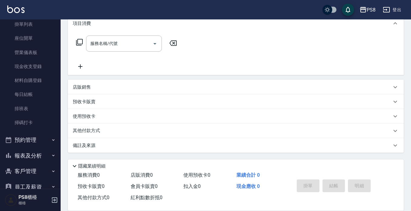
scroll to position [61, 0]
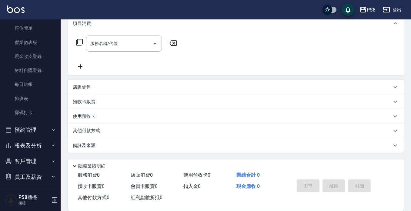
click at [29, 138] on button "報表及分析" at bounding box center [30, 146] width 56 height 16
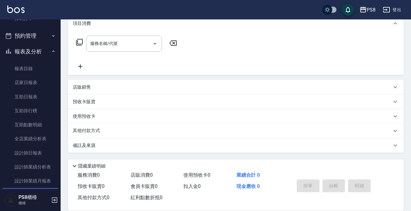
scroll to position [212, 0]
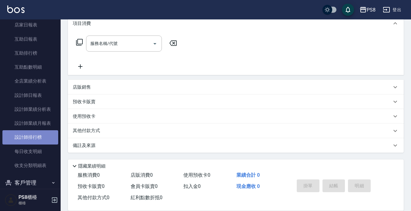
click at [32, 132] on link "設計師排行榜" at bounding box center [30, 137] width 56 height 14
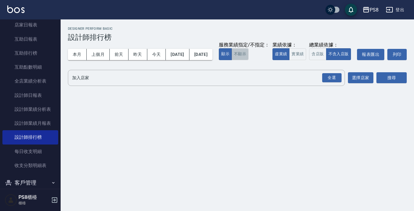
click at [232, 60] on button "不顯示" at bounding box center [240, 54] width 17 height 12
click at [289, 60] on button "實業績" at bounding box center [297, 54] width 17 height 12
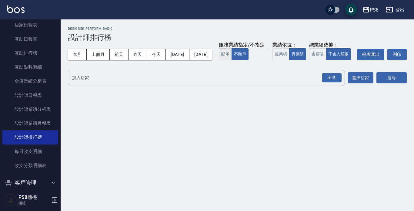
click at [219, 60] on button "顯示" at bounding box center [225, 54] width 13 height 12
click at [124, 82] on div "全選 加入店家" at bounding box center [206, 78] width 277 height 16
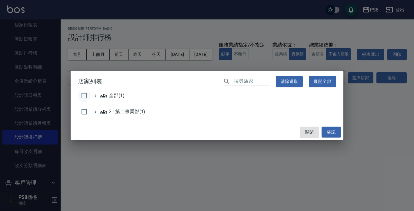
click at [84, 94] on input "checkbox" at bounding box center [84, 95] width 13 height 13
checkbox input "true"
click at [326, 137] on button "確認" at bounding box center [331, 131] width 19 height 11
checkbox input "false"
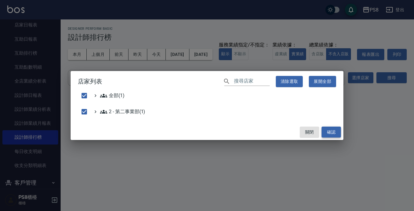
checkbox input "false"
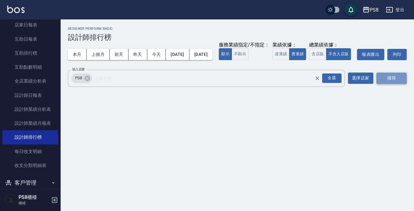
click at [381, 84] on button "搜尋" at bounding box center [391, 77] width 30 height 11
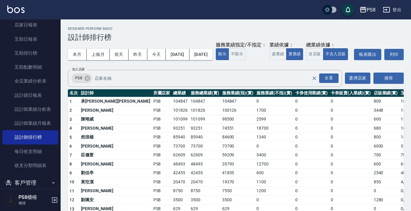
click at [172, 124] on td "101099" at bounding box center [181, 119] width 18 height 9
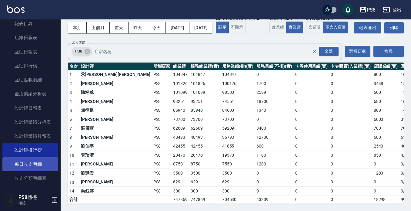
scroll to position [242, 0]
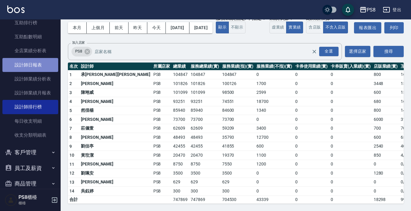
click at [39, 66] on link "設計師日報表" at bounding box center [30, 65] width 56 height 14
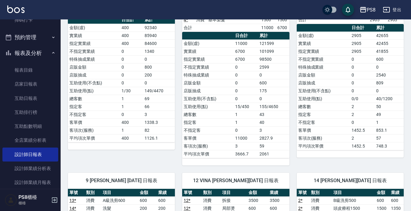
scroll to position [116, 0]
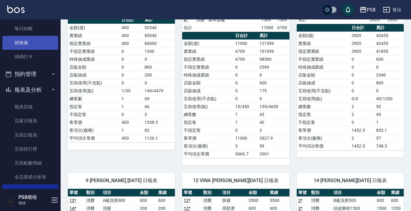
click at [30, 46] on link "排班表" at bounding box center [30, 43] width 56 height 14
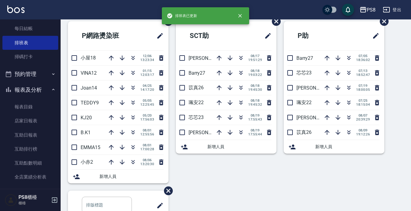
scroll to position [229, 0]
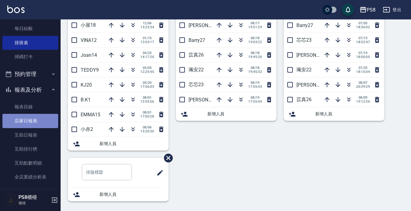
click at [45, 127] on link "店家日報表" at bounding box center [30, 121] width 56 height 14
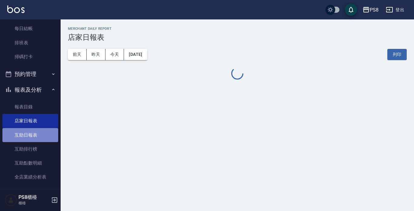
click at [44, 132] on link "互助日報表" at bounding box center [30, 135] width 56 height 14
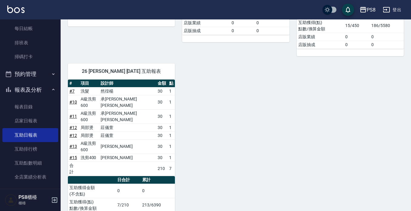
scroll to position [162, 0]
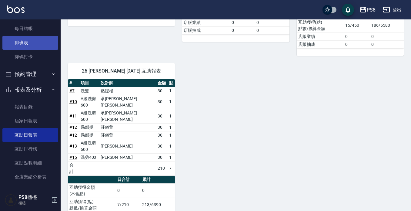
click at [50, 48] on link "排班表" at bounding box center [30, 43] width 56 height 14
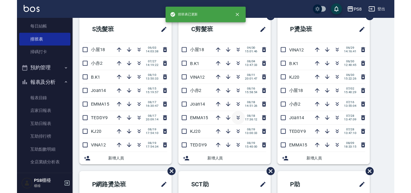
scroll to position [30, 0]
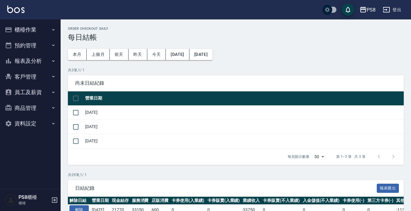
scroll to position [152, 0]
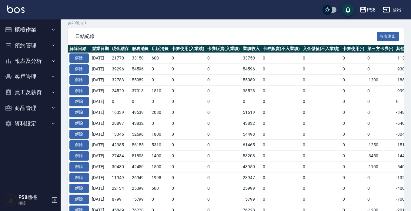
click at [32, 61] on button "報表及分析" at bounding box center [30, 61] width 56 height 16
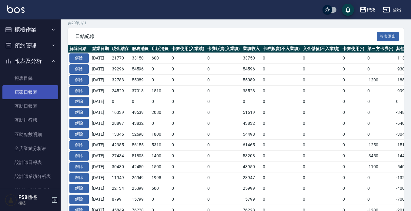
click at [38, 94] on link "店家日報表" at bounding box center [30, 92] width 56 height 14
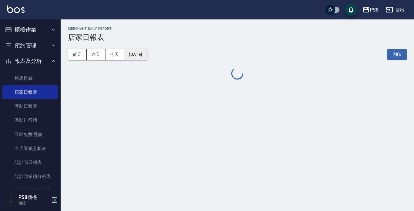
click at [147, 57] on button "[DATE]" at bounding box center [135, 54] width 23 height 11
drag, startPoint x: 165, startPoint y: 54, endPoint x: 155, endPoint y: 54, distance: 10.6
click at [158, 54] on div "前天 昨天 今天 [DATE] 列印" at bounding box center [237, 55] width 339 height 26
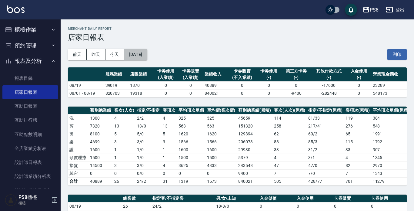
click at [147, 54] on button "[DATE]" at bounding box center [135, 54] width 23 height 11
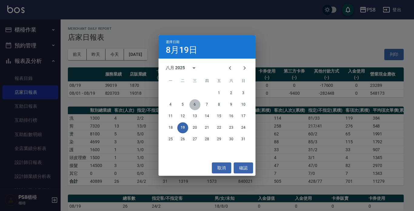
click at [194, 102] on button "6" at bounding box center [194, 104] width 11 height 11
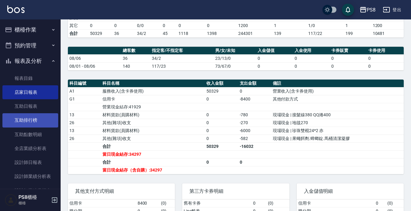
scroll to position [96, 0]
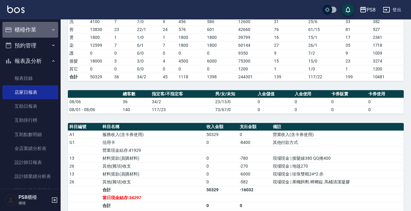
click at [42, 28] on button "櫃檯作業" at bounding box center [30, 30] width 56 height 16
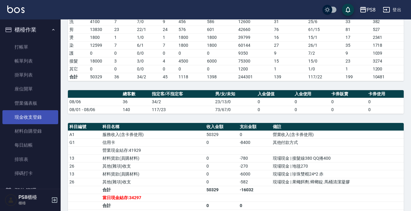
click at [51, 123] on link "現金收支登錄" at bounding box center [30, 117] width 56 height 14
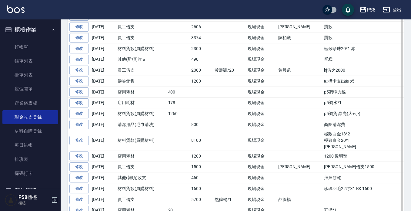
scroll to position [364, 0]
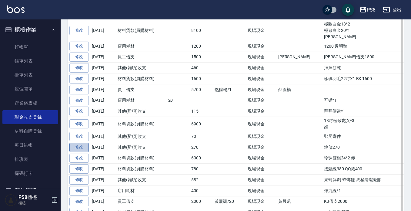
click at [78, 151] on link "修改" at bounding box center [78, 146] width 19 height 9
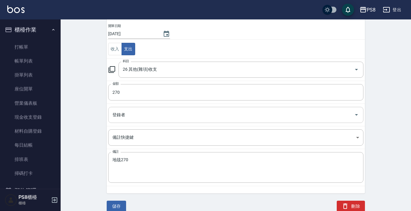
scroll to position [50, 0]
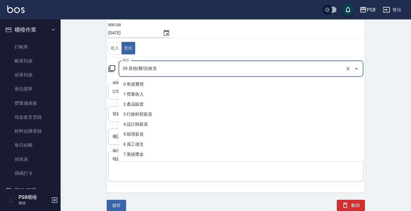
click at [149, 72] on input "26 其他(雜項)收支" at bounding box center [232, 68] width 222 height 11
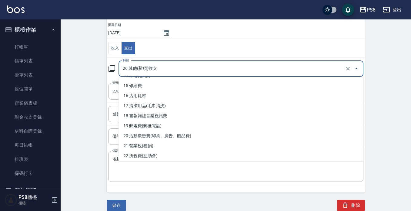
scroll to position [152, 0]
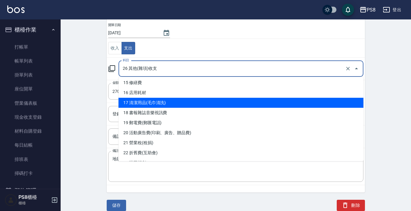
click at [162, 103] on li "17 清潔用品(毛巾清洗)" at bounding box center [240, 103] width 245 height 10
type input "17 清潔用品(毛巾清洗)"
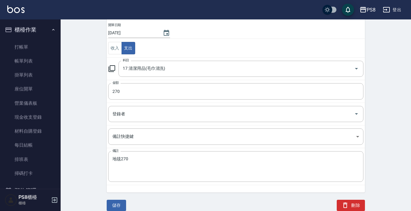
click at [122, 198] on div "儲存" at bounding box center [112, 198] width 27 height 26
click at [122, 203] on button "儲存" at bounding box center [116, 204] width 19 height 11
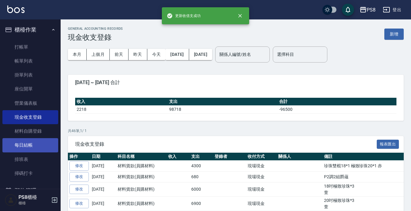
click at [48, 142] on link "每日結帳" at bounding box center [30, 145] width 56 height 14
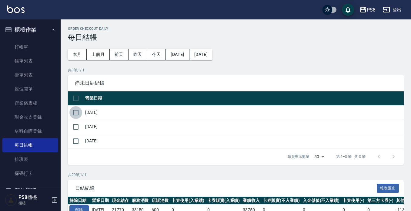
click at [77, 113] on input "checkbox" at bounding box center [75, 112] width 13 height 13
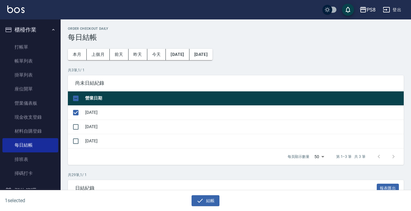
drag, startPoint x: 211, startPoint y: 198, endPoint x: 210, endPoint y: 191, distance: 7.0
click at [211, 197] on button "結帳" at bounding box center [206, 200] width 28 height 11
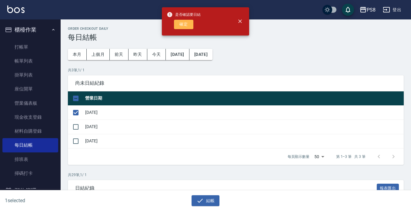
click at [185, 27] on button "確定" at bounding box center [183, 24] width 19 height 9
checkbox input "false"
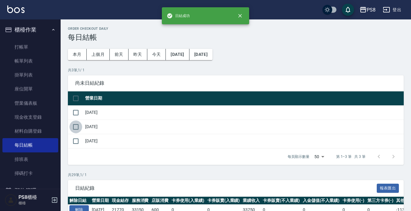
click at [74, 129] on input "checkbox" at bounding box center [75, 126] width 13 height 13
checkbox input "true"
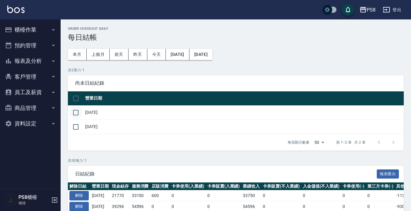
click at [80, 108] on input "checkbox" at bounding box center [75, 112] width 13 height 13
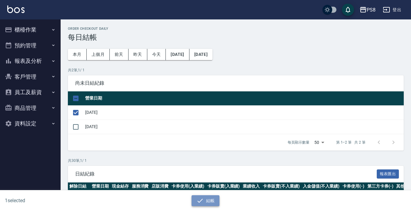
click at [203, 201] on icon "button" at bounding box center [199, 200] width 7 height 7
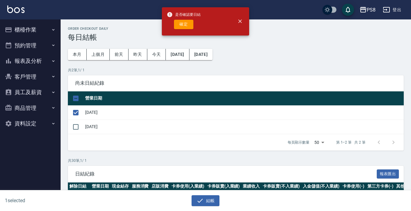
click at [184, 29] on div "是否確認要日結 確定" at bounding box center [184, 21] width 34 height 25
click at [184, 26] on button "確定" at bounding box center [183, 24] width 19 height 9
checkbox input "false"
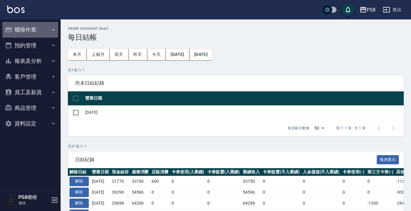
click at [41, 30] on button "櫃檯作業" at bounding box center [30, 30] width 56 height 16
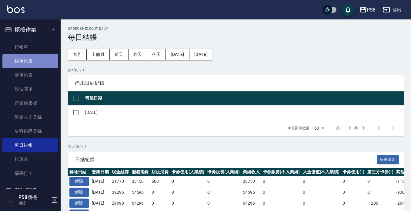
click at [39, 62] on link "帳單列表" at bounding box center [30, 61] width 56 height 14
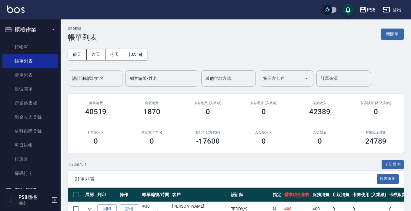
click at [95, 77] on div "設計師編號/姓名 設計師編號/姓名" at bounding box center [95, 78] width 55 height 16
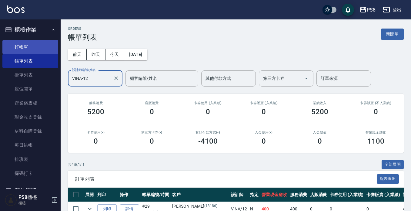
type input "VINA-12"
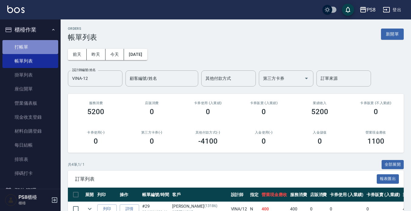
click at [51, 45] on link "打帳單" at bounding box center [30, 47] width 56 height 14
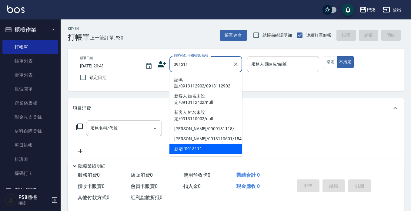
click at [208, 84] on li "謝珮語/0913112902/0913112902" at bounding box center [205, 83] width 73 height 16
type input "謝珮語/0913112902/0913112902"
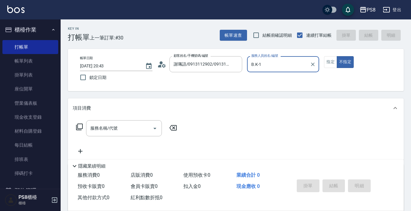
type input "B.K-1"
click at [326, 65] on button "指定" at bounding box center [330, 62] width 13 height 12
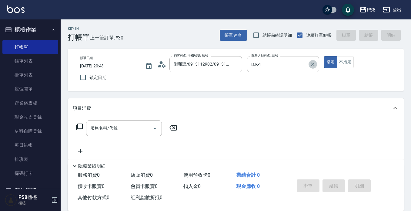
click at [313, 65] on icon "Clear" at bounding box center [313, 64] width 6 height 6
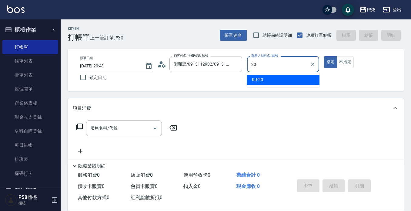
type input "KJ-20"
type button "true"
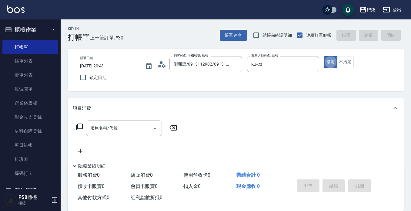
click at [96, 130] on div "服務名稱/代號 服務名稱/代號" at bounding box center [124, 128] width 76 height 16
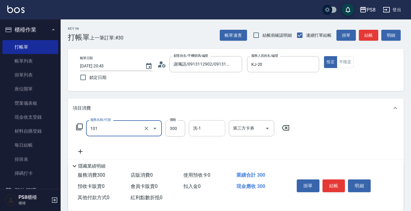
click at [205, 122] on div "洗-1" at bounding box center [207, 128] width 36 height 16
type input "洗髮(101)"
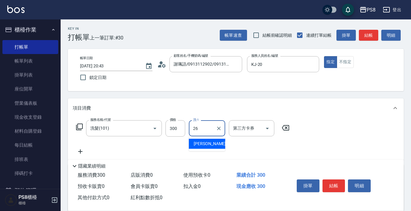
type input "苡真-26"
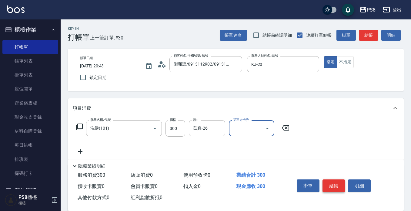
click at [337, 183] on button "結帳" at bounding box center [333, 185] width 23 height 13
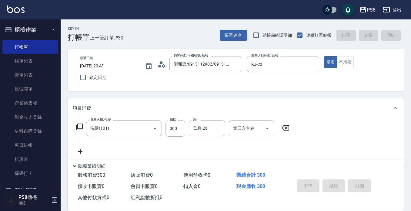
type input "[DATE] 20:44"
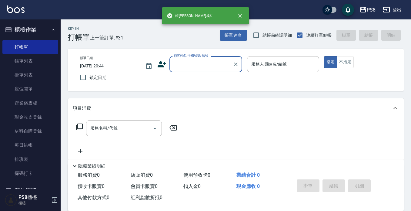
click at [188, 61] on input "顧客姓名/手機號碼/編號" at bounding box center [201, 64] width 58 height 11
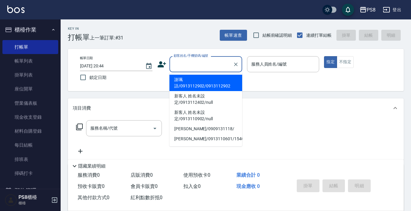
type input "謝珮語/0913112902/0913112902"
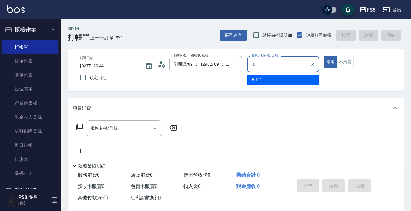
type input "B"
type input "KJ-20"
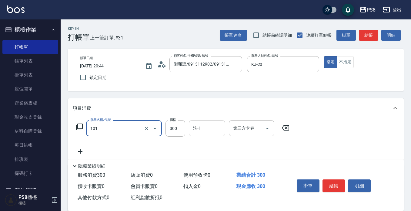
type input "洗髮(101)"
click at [209, 129] on input "洗-1" at bounding box center [207, 128] width 31 height 11
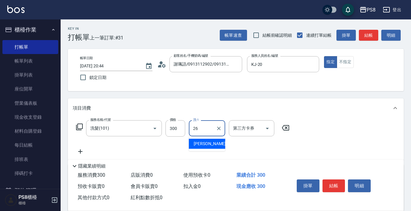
type input "苡真-26"
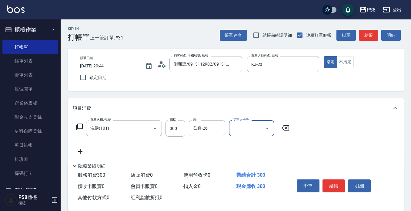
click at [332, 181] on button "結帳" at bounding box center [333, 185] width 23 height 13
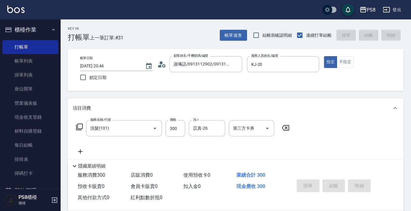
type input "[DATE] 20:45"
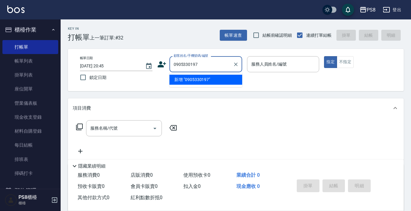
type input "0905330197"
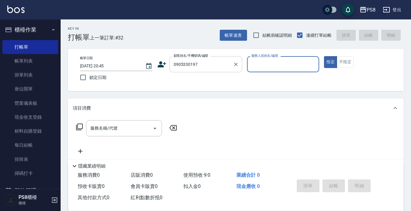
click at [228, 59] on div "0905330197 顧客姓名/手機號碼/編號" at bounding box center [205, 64] width 73 height 16
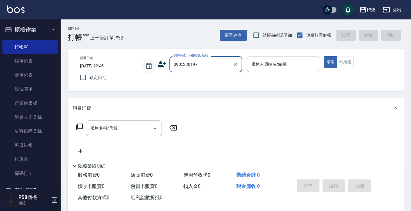
drag, startPoint x: 212, startPoint y: 62, endPoint x: 152, endPoint y: 62, distance: 59.1
click at [150, 62] on div "帳單日期 2025/08/19 20:45 鎖定日期 顧客姓名/手機號碼/編號 0905330197 顧客姓名/手機號碼/編號 服務人員姓名/編號 服務人員姓…" at bounding box center [235, 70] width 321 height 28
click at [162, 67] on icon at bounding box center [162, 64] width 8 height 6
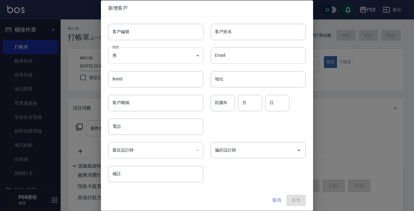
type input "0905330197"
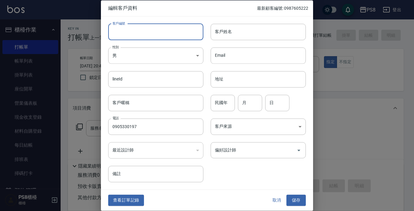
click at [176, 37] on input "客戶編號" at bounding box center [155, 32] width 95 height 16
paste input "0905330197"
type input "0905330197"
click at [252, 38] on input "客戶姓名" at bounding box center [258, 32] width 95 height 16
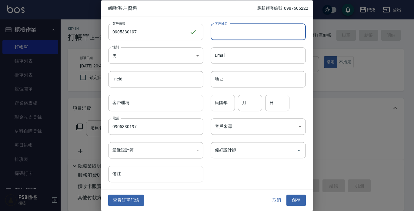
drag, startPoint x: 229, startPoint y: 98, endPoint x: 232, endPoint y: 99, distance: 3.3
click at [232, 99] on input "民國年" at bounding box center [223, 103] width 24 height 16
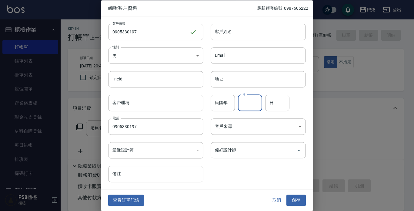
click at [246, 104] on input "月" at bounding box center [250, 103] width 24 height 16
type input "1"
type input "14"
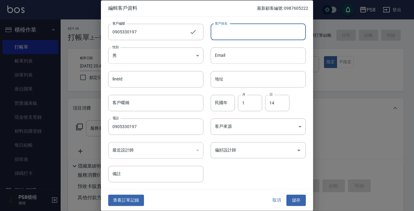
click at [252, 30] on input "客戶姓名" at bounding box center [258, 32] width 95 height 16
type input "王紀綱"
click at [291, 202] on button "儲存" at bounding box center [295, 200] width 19 height 11
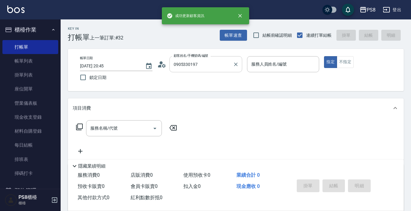
click at [202, 61] on input "0905330197" at bounding box center [201, 64] width 58 height 11
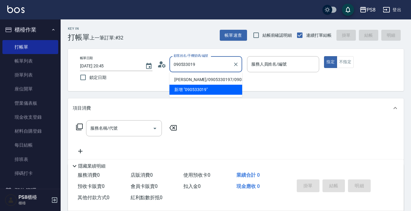
click at [208, 83] on li "王紀綱/0905330197/0905330197" at bounding box center [205, 80] width 73 height 10
type input "王紀綱/0905330197/0905330197"
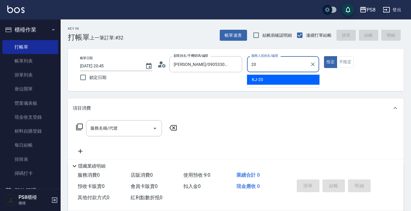
type input "KJ-20"
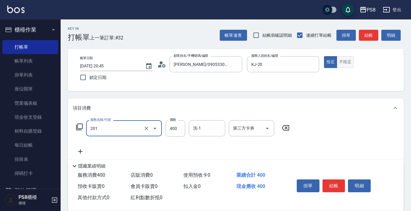
type input "洗剪400(201)"
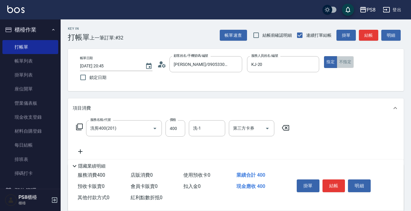
click at [339, 65] on button "不指定" at bounding box center [345, 62] width 17 height 12
click at [211, 135] on div "洗-1" at bounding box center [207, 128] width 36 height 16
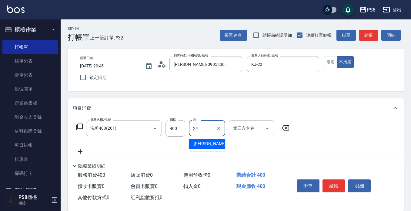
type input "[PERSON_NAME]-24"
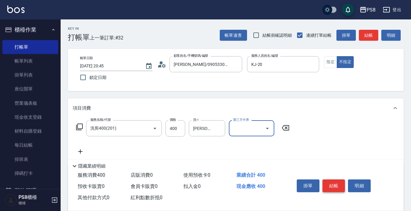
click at [329, 183] on button "結帳" at bounding box center [333, 185] width 23 height 13
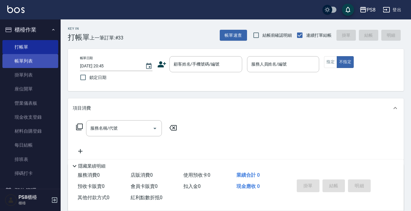
click at [32, 60] on link "帳單列表" at bounding box center [30, 61] width 56 height 14
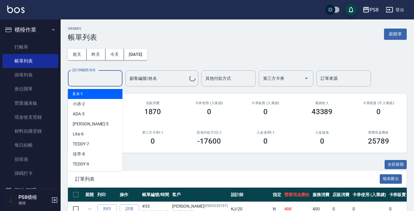
click at [105, 78] on input "設計師編號/姓名" at bounding box center [95, 78] width 49 height 11
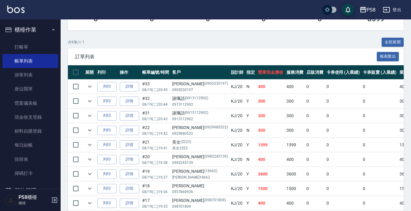
scroll to position [151, 0]
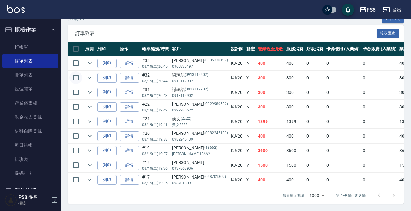
type input "KJ-20"
click at [75, 73] on input "checkbox" at bounding box center [75, 77] width 13 height 13
checkbox input "true"
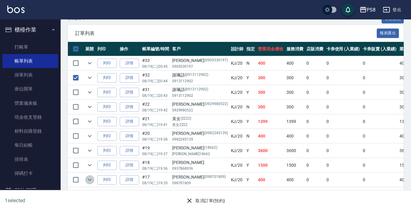
click at [90, 176] on icon "expand row" at bounding box center [89, 179] width 7 height 7
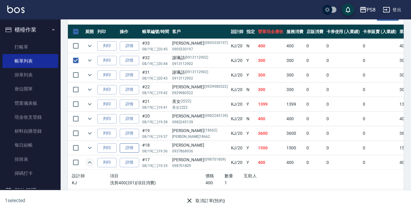
scroll to position [169, 0]
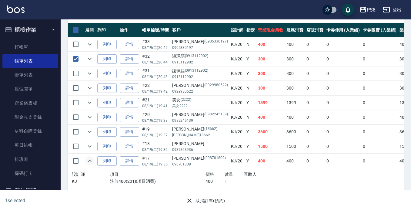
click at [88, 157] on icon "expand row" at bounding box center [89, 160] width 7 height 7
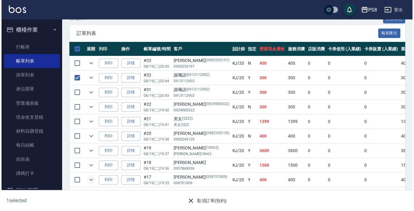
scroll to position [151, 0]
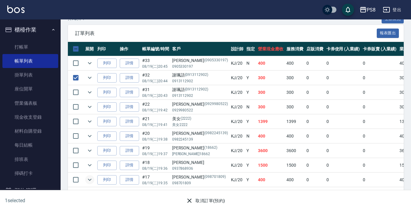
click at [208, 198] on button "取消訂單(預約)" at bounding box center [205, 200] width 44 height 11
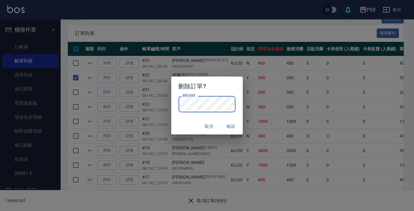
click at [227, 125] on button "確認" at bounding box center [230, 126] width 19 height 11
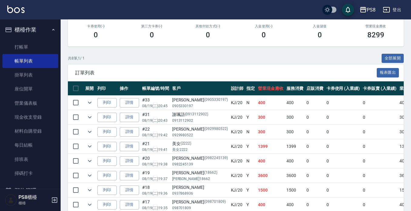
scroll to position [0, 0]
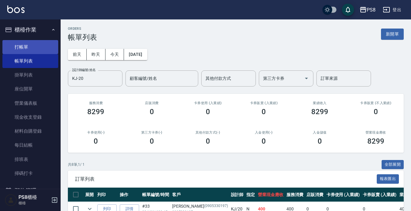
click at [42, 44] on link "打帳單" at bounding box center [30, 47] width 56 height 14
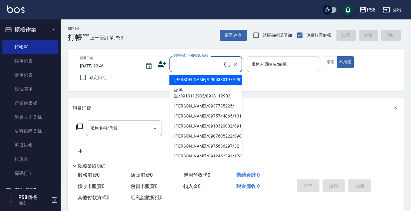
click at [185, 61] on input "顧客姓名/手機號碼/編號" at bounding box center [198, 64] width 52 height 11
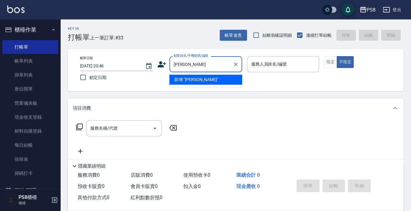
click at [209, 70] on div "林于君 顧客姓名/手機號碼/編號" at bounding box center [205, 64] width 73 height 16
drag, startPoint x: 193, startPoint y: 67, endPoint x: 171, endPoint y: 68, distance: 22.1
click at [172, 68] on div "林于君 顧客姓名/手機號碼/編號" at bounding box center [205, 64] width 73 height 16
type input "林于君"
click at [164, 67] on icon at bounding box center [161, 64] width 9 height 9
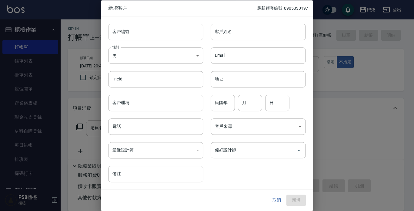
click at [157, 34] on input "客戶編號" at bounding box center [155, 32] width 95 height 16
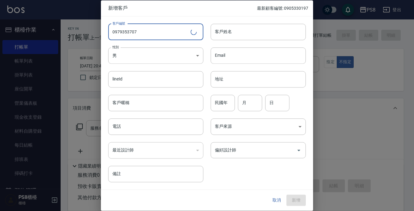
type input "0979353707"
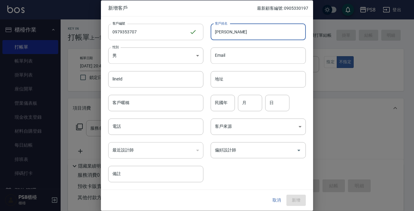
type input "林于君"
click at [186, 59] on body "PS8 登出 櫃檯作業 打帳單 帳單列表 掛單列表 座位開單 營業儀表板 現金收支登錄 材料自購登錄 每日結帳 排班表 掃碼打卡 預約管理 預約管理 單日預約…" at bounding box center [207, 147] width 414 height 295
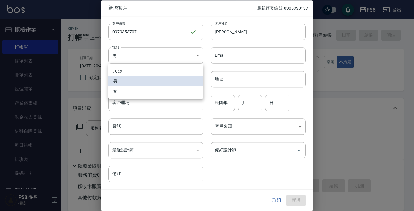
drag, startPoint x: 167, startPoint y: 90, endPoint x: 173, endPoint y: 89, distance: 6.4
click at [165, 90] on li "女" at bounding box center [155, 91] width 95 height 10
type input "[DEMOGRAPHIC_DATA]"
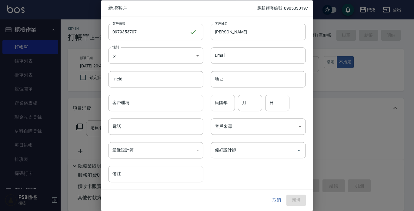
click at [217, 99] on div "民國年 民國年" at bounding box center [223, 103] width 24 height 16
type input "11"
type input "1"
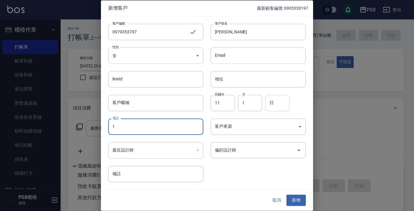
type input "1"
click at [281, 104] on input "日" at bounding box center [277, 103] width 24 height 16
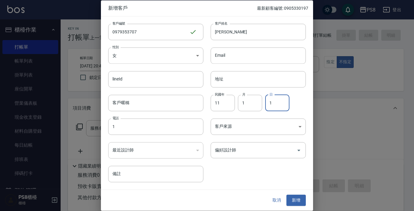
type input "1"
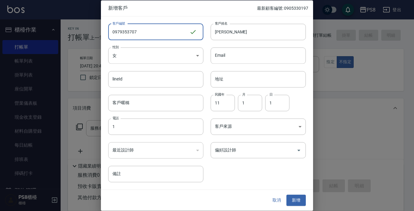
drag, startPoint x: 159, startPoint y: 32, endPoint x: 103, endPoint y: 28, distance: 56.2
click at [103, 28] on div "客戶編號 0979353707 ​ 客戶編號" at bounding box center [152, 28] width 102 height 24
click at [124, 31] on input "客戶編號" at bounding box center [155, 32] width 95 height 16
type input "0979353707"
drag, startPoint x: 146, startPoint y: 31, endPoint x: 85, endPoint y: 25, distance: 61.8
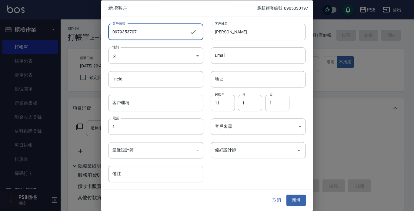
click at [85, 25] on div "新增客戶 最新顧客編號: 0905330197 客戶編號 0979353707 ​ 客戶編號 客戶姓名 林于君 客戶姓名 性別 女 FEMALE 性別 Ema…" at bounding box center [207, 105] width 414 height 211
click at [141, 104] on input "客戶暱稱" at bounding box center [155, 103] width 95 height 16
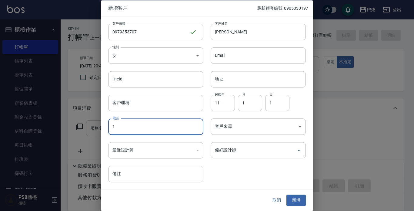
drag, startPoint x: 132, startPoint y: 119, endPoint x: 134, endPoint y: 126, distance: 7.1
click at [132, 120] on input "1" at bounding box center [155, 126] width 95 height 16
drag, startPoint x: 134, startPoint y: 126, endPoint x: 52, endPoint y: 128, distance: 82.5
click at [52, 128] on div "新增客戶 最新顧客編號: 0905330197 客戶編號 0979353707 ​ 客戶編號 客戶姓名 林于君 客戶姓名 性別 女 FEMALE 性別 Ema…" at bounding box center [207, 105] width 414 height 211
paste input "0979353707"
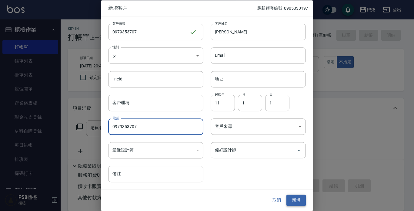
type input "0979353707"
click at [299, 202] on button "新增" at bounding box center [295, 200] width 19 height 11
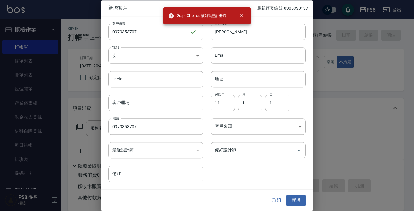
click at [276, 201] on button "取消" at bounding box center [276, 200] width 19 height 11
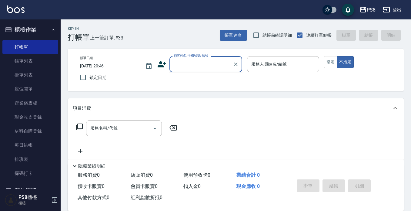
click at [218, 69] on input "顧客姓名/手機號碼/編號" at bounding box center [201, 64] width 58 height 11
click at [205, 66] on input "顧客姓名/手機號碼/編號" at bounding box center [201, 64] width 58 height 11
paste input "0979353707"
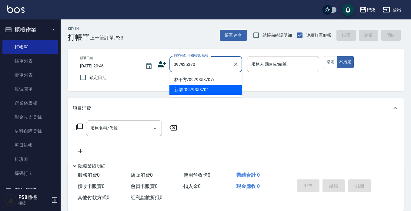
click at [206, 77] on li "林于方/0979353707/" at bounding box center [205, 80] width 73 height 10
type input "林于方/0979353707/"
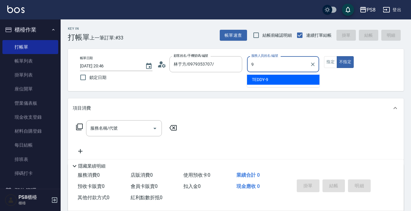
type input "TEDDY-9"
type button "false"
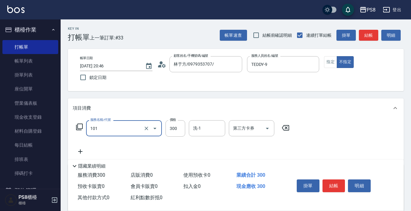
type input "洗髮(101)"
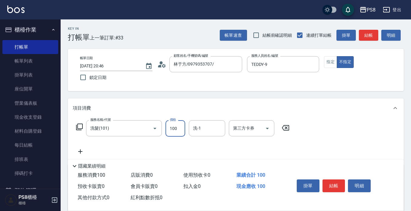
type input "100"
click at [343, 186] on button "結帳" at bounding box center [333, 185] width 23 height 13
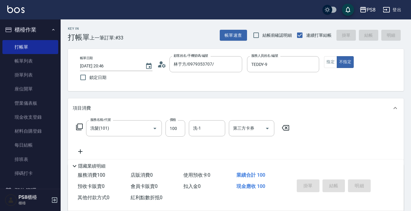
type input "2025/08/19 20:47"
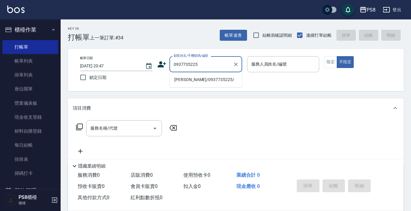
click at [198, 78] on li "[PERSON_NAME]/0937735225/" at bounding box center [205, 80] width 73 height 10
type input "[PERSON_NAME]/0937735225/"
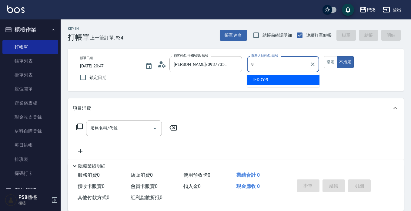
type input "TEDDY-9"
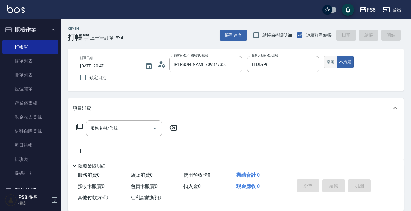
click at [327, 59] on button "指定" at bounding box center [330, 62] width 13 height 12
click at [112, 123] on div "服務名稱/代號 服務名稱/代號" at bounding box center [124, 128] width 76 height 16
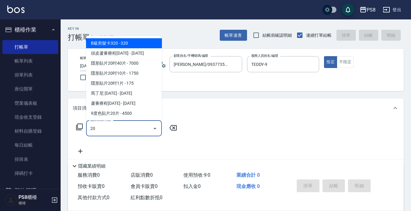
type input "2"
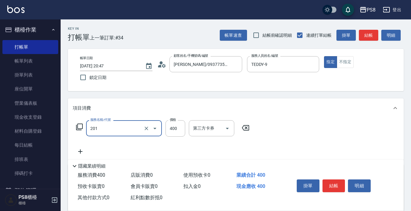
type input "洗剪400(201)"
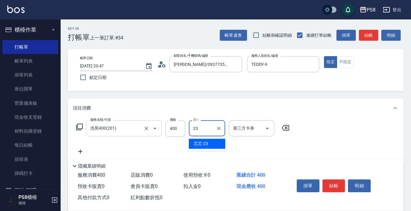
type input "芯芯-23"
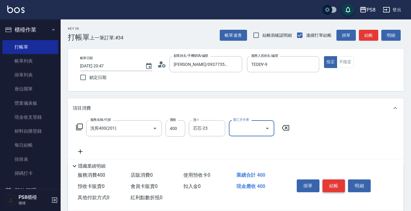
click at [329, 180] on button "結帳" at bounding box center [333, 185] width 23 height 13
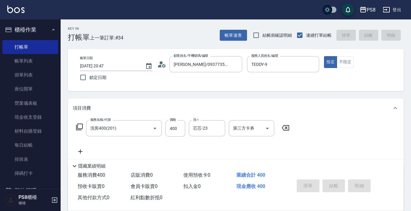
type input "2025/08/19 20:48"
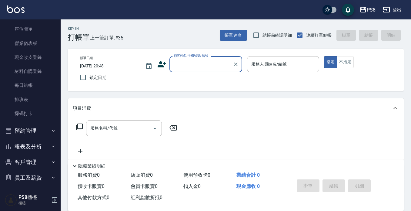
scroll to position [61, 0]
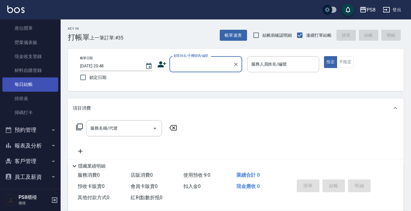
click at [34, 88] on link "每日結帳" at bounding box center [30, 84] width 56 height 14
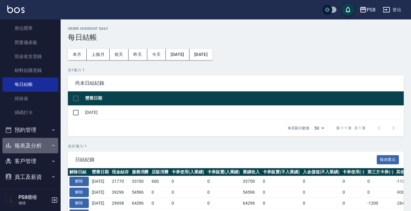
click at [38, 141] on button "報表及分析" at bounding box center [30, 146] width 56 height 16
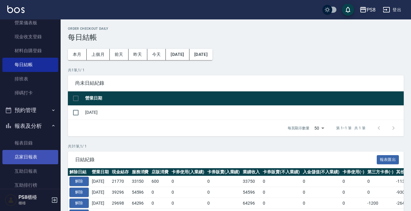
scroll to position [91, 0]
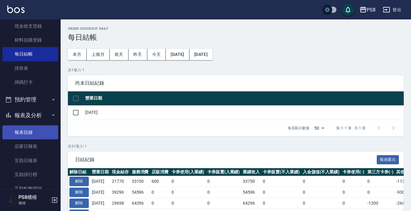
click at [38, 138] on link "報表目錄" at bounding box center [30, 132] width 56 height 14
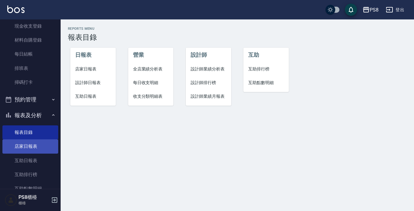
click at [32, 143] on link "店家日報表" at bounding box center [30, 146] width 56 height 14
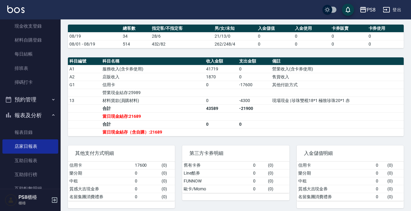
scroll to position [179, 0]
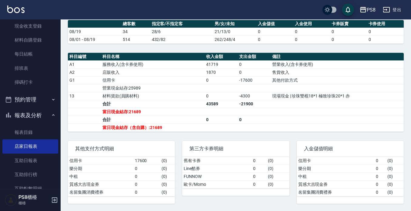
click at [248, 79] on td "-17600" at bounding box center [254, 80] width 33 height 8
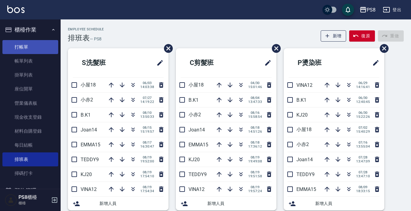
click at [39, 49] on link "打帳單" at bounding box center [30, 47] width 56 height 14
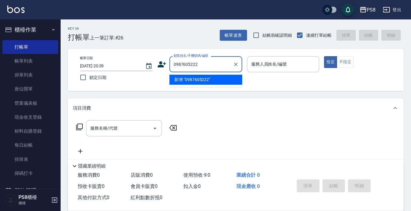
click at [182, 84] on li "新增 "0987605222"" at bounding box center [205, 80] width 73 height 10
click at [200, 67] on input "0987605222" at bounding box center [201, 64] width 58 height 11
type input "0987605222"
click at [196, 79] on li "新增 "0987605222"" at bounding box center [205, 80] width 73 height 10
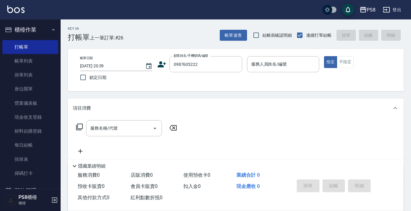
click at [161, 66] on icon at bounding box center [162, 64] width 8 height 6
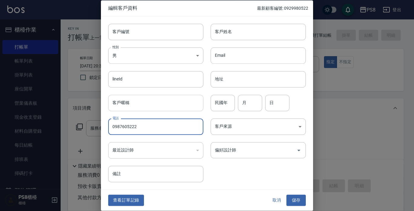
drag, startPoint x: 137, startPoint y: 127, endPoint x: 113, endPoint y: 107, distance: 31.4
click at [95, 121] on div "編輯客戶資料 最新顧客編號: 0929980522 客戶編號 客戶編號 客戶姓名 客戶姓名 性別 男 [DEMOGRAPHIC_DATA] 性別 Email …" at bounding box center [207, 105] width 414 height 211
click at [127, 37] on input "客戶編號" at bounding box center [155, 32] width 95 height 16
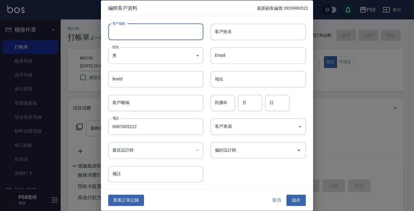
paste input "0987605222"
type input "0987605222"
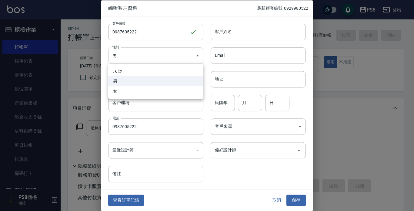
click at [125, 62] on body "PS8 登出 櫃檯作業 打帳單 帳單列表 掛單列表 座位開單 營業儀表板 現金收支登錄 材料自購登錄 每日結帳 排班表 掃碼打卡 預約管理 預約管理 單日預約…" at bounding box center [207, 147] width 414 height 295
click at [128, 91] on li "女" at bounding box center [155, 91] width 95 height 10
type input "[DEMOGRAPHIC_DATA]"
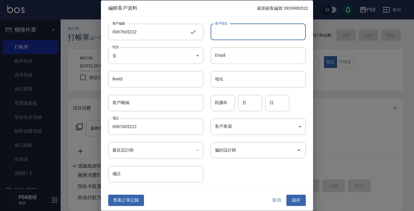
click at [248, 37] on input "客戶姓名" at bounding box center [258, 32] width 95 height 16
type input "[PERSON_NAME]"
click at [220, 103] on input "民國年" at bounding box center [223, 103] width 24 height 16
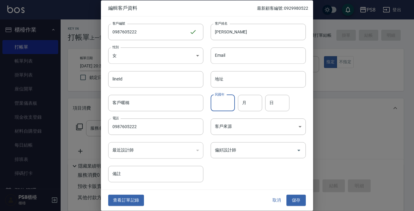
type input "9"
type input "89"
type input "05"
type input "30"
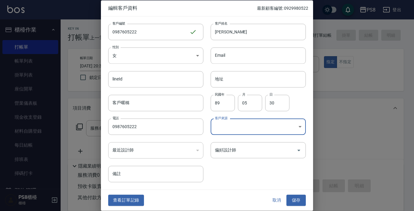
click at [293, 198] on button "儲存" at bounding box center [295, 200] width 19 height 11
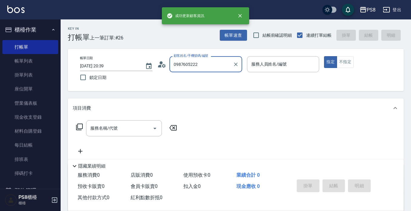
click at [202, 60] on input "0987605222" at bounding box center [201, 64] width 58 height 11
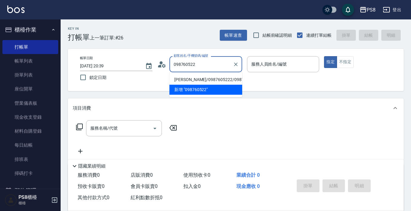
click at [202, 78] on li "[PERSON_NAME]/0987605222/0987605222" at bounding box center [205, 80] width 73 height 10
type input "[PERSON_NAME]/0987605222/0987605222"
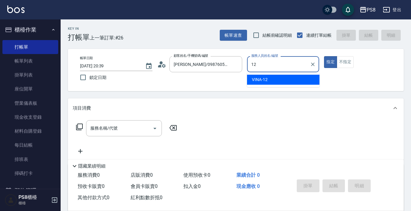
type input "VINA-12"
type button "true"
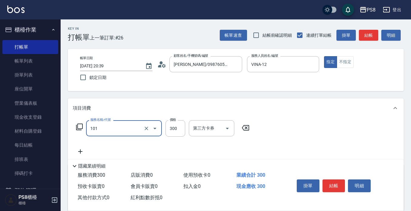
type input "洗髮(101)"
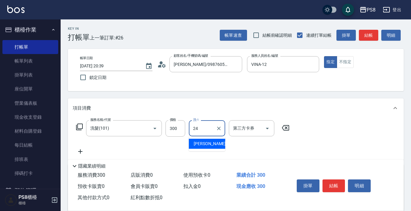
type input "[PERSON_NAME]-24"
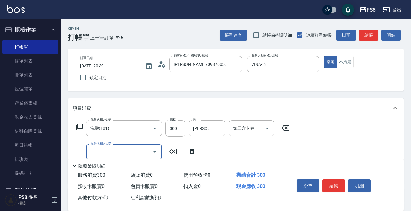
click at [335, 182] on button "結帳" at bounding box center [333, 185] width 23 height 13
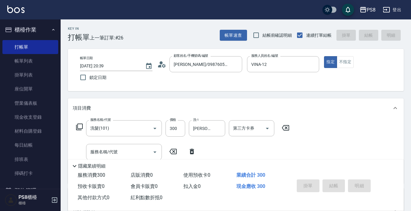
type input "[DATE] 20:40"
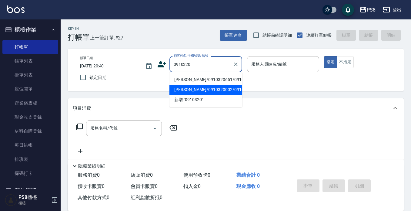
click at [216, 95] on li "[PERSON_NAME]/0910320002/0910320002" at bounding box center [205, 90] width 73 height 10
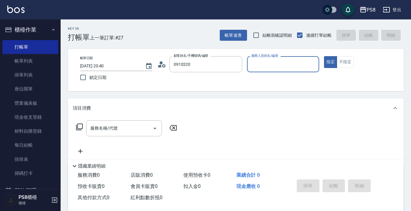
type input "[PERSON_NAME]/0910320002/0910320002"
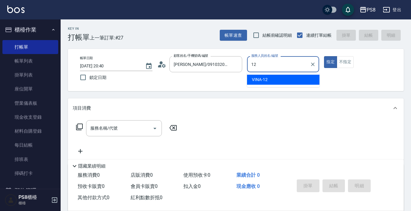
type input "VINA-12"
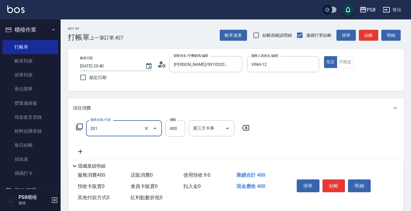
type input "洗剪400(201)"
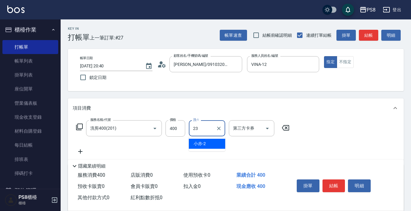
type input "芯芯-23"
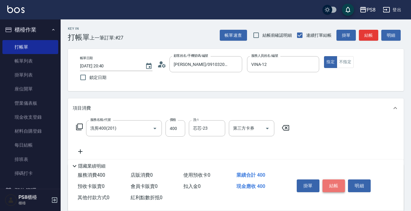
click at [336, 182] on button "結帳" at bounding box center [333, 185] width 23 height 13
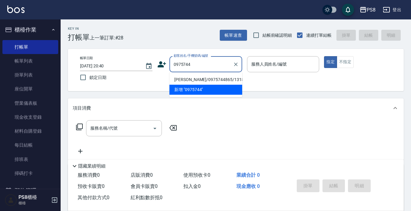
click at [223, 76] on li "[PERSON_NAME]/0975744865/13186" at bounding box center [205, 80] width 73 height 10
type input "[PERSON_NAME]/0975744865/13186"
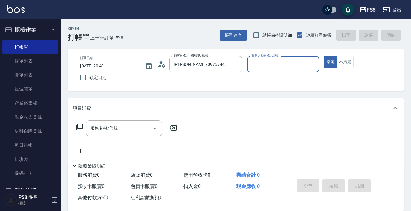
type input "KJ-20"
click at [158, 60] on icon at bounding box center [161, 64] width 9 height 9
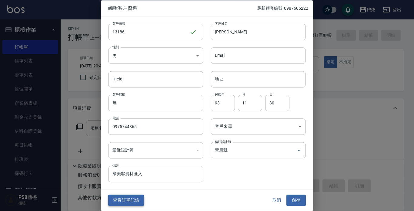
click at [125, 196] on button "查看訂單記錄" at bounding box center [126, 200] width 36 height 11
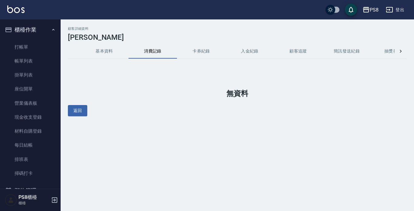
drag, startPoint x: 115, startPoint y: 49, endPoint x: 118, endPoint y: 48, distance: 3.2
click at [115, 49] on button "基本資料" at bounding box center [104, 51] width 48 height 15
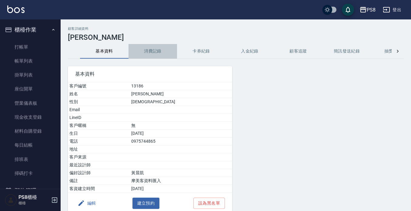
click at [155, 52] on button "消費記錄" at bounding box center [152, 51] width 48 height 15
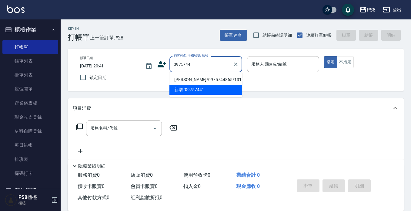
click at [195, 78] on li "[PERSON_NAME]/0975744865/13186" at bounding box center [205, 80] width 73 height 10
type input "[PERSON_NAME]/0975744865/13186"
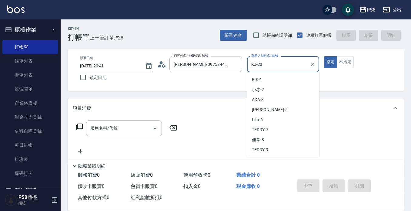
drag, startPoint x: 261, startPoint y: 59, endPoint x: 243, endPoint y: 54, distance: 18.8
click at [242, 54] on div "帳單日期 [DATE] 20:41 鎖定日期 顧客姓名/手機號碼/編號 [PERSON_NAME]/0975744865/13186 顧客姓名/手機號碼/編號…" at bounding box center [236, 70] width 336 height 42
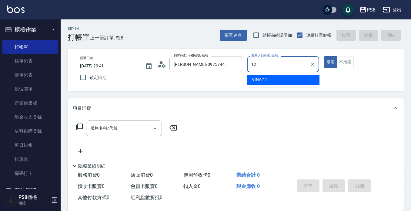
type input "VINA-12"
type button "true"
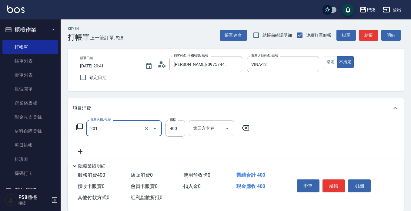
type input "洗剪400(201)"
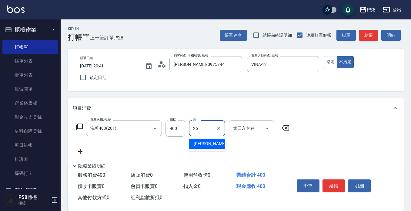
type input "苡真-26"
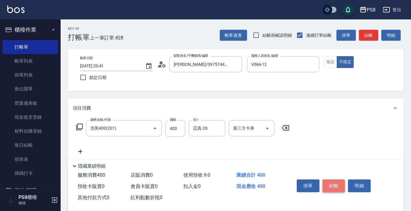
click at [333, 181] on button "結帳" at bounding box center [333, 185] width 23 height 13
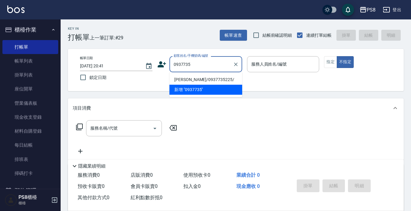
click at [205, 78] on li "[PERSON_NAME]/0937735225/" at bounding box center [205, 80] width 73 height 10
type input "[PERSON_NAME]/0937735225/"
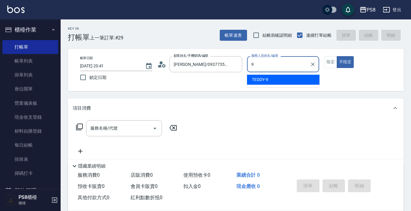
type input "TEDDY-9"
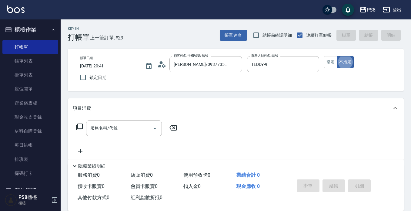
type button "false"
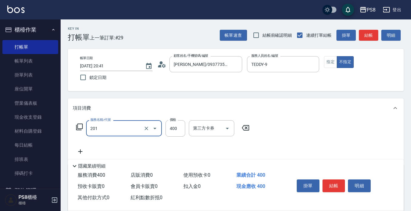
type input "洗剪400(201)"
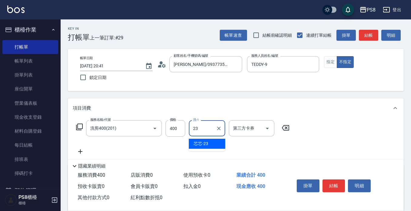
type input "芯芯-23"
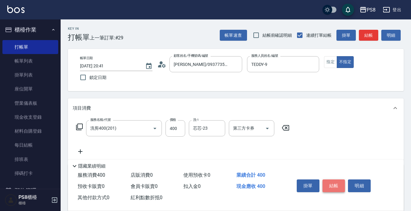
click at [332, 183] on button "結帳" at bounding box center [333, 185] width 23 height 13
